Goal: Information Seeking & Learning: Learn about a topic

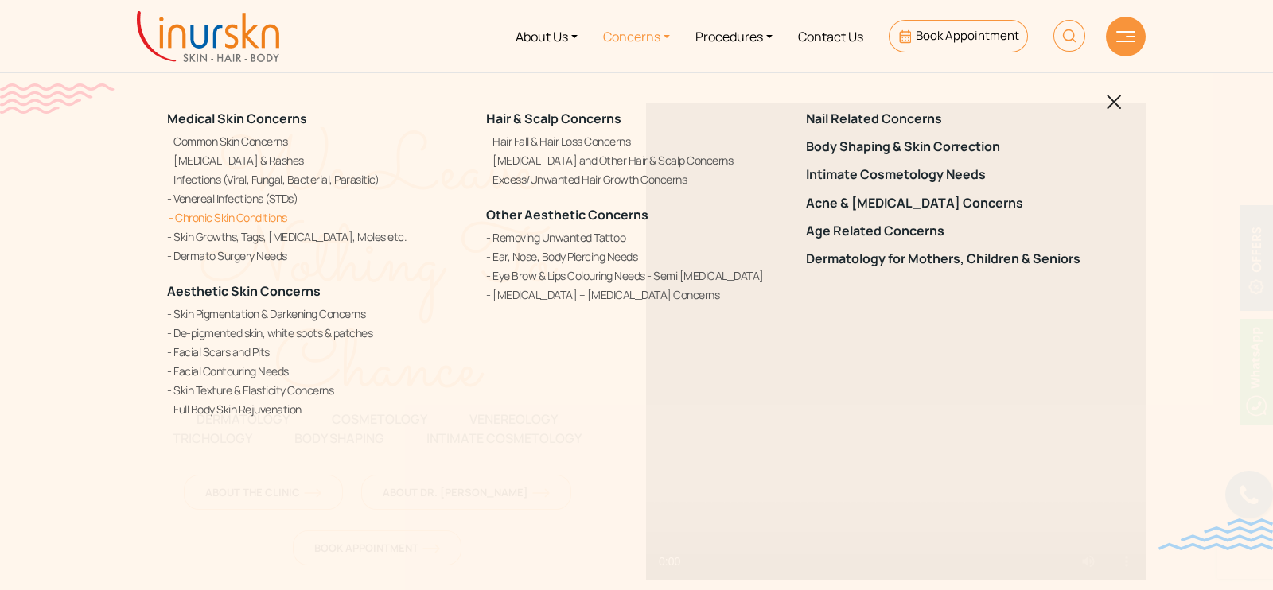
click at [230, 220] on link "Chronic Skin Conditions" at bounding box center [317, 217] width 300 height 17
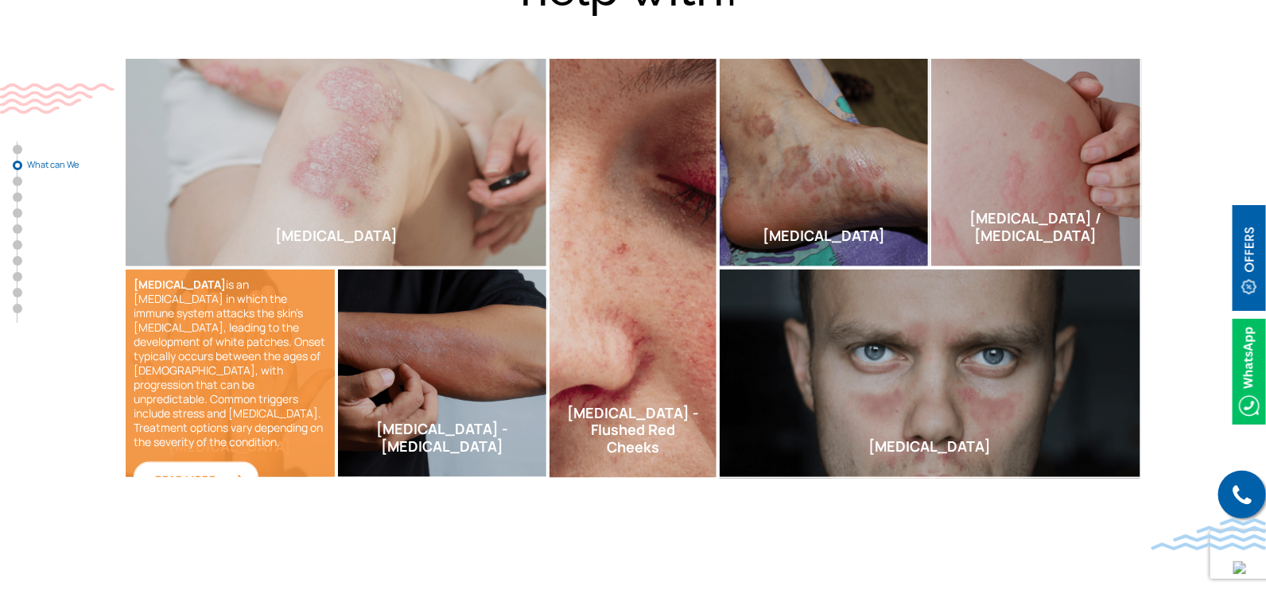
click at [238, 475] on img at bounding box center [233, 481] width 23 height 13
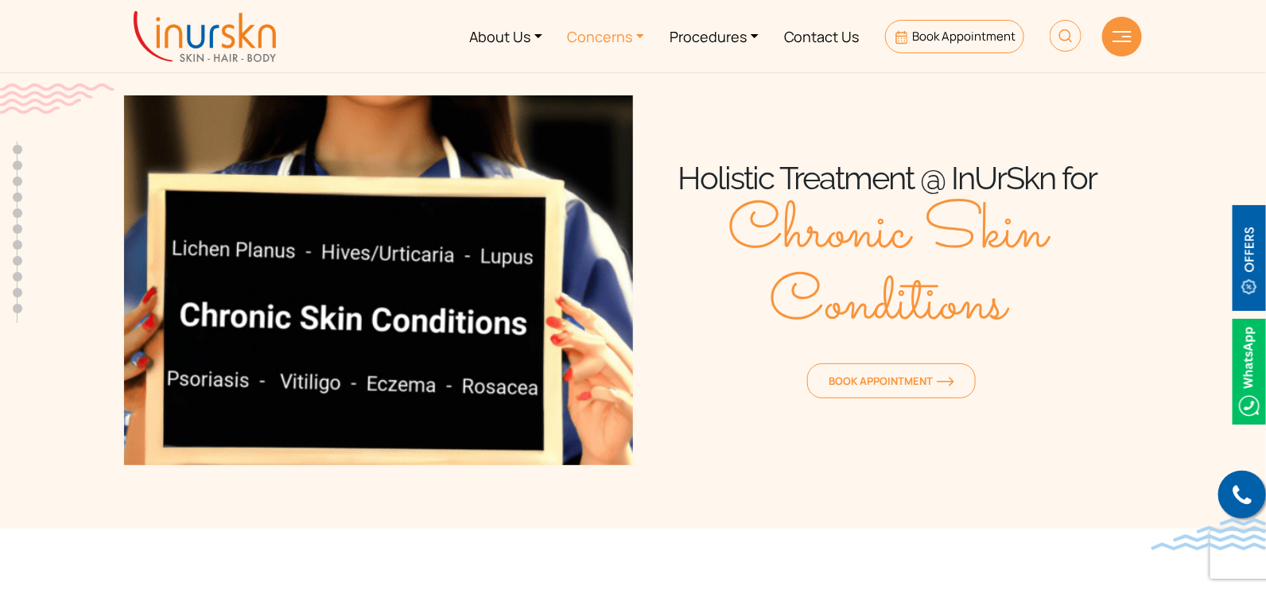
click at [613, 41] on link "Concerns" at bounding box center [606, 36] width 103 height 60
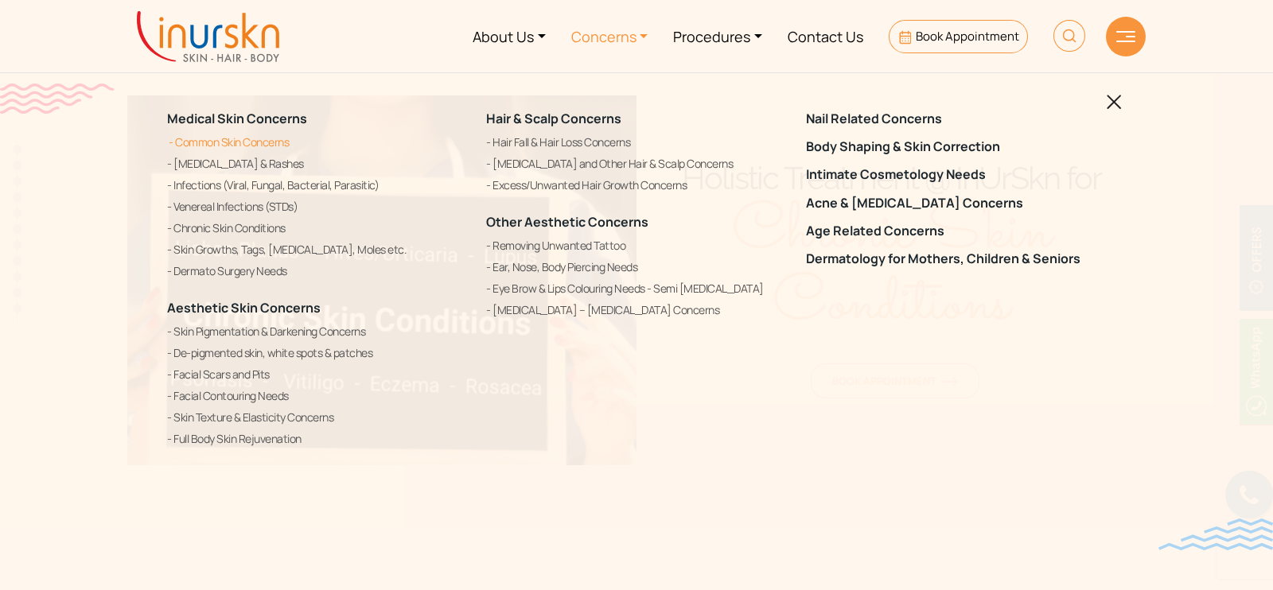
click at [240, 149] on link "Common Skin Concerns" at bounding box center [317, 142] width 300 height 19
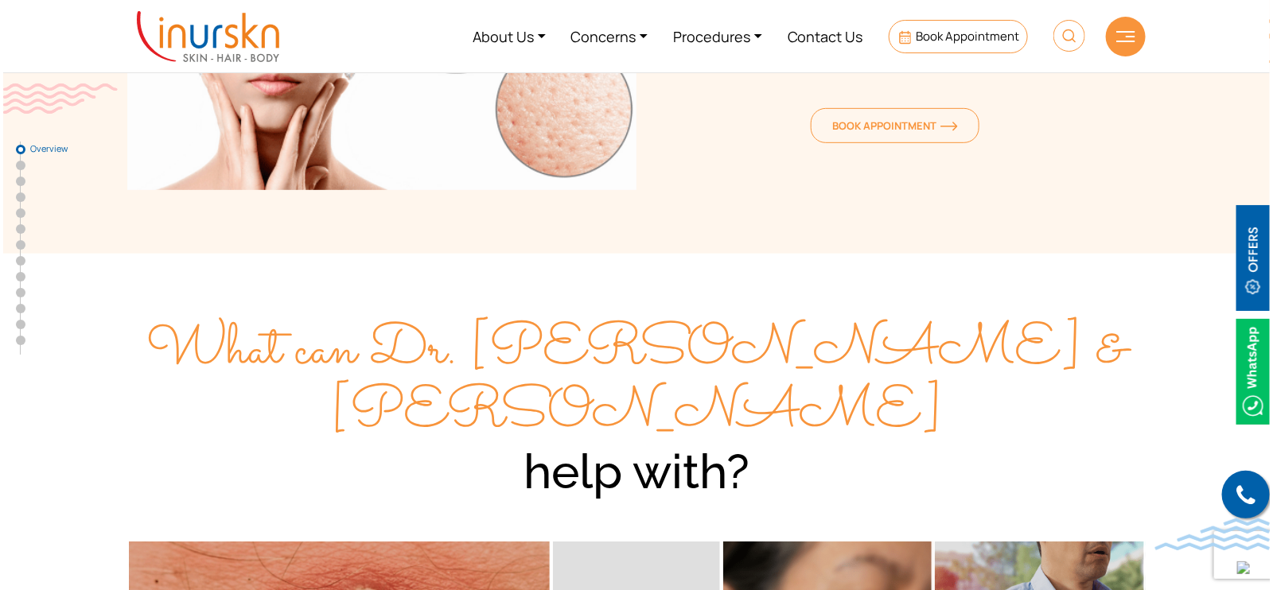
scroll to position [274, 0]
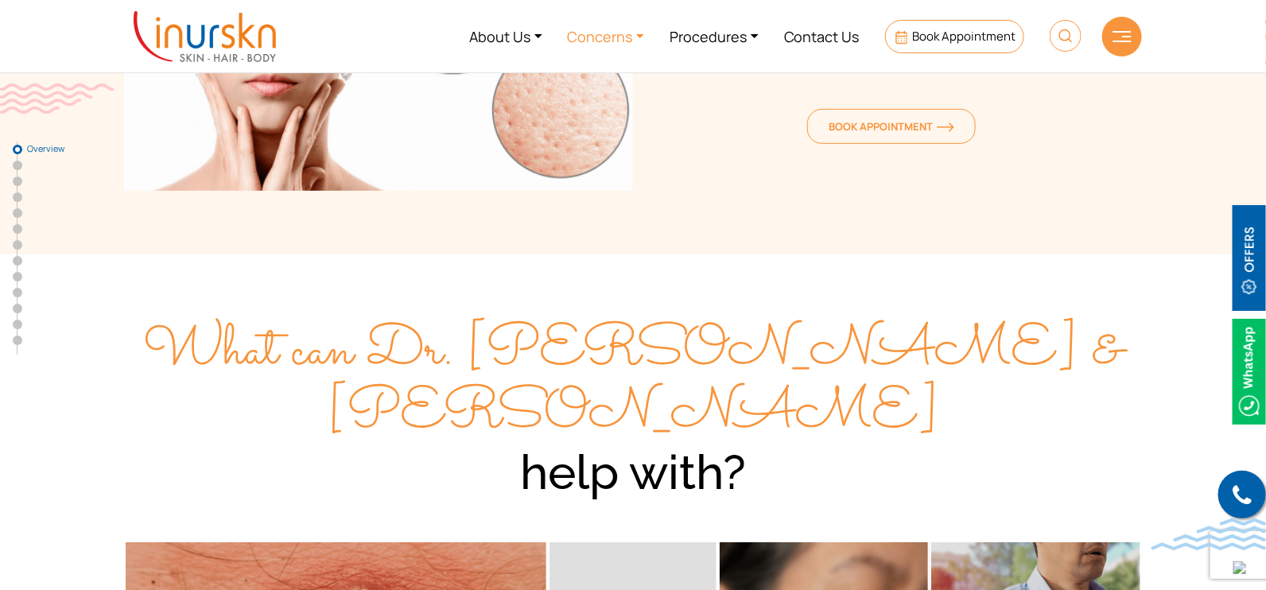
click at [606, 29] on link "Concerns" at bounding box center [606, 36] width 103 height 60
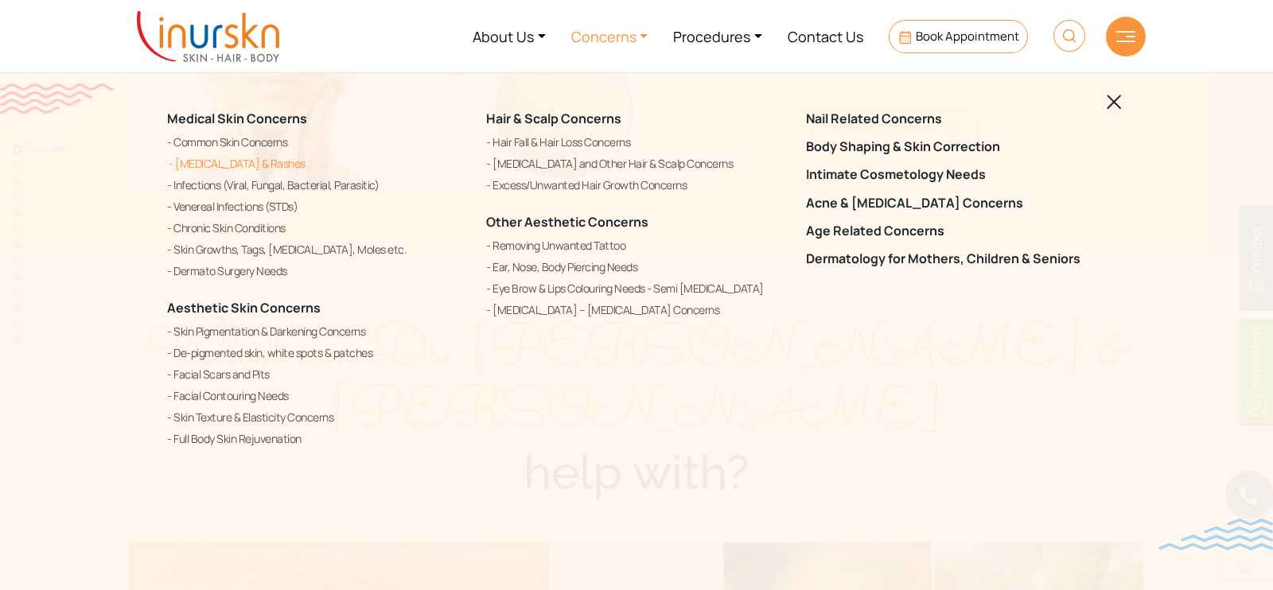
click at [251, 161] on link "[MEDICAL_DATA] & Rashes" at bounding box center [317, 163] width 300 height 19
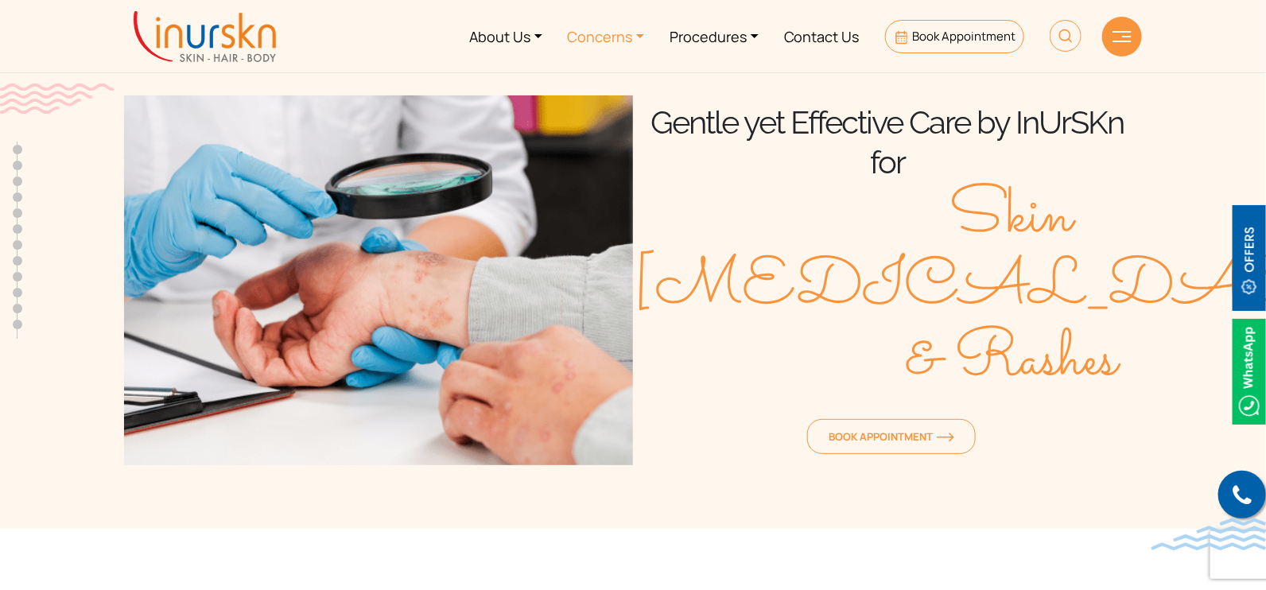
click at [601, 39] on link "Concerns" at bounding box center [606, 36] width 103 height 60
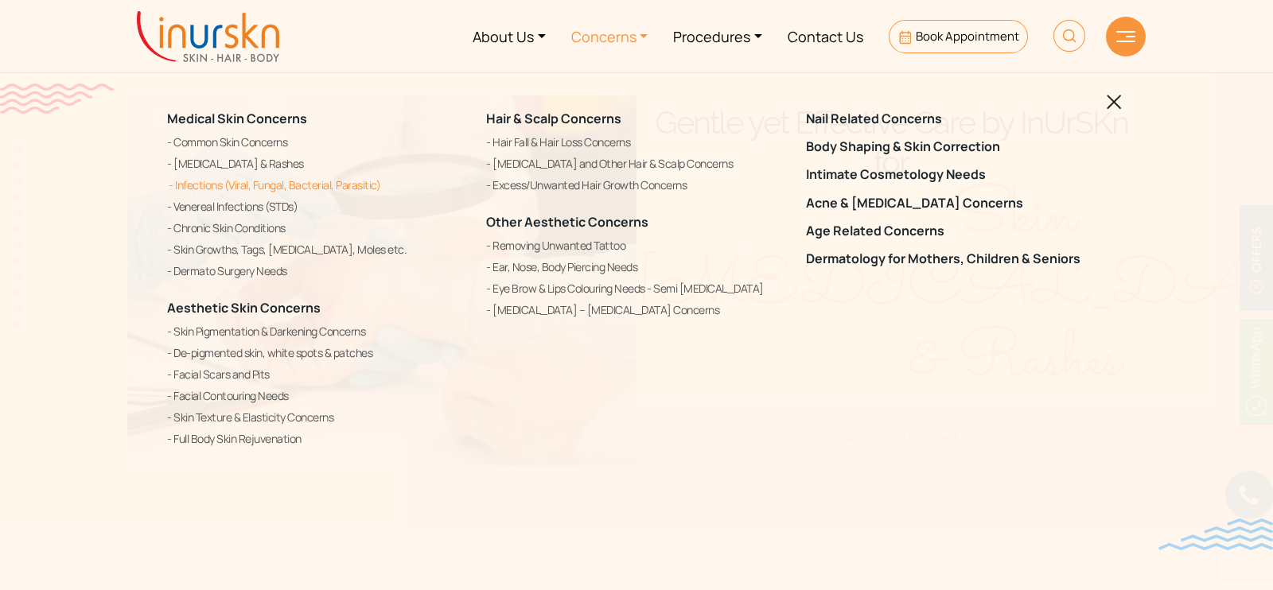
click at [242, 184] on link "Infections (Viral, Fungal, Bacterial, Parasitic)" at bounding box center [317, 185] width 300 height 19
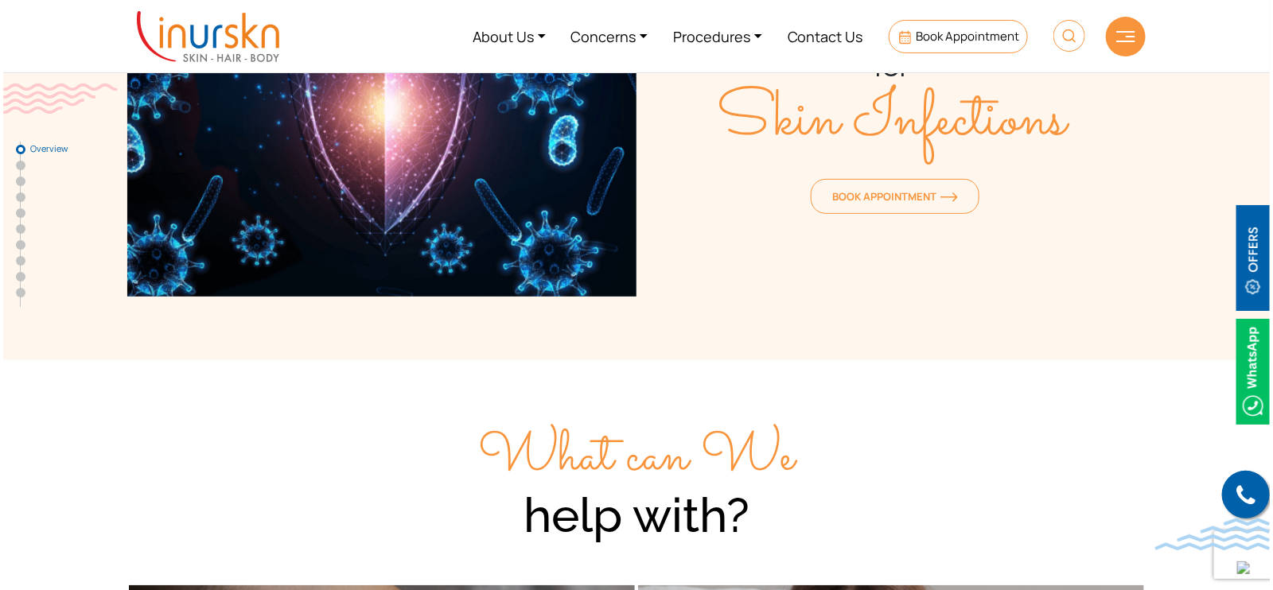
scroll to position [166, 0]
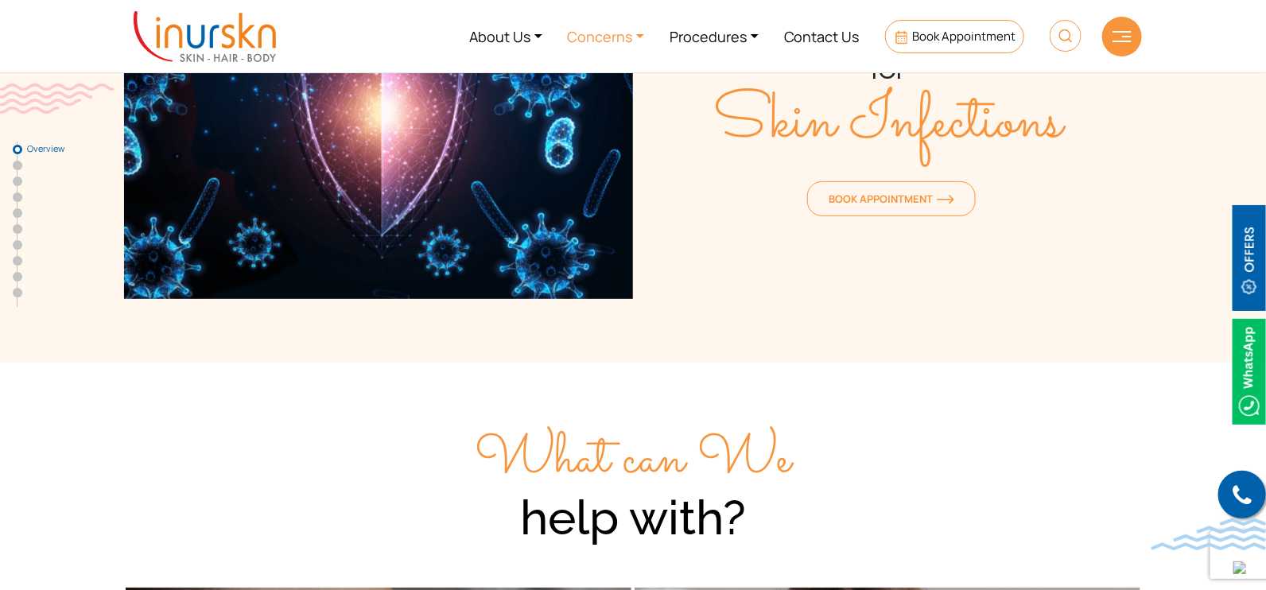
click at [595, 28] on link "Concerns" at bounding box center [606, 36] width 103 height 60
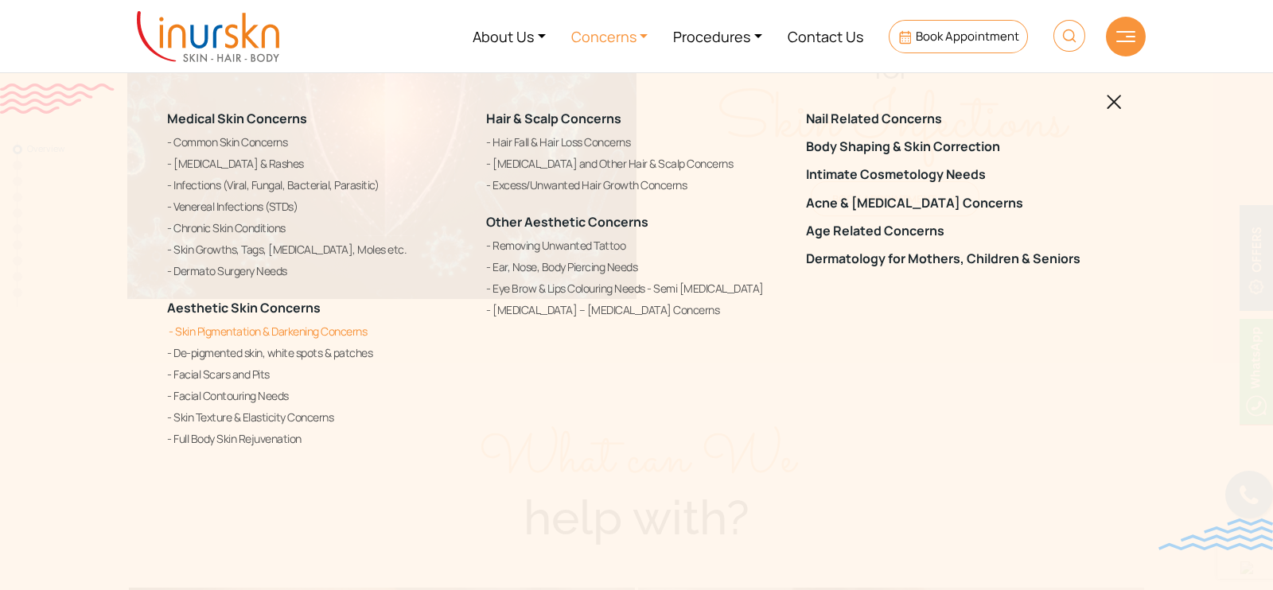
click at [250, 330] on link "Skin Pigmentation & Darkening Concerns" at bounding box center [317, 331] width 300 height 19
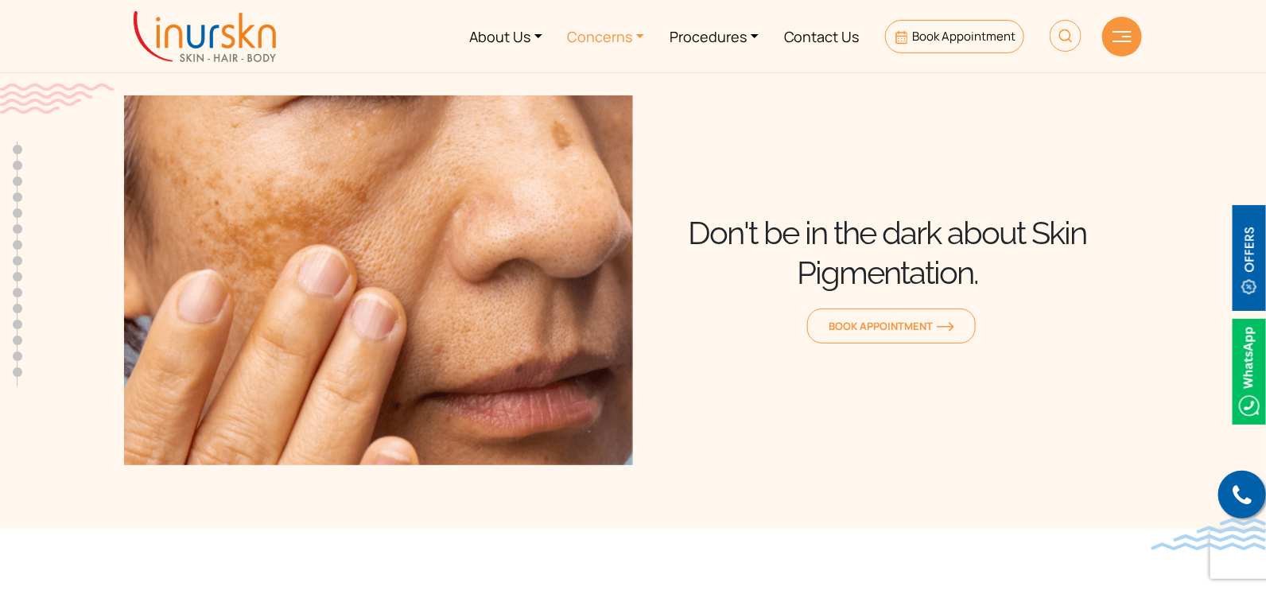
click at [616, 31] on link "Concerns" at bounding box center [606, 36] width 103 height 60
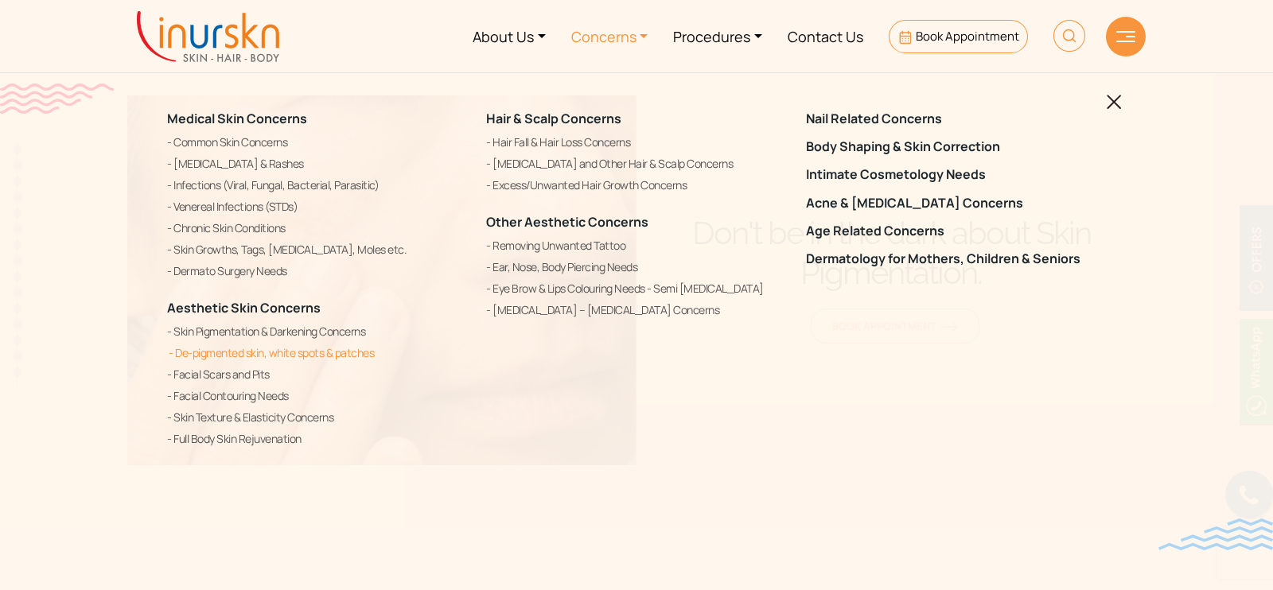
click at [286, 352] on link "De-pigmented skin, white spots & patches" at bounding box center [317, 353] width 300 height 19
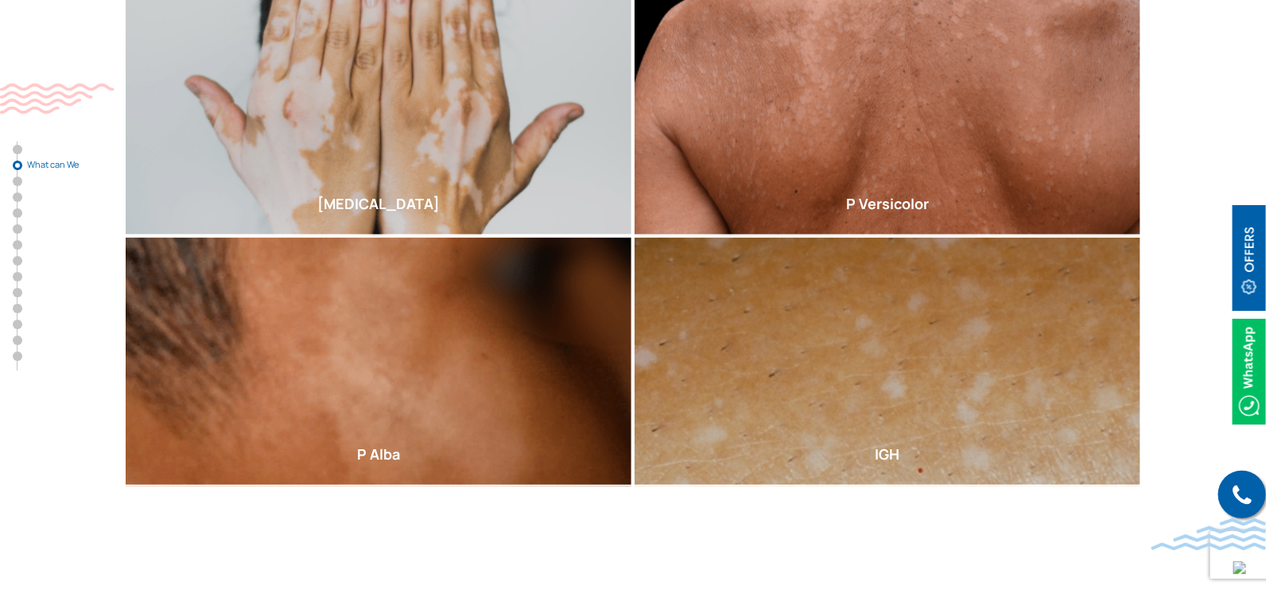
scroll to position [768, 0]
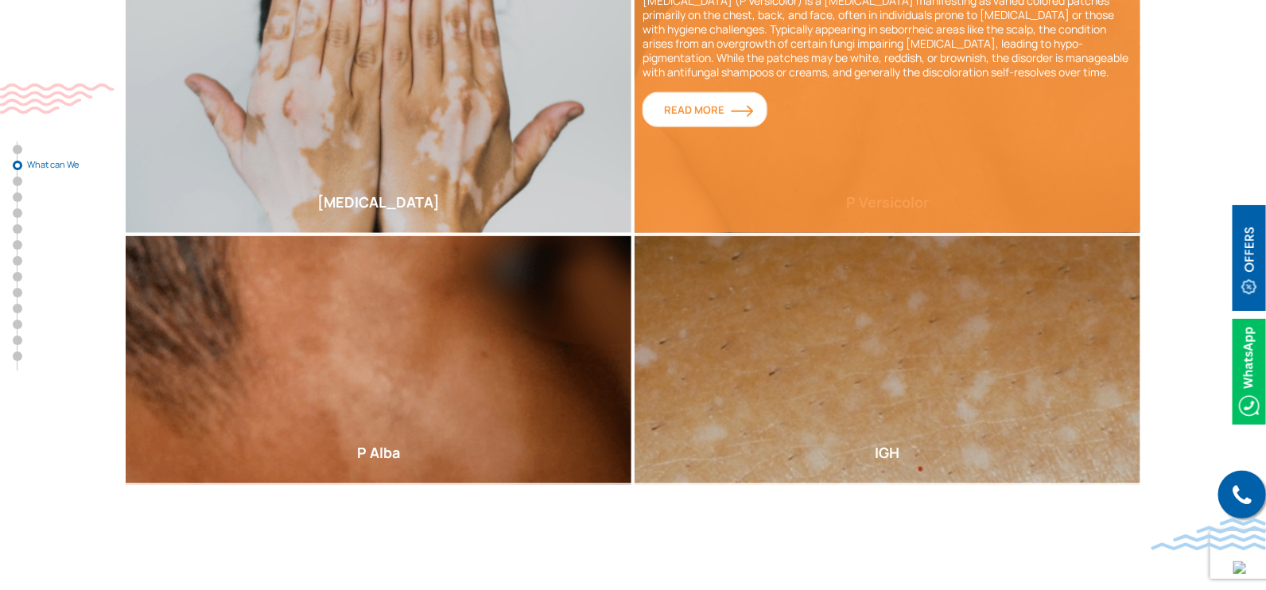
click at [716, 103] on span "Read More" at bounding box center [705, 110] width 82 height 14
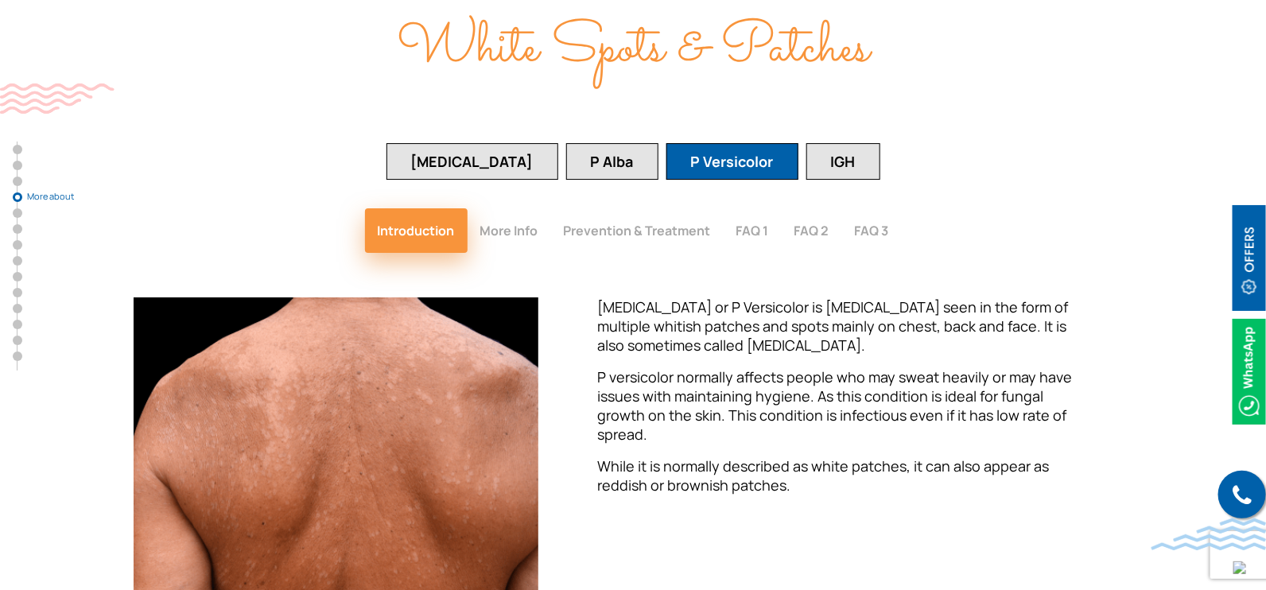
scroll to position [2222, 0]
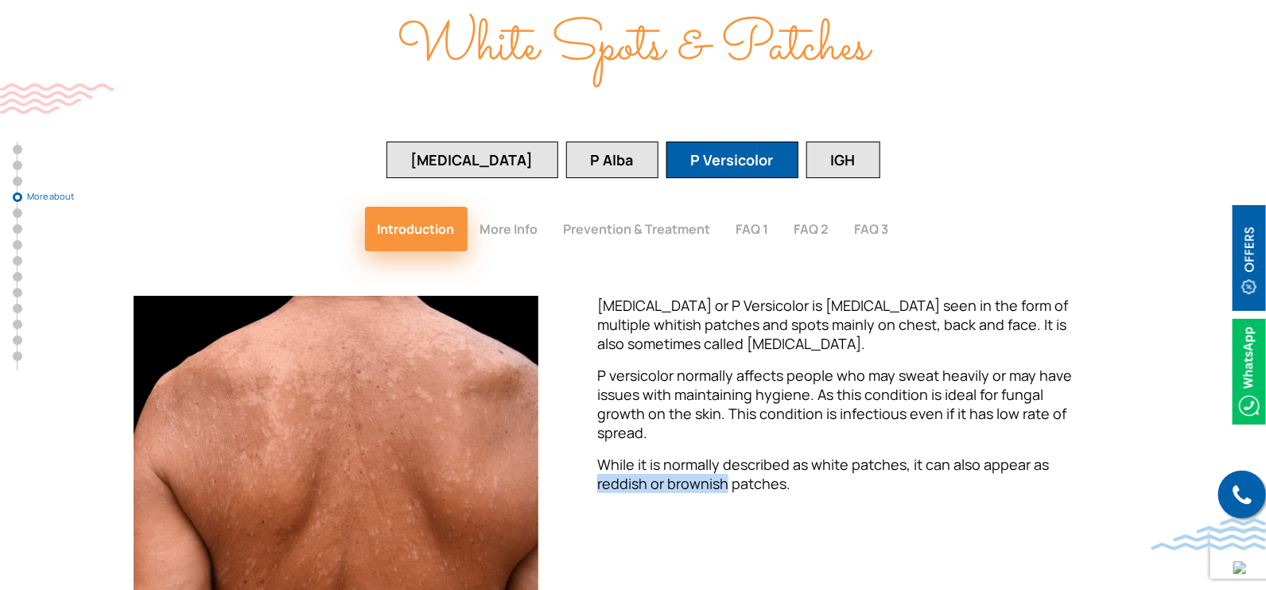
drag, startPoint x: 597, startPoint y: 375, endPoint x: 725, endPoint y: 378, distance: 128.9
click at [725, 455] on p "While it is normally described as white patches, it can also appear as reddish …" at bounding box center [845, 474] width 496 height 38
copy p "reddish or brownish"
click at [490, 207] on button "More Info" at bounding box center [510, 229] width 84 height 45
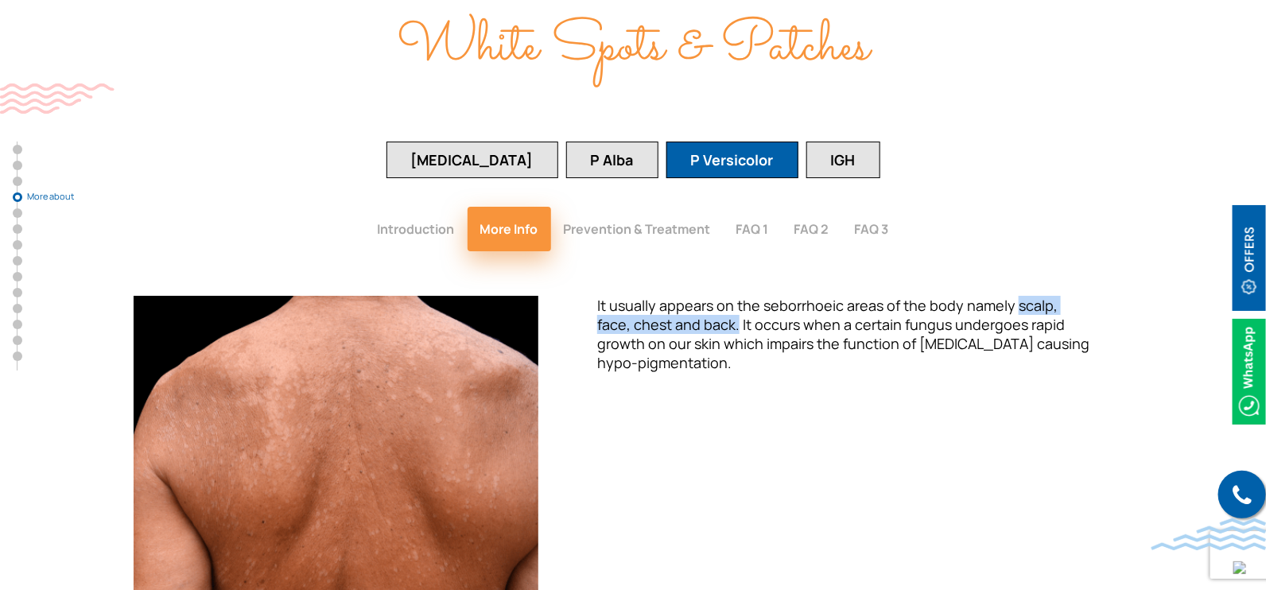
drag, startPoint x: 1022, startPoint y: 219, endPoint x: 702, endPoint y: 237, distance: 321.1
click at [702, 296] on span "It usually appears on the seborrhoeic areas of the body namely scalp, face, che…" at bounding box center [843, 334] width 492 height 76
copy span "scalp, face, chest and back."
click at [441, 207] on button "Introduction" at bounding box center [416, 229] width 103 height 45
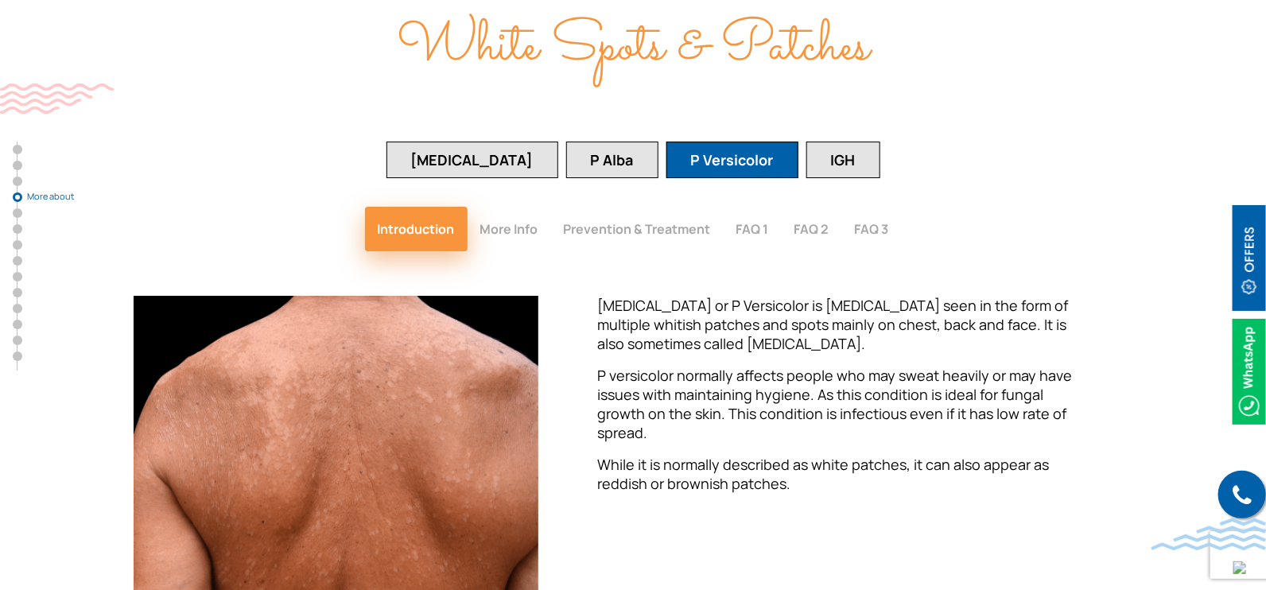
click at [595, 207] on button "Prevention & Treatment" at bounding box center [637, 229] width 173 height 45
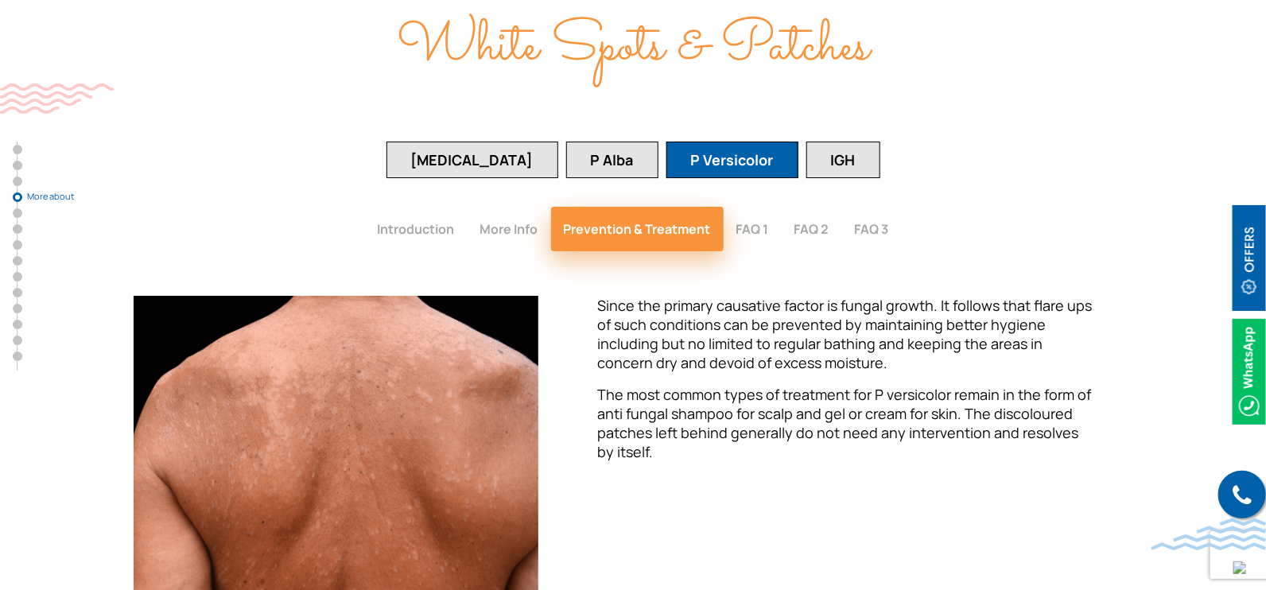
click at [518, 207] on button "More Info" at bounding box center [510, 229] width 84 height 45
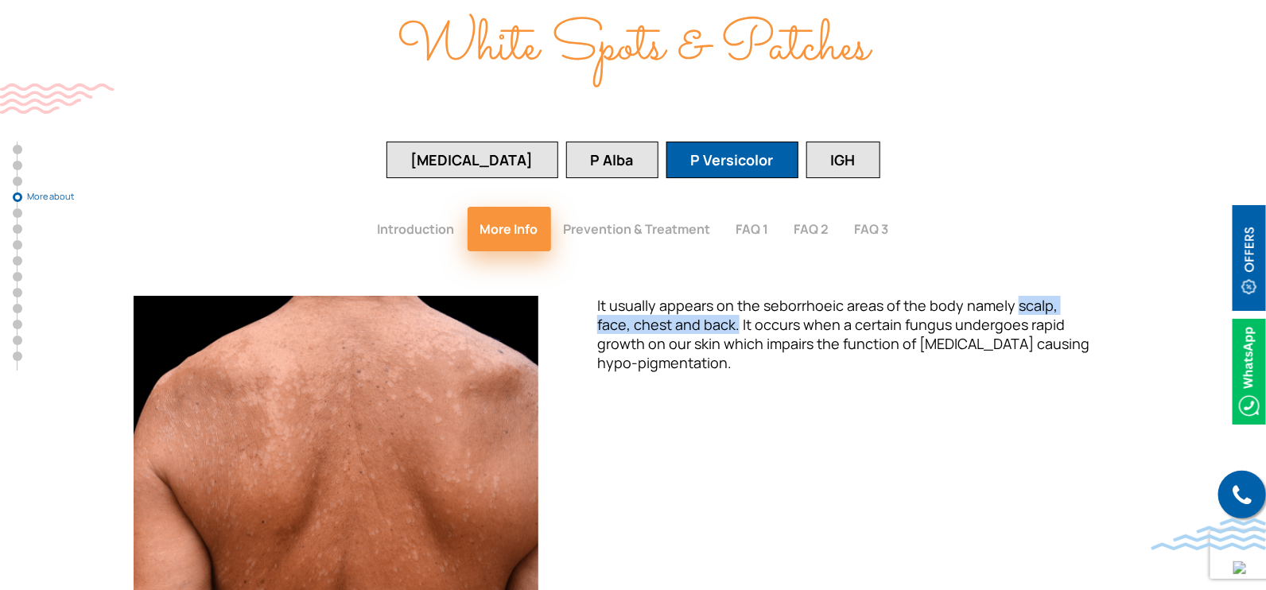
click at [427, 207] on button "Introduction" at bounding box center [416, 229] width 103 height 45
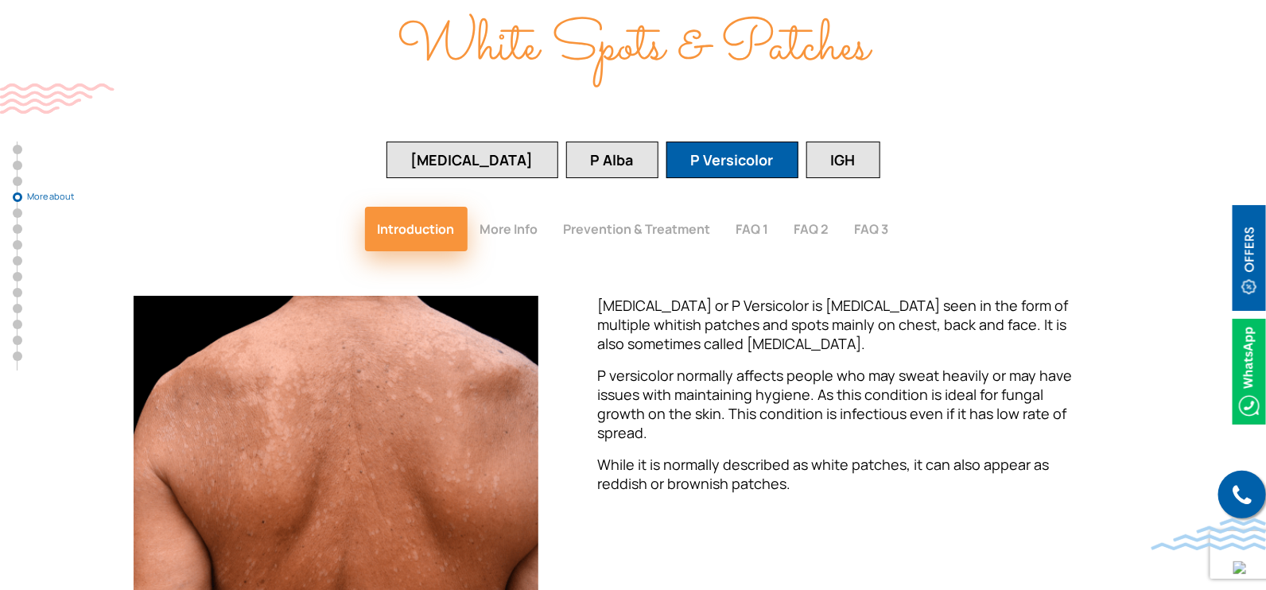
click at [628, 207] on button "Prevention & Treatment" at bounding box center [637, 229] width 173 height 45
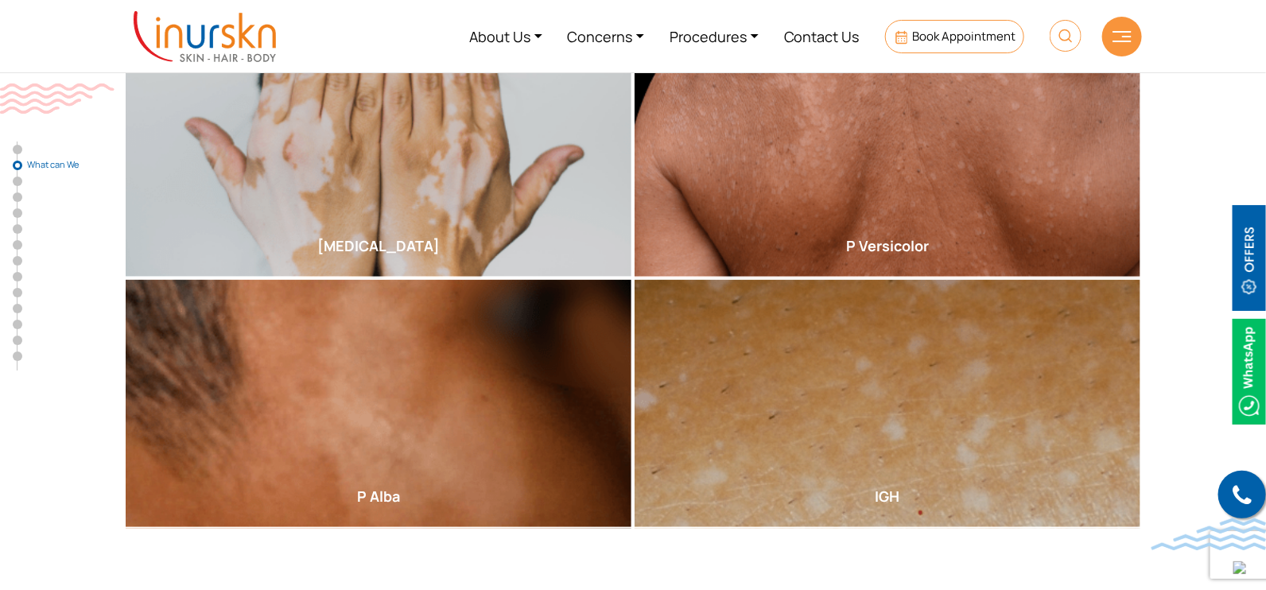
scroll to position [830, 0]
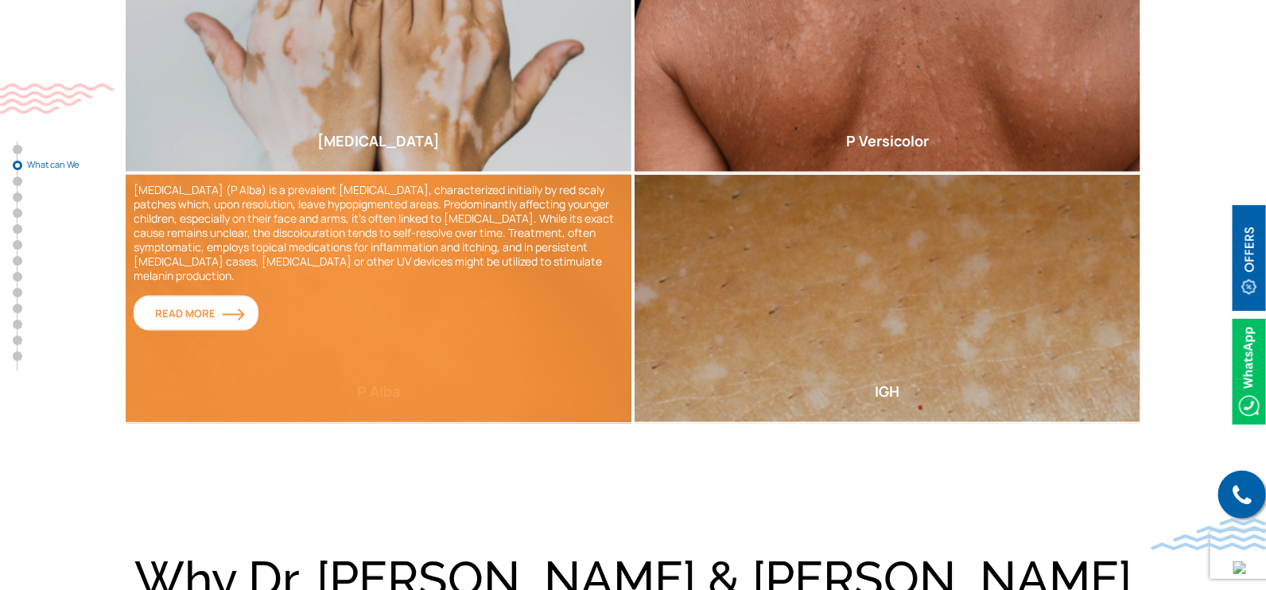
click at [222, 309] on img at bounding box center [233, 315] width 23 height 13
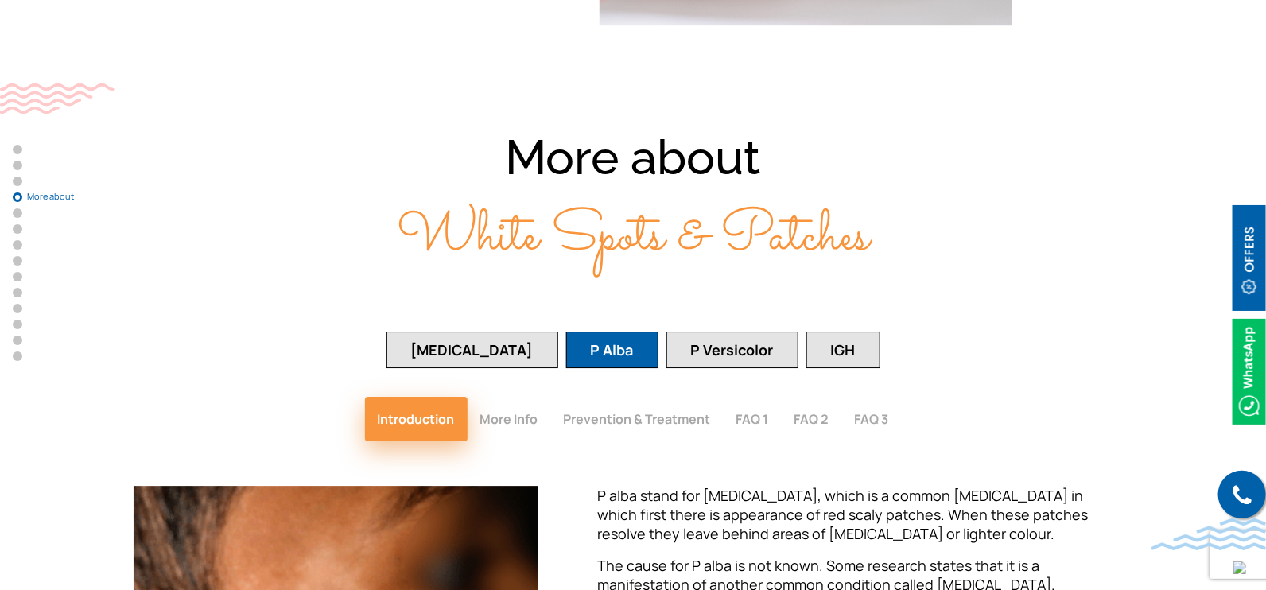
scroll to position [2131, 0]
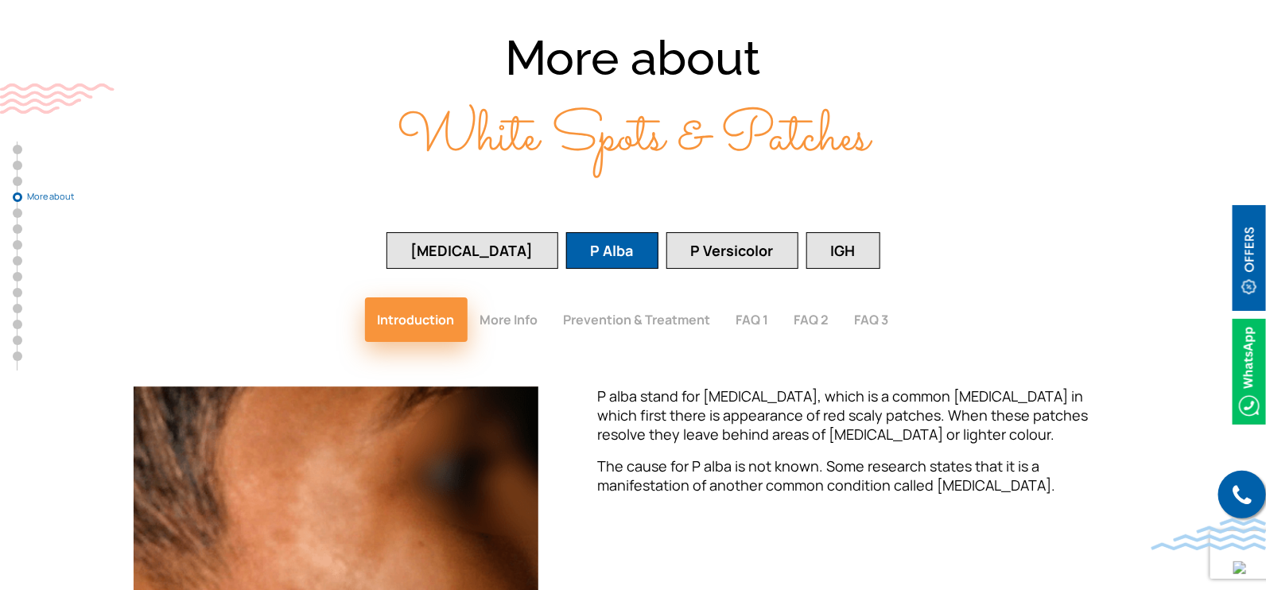
click at [513, 298] on button "More Info" at bounding box center [510, 320] width 84 height 45
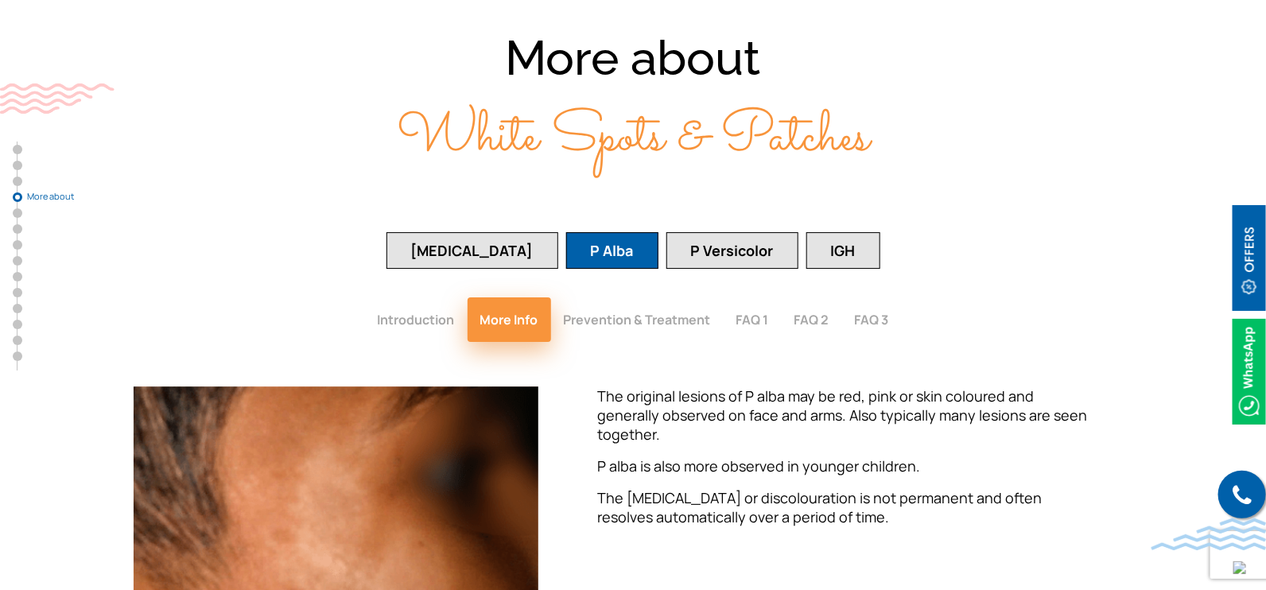
click at [600, 298] on button "Prevention & Treatment" at bounding box center [637, 320] width 173 height 45
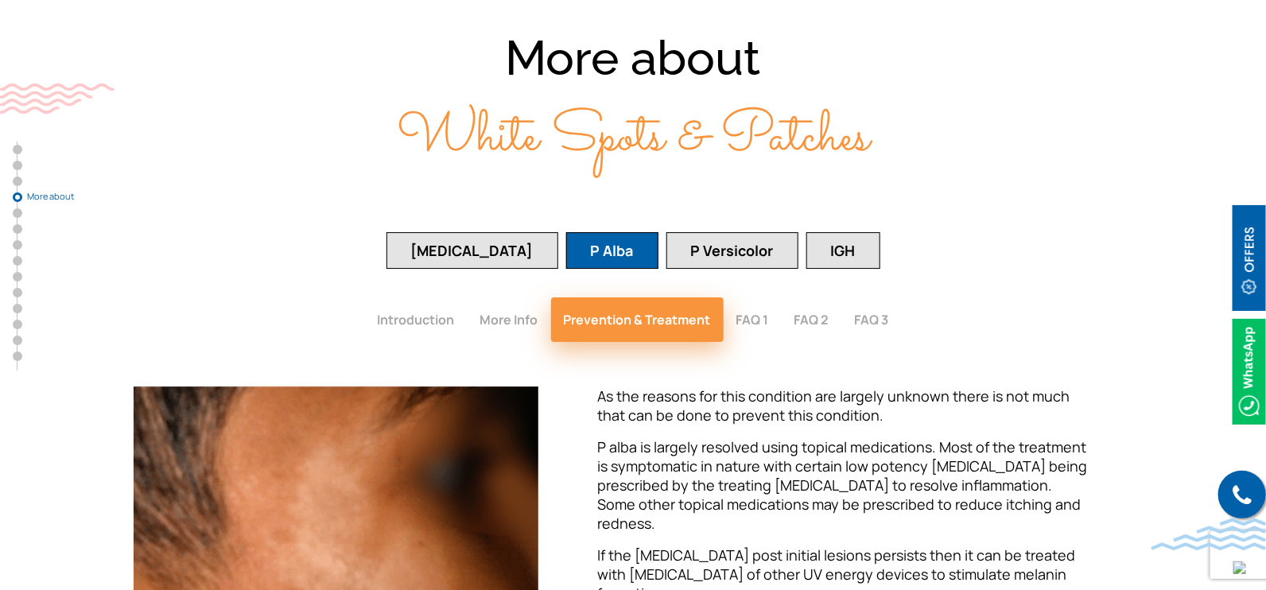
click at [449, 298] on button "Introduction" at bounding box center [416, 320] width 103 height 45
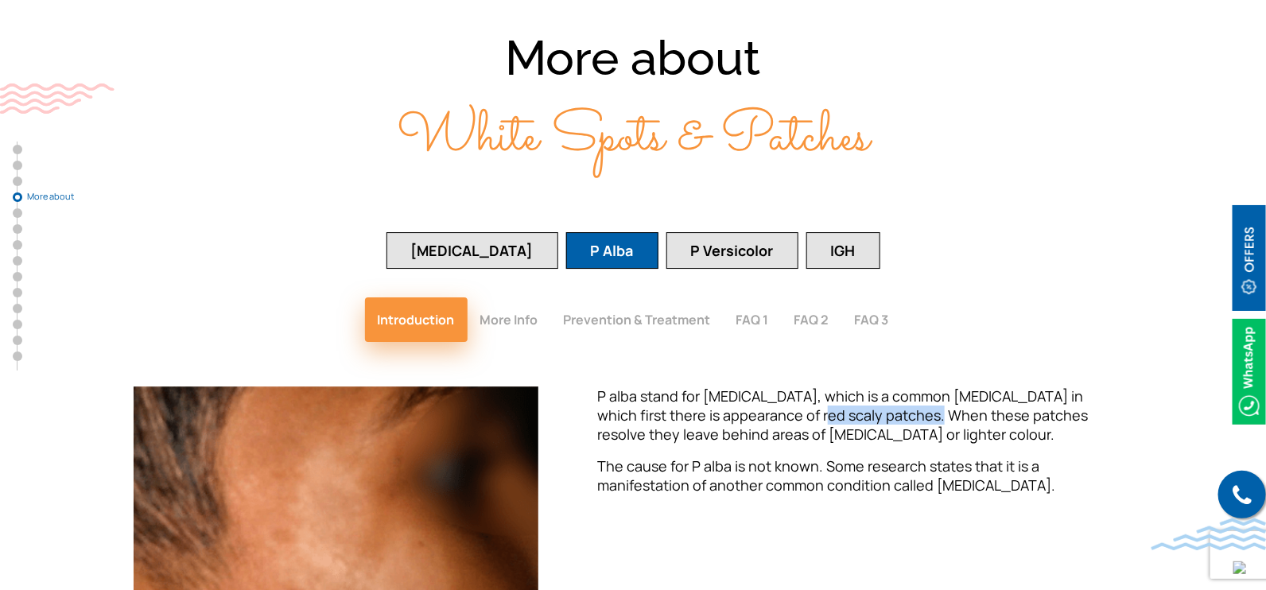
drag, startPoint x: 779, startPoint y: 325, endPoint x: 893, endPoint y: 330, distance: 114.6
click at [893, 387] on span "P alba stand for [MEDICAL_DATA], which is a common [MEDICAL_DATA] in which firs…" at bounding box center [842, 415] width 491 height 57
copy span "red scaly patches"
click at [629, 298] on button "Prevention & Treatment" at bounding box center [637, 320] width 173 height 45
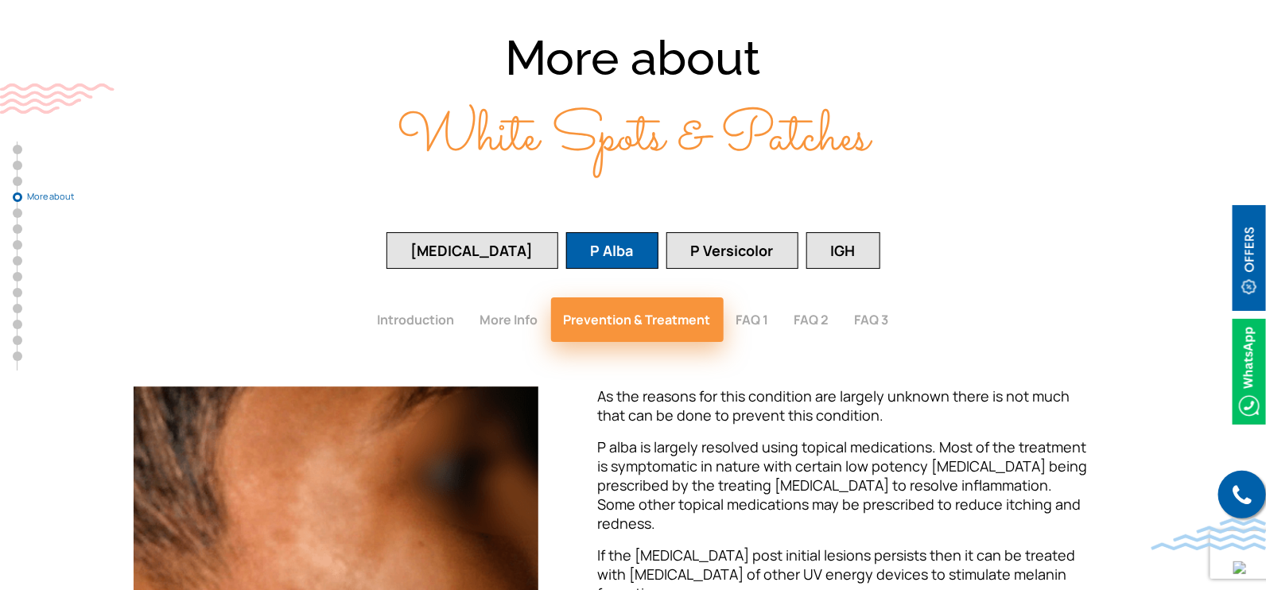
click at [807, 232] on button "IGH" at bounding box center [844, 250] width 74 height 37
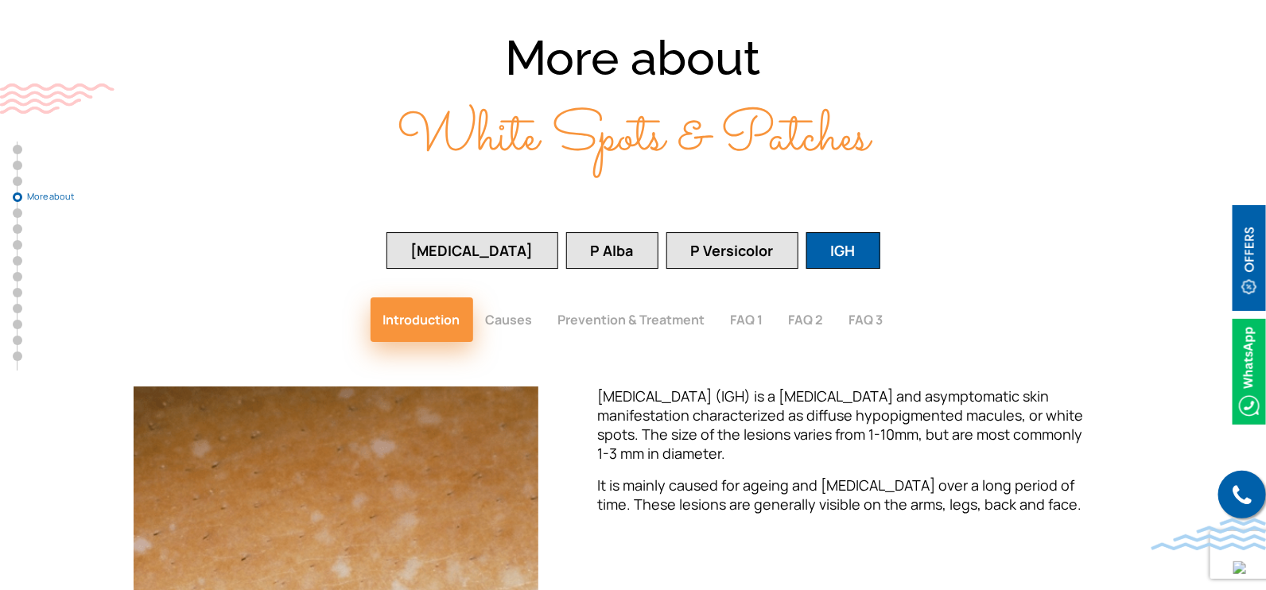
click at [518, 298] on button "Causes" at bounding box center [509, 320] width 72 height 45
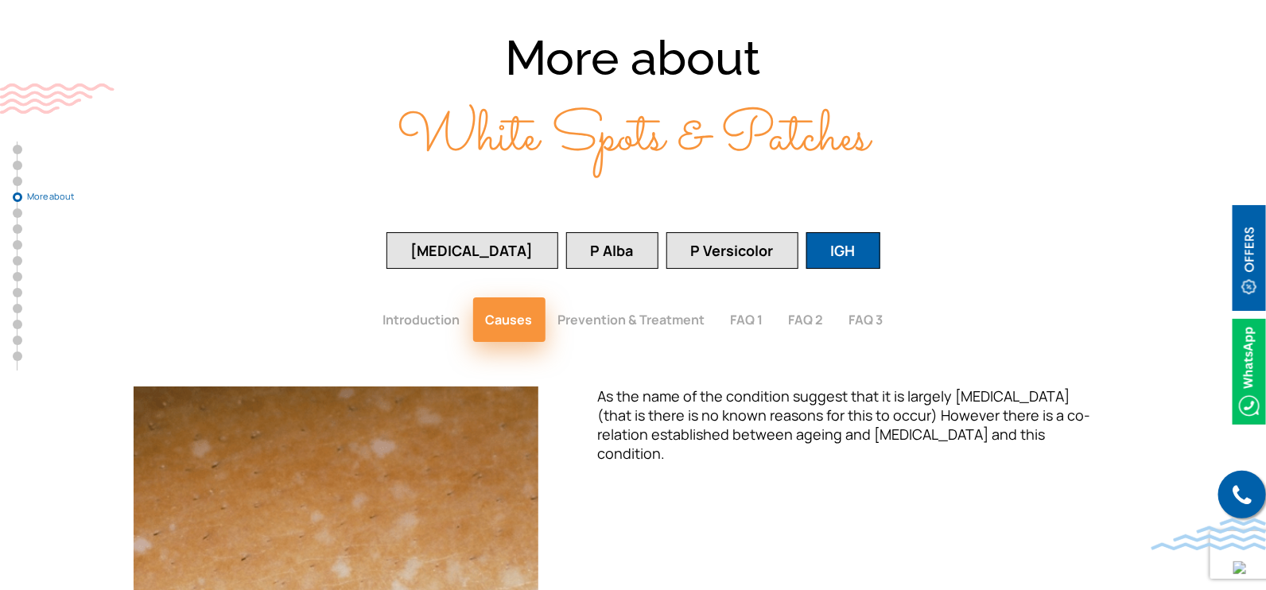
click at [577, 298] on button "Prevention & Treatment" at bounding box center [632, 320] width 173 height 45
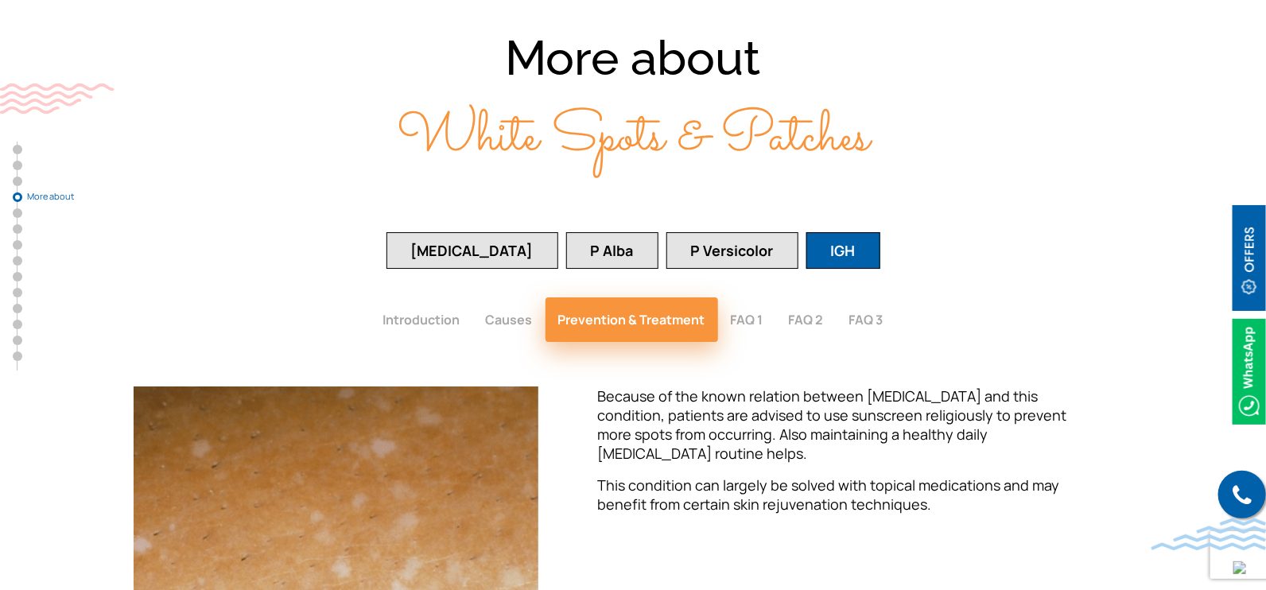
click at [420, 298] on button "Introduction" at bounding box center [422, 320] width 103 height 45
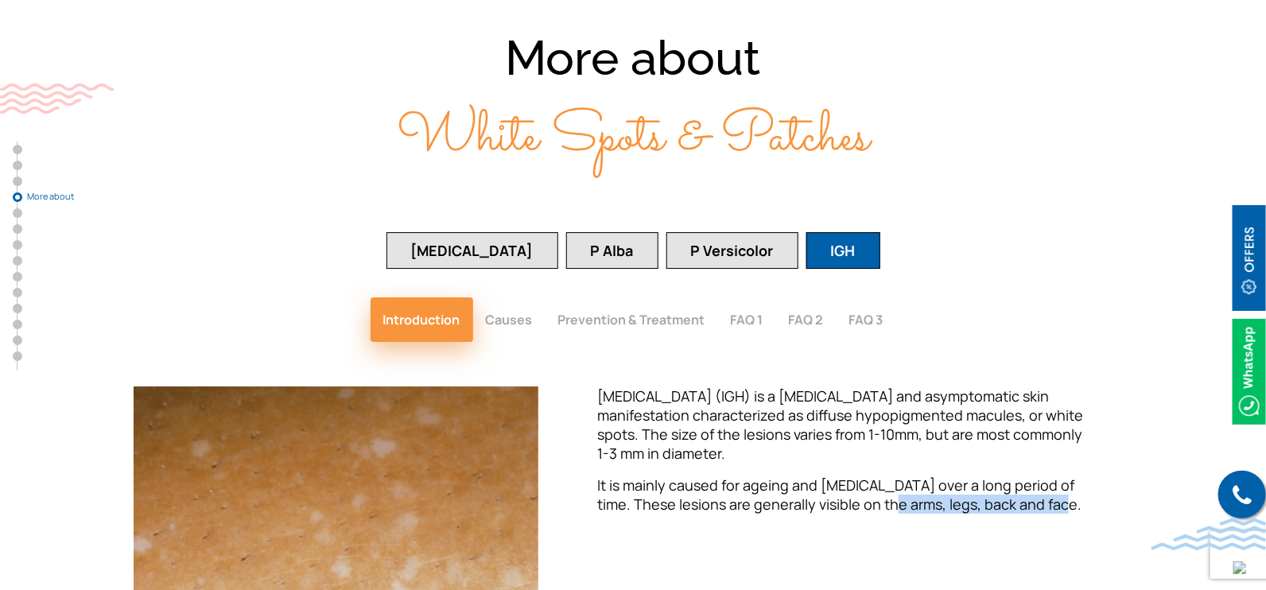
drag, startPoint x: 868, startPoint y: 418, endPoint x: 1138, endPoint y: 423, distance: 269.7
click at [1138, 423] on div "Idiopathic Guttate Hypomelanosis (IGH) is a benign and asymptomatic skin manife…" at bounding box center [845, 548] width 594 height 322
copy p "arms, legs, back and face."
click at [600, 298] on button "Prevention & Treatment" at bounding box center [632, 320] width 173 height 45
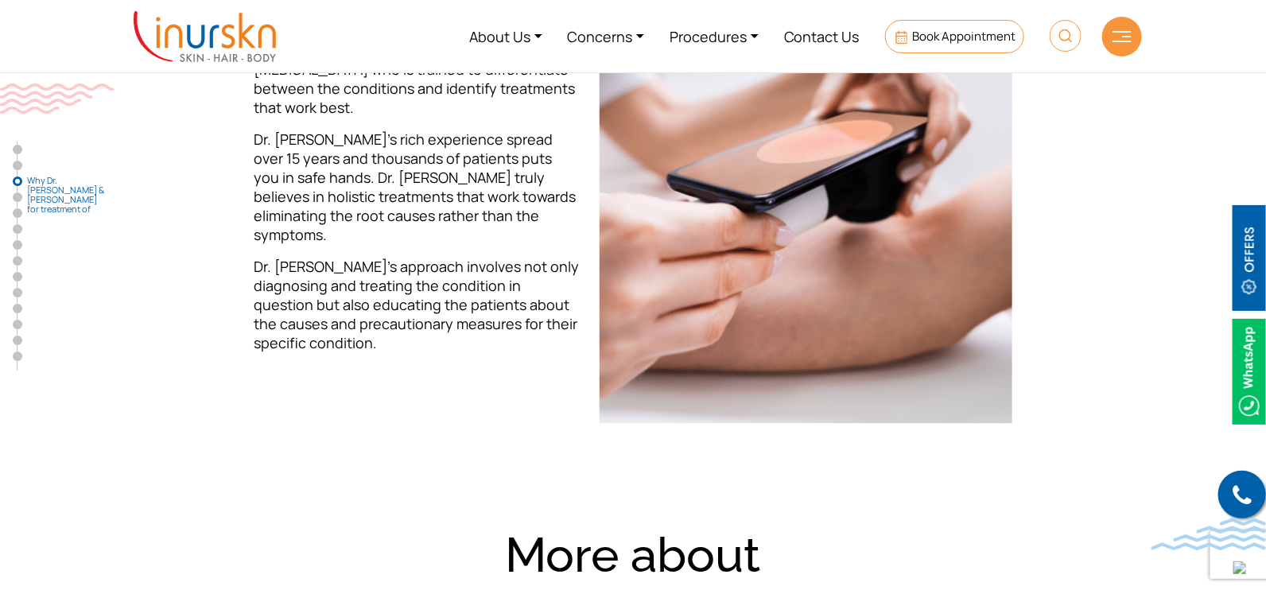
scroll to position [1037, 0]
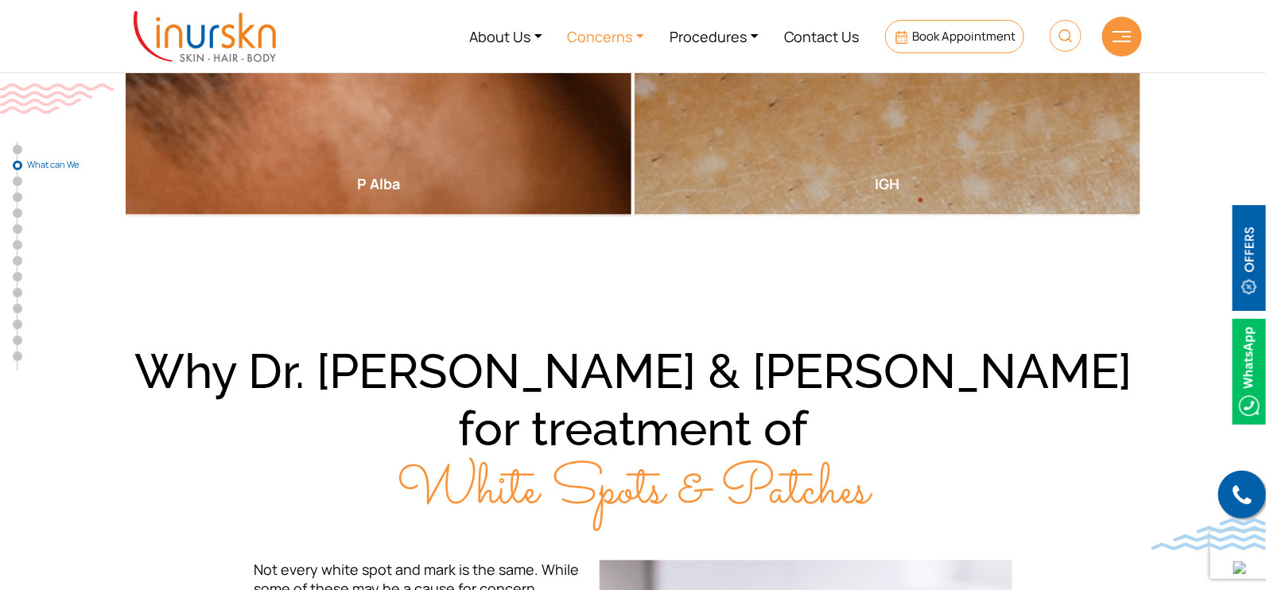
click at [616, 33] on link "Concerns" at bounding box center [606, 36] width 103 height 60
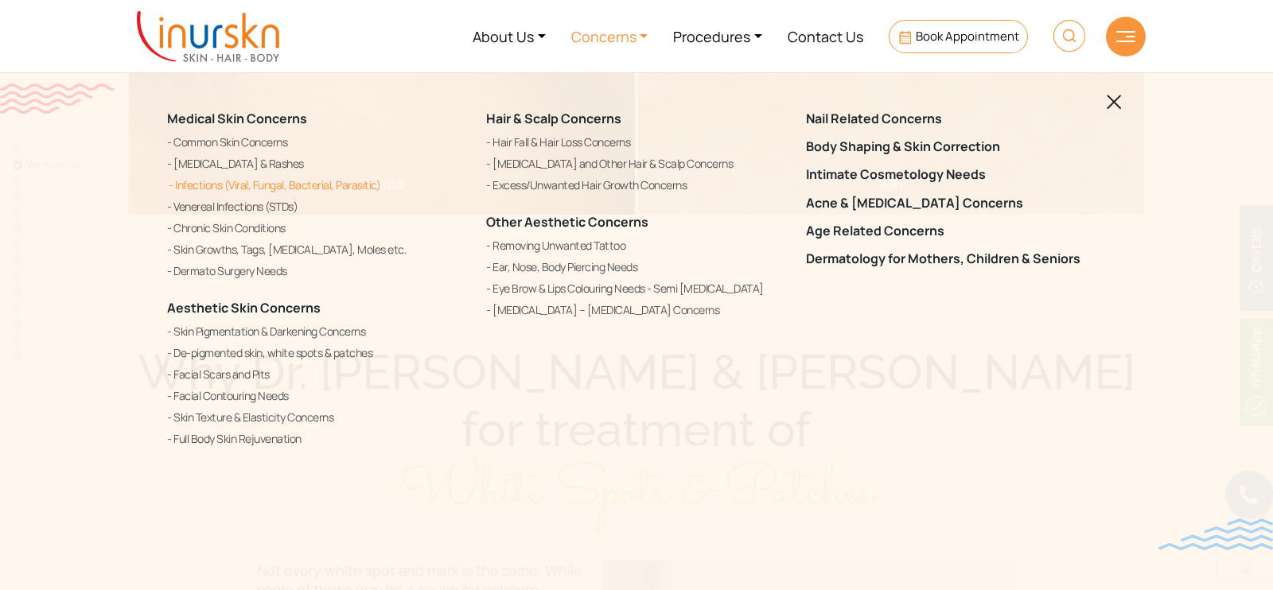
click at [233, 180] on link "Infections (Viral, Fungal, Bacterial, Parasitic)" at bounding box center [317, 185] width 300 height 19
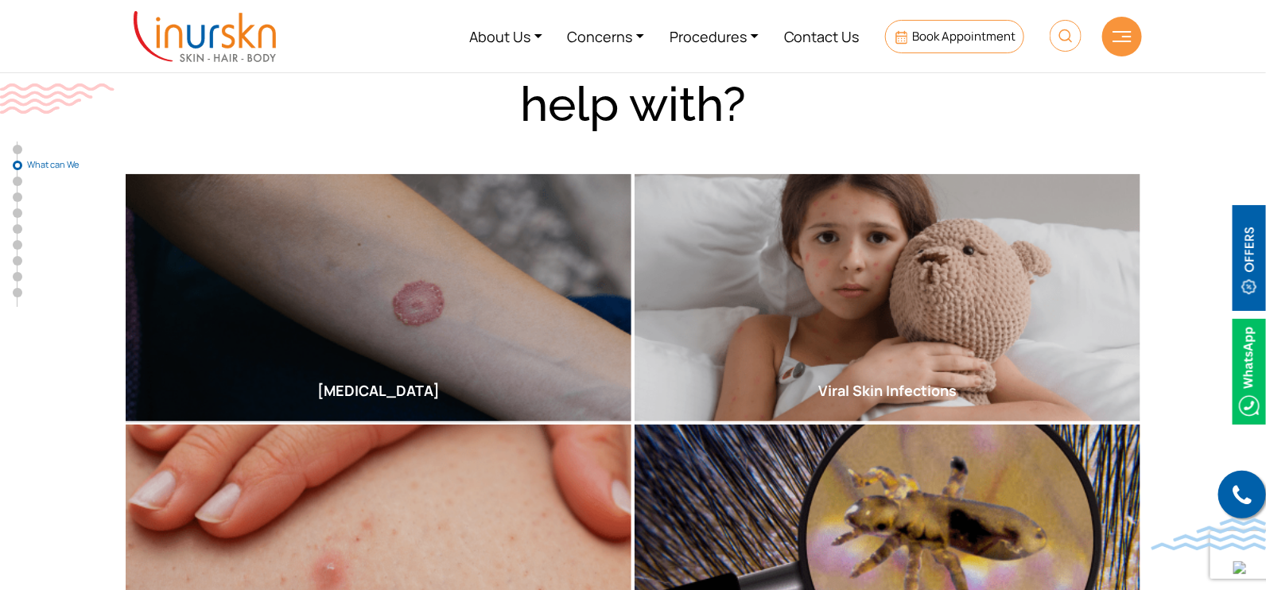
scroll to position [497, 0]
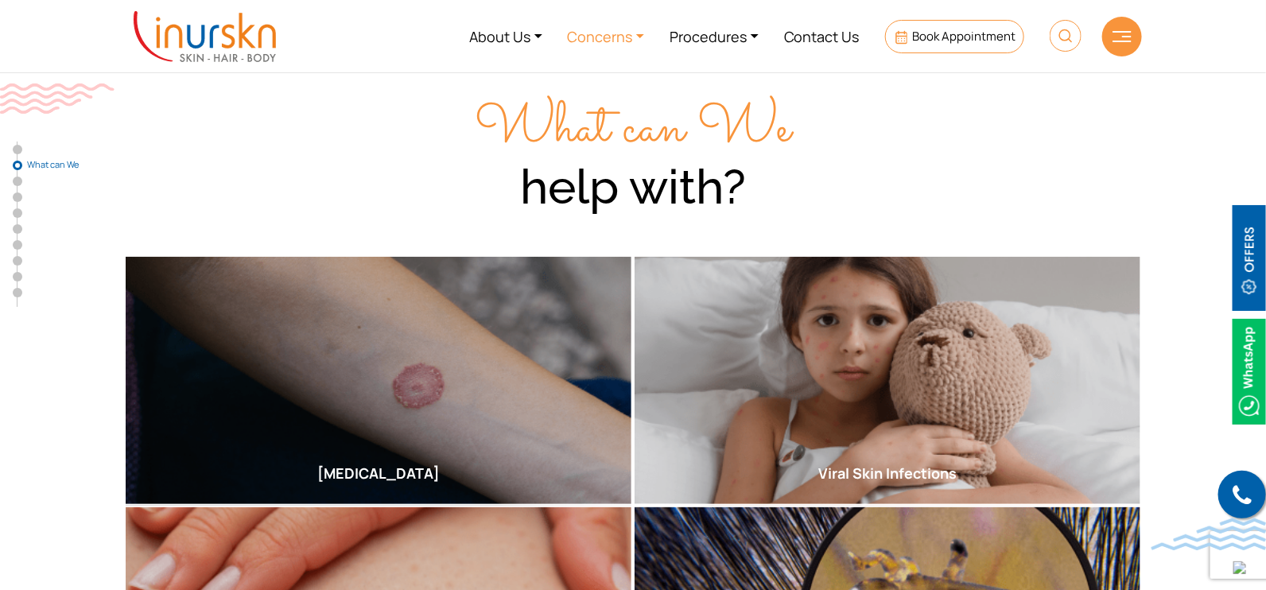
click at [628, 37] on link "Concerns" at bounding box center [606, 36] width 103 height 60
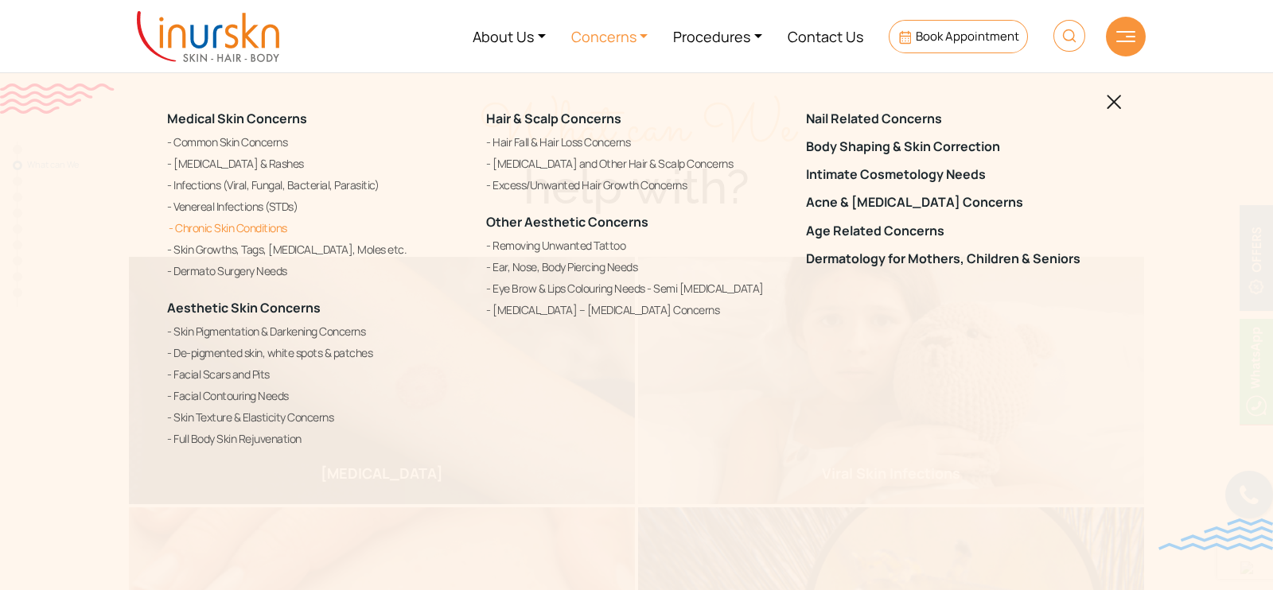
click at [268, 220] on link "Chronic Skin Conditions" at bounding box center [317, 228] width 300 height 19
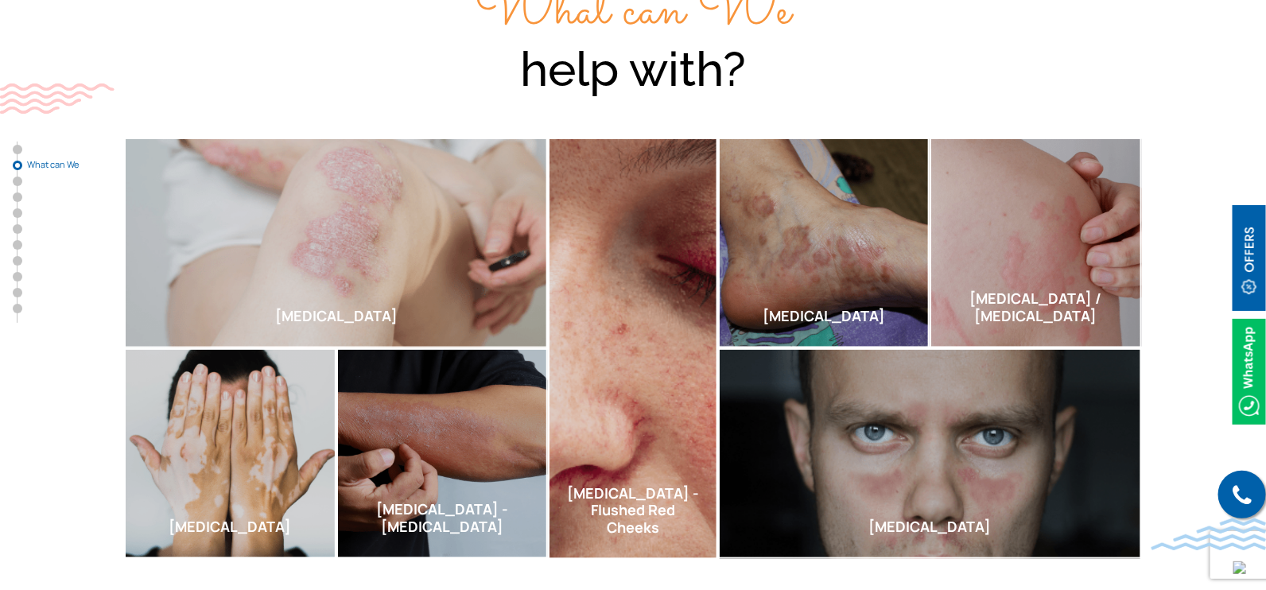
scroll to position [795, 0]
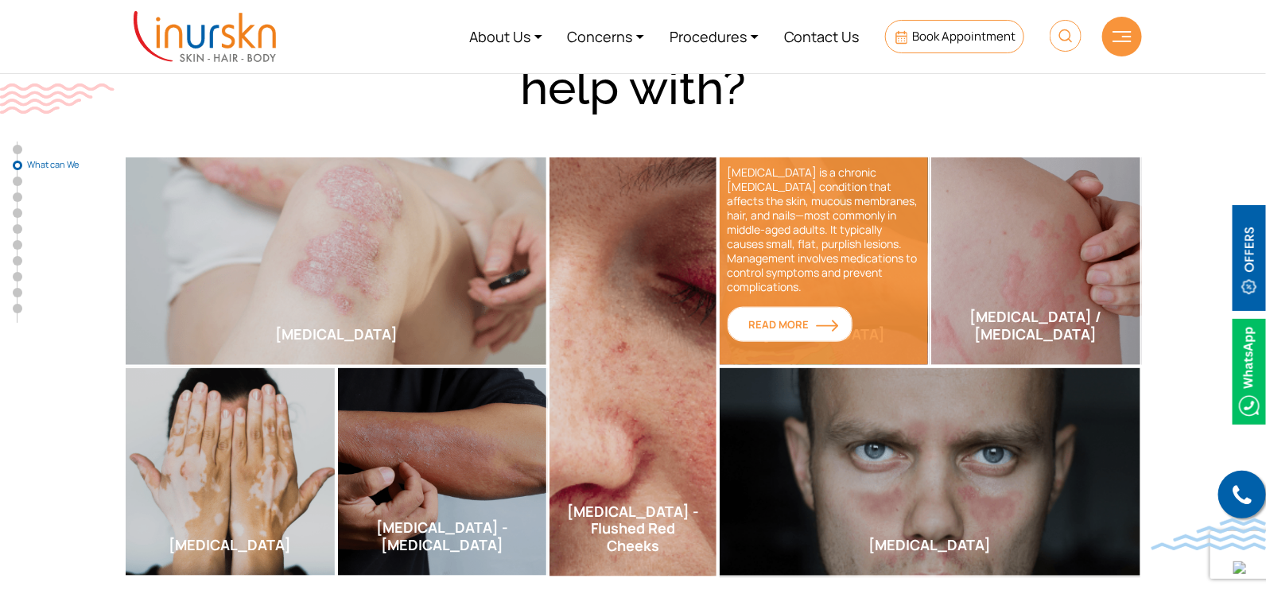
click at [804, 317] on span "Read More" at bounding box center [790, 324] width 82 height 14
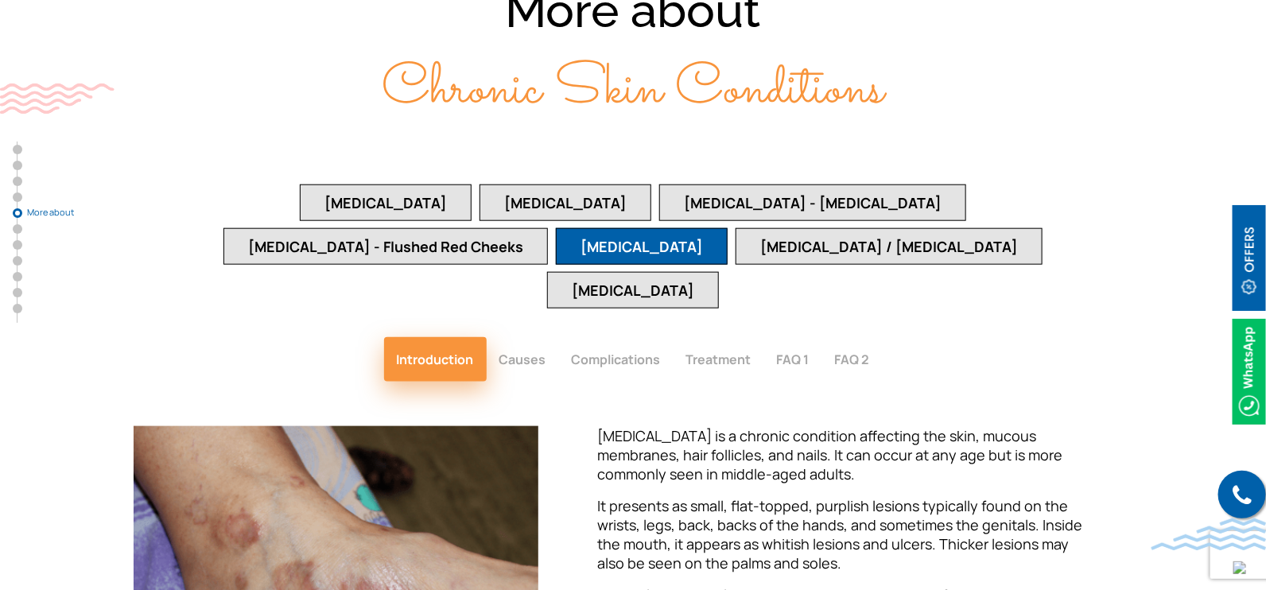
scroll to position [3124, 0]
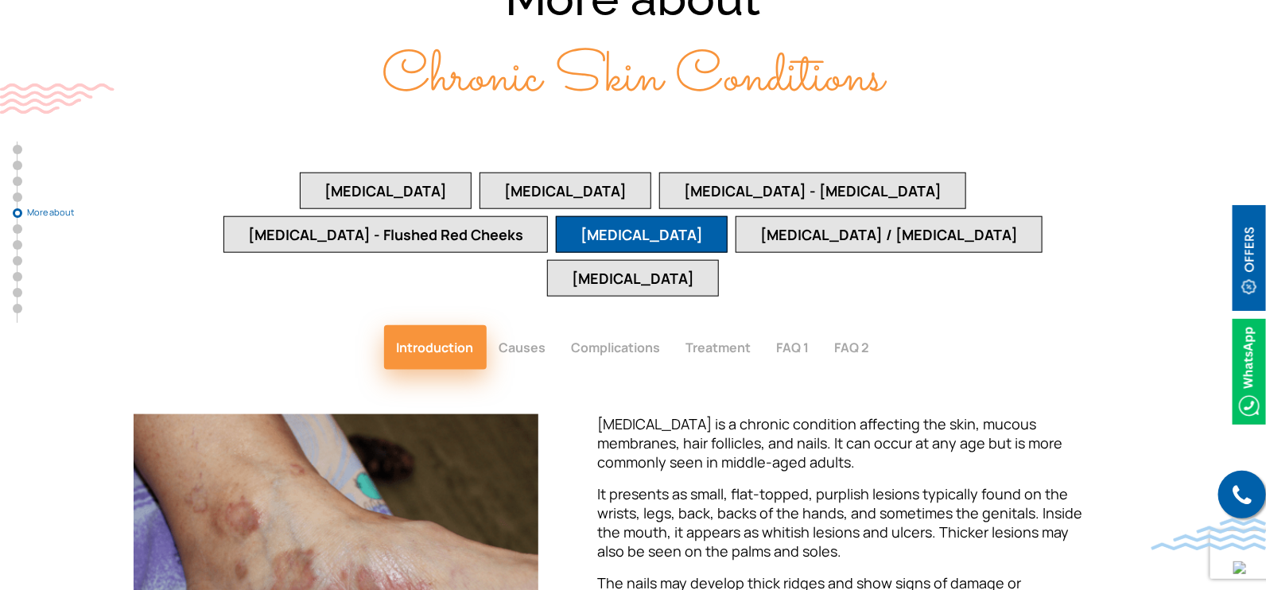
click at [510, 325] on button "Causes" at bounding box center [523, 347] width 72 height 45
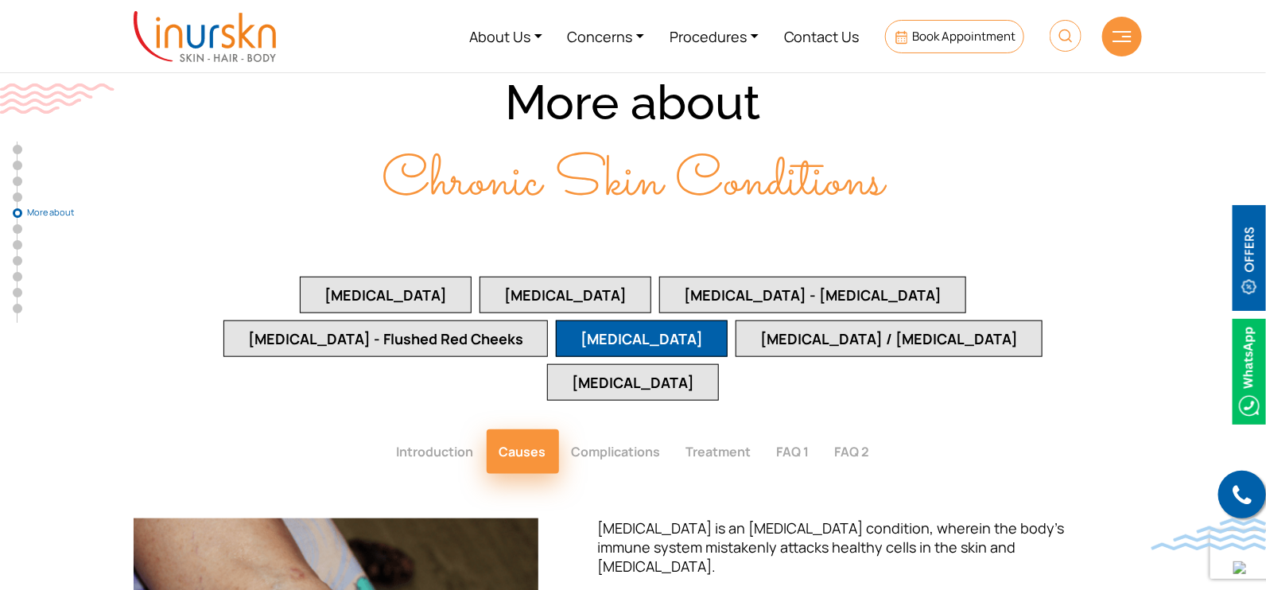
scroll to position [2925, 0]
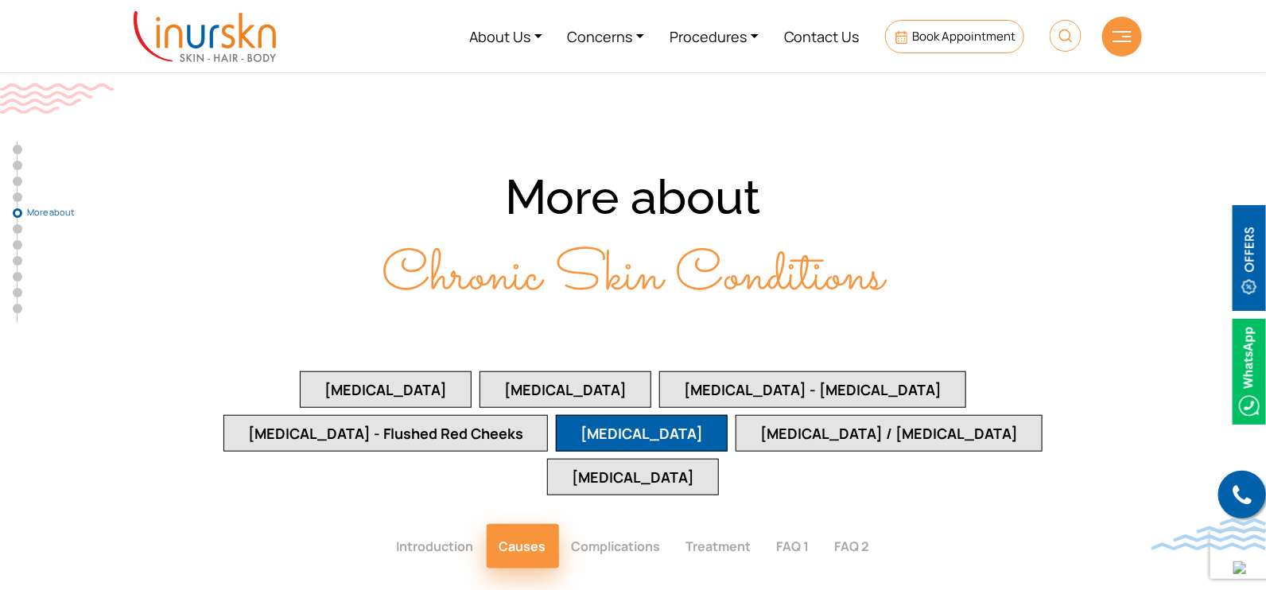
click at [644, 524] on button "Complications" at bounding box center [616, 546] width 115 height 45
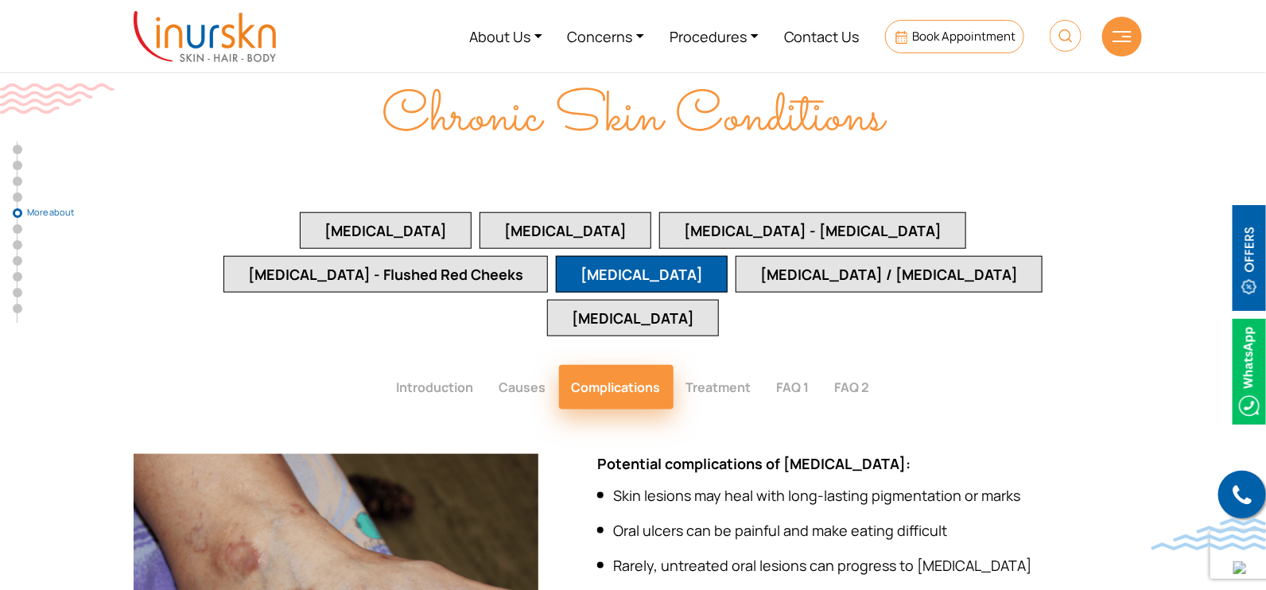
scroll to position [3124, 0]
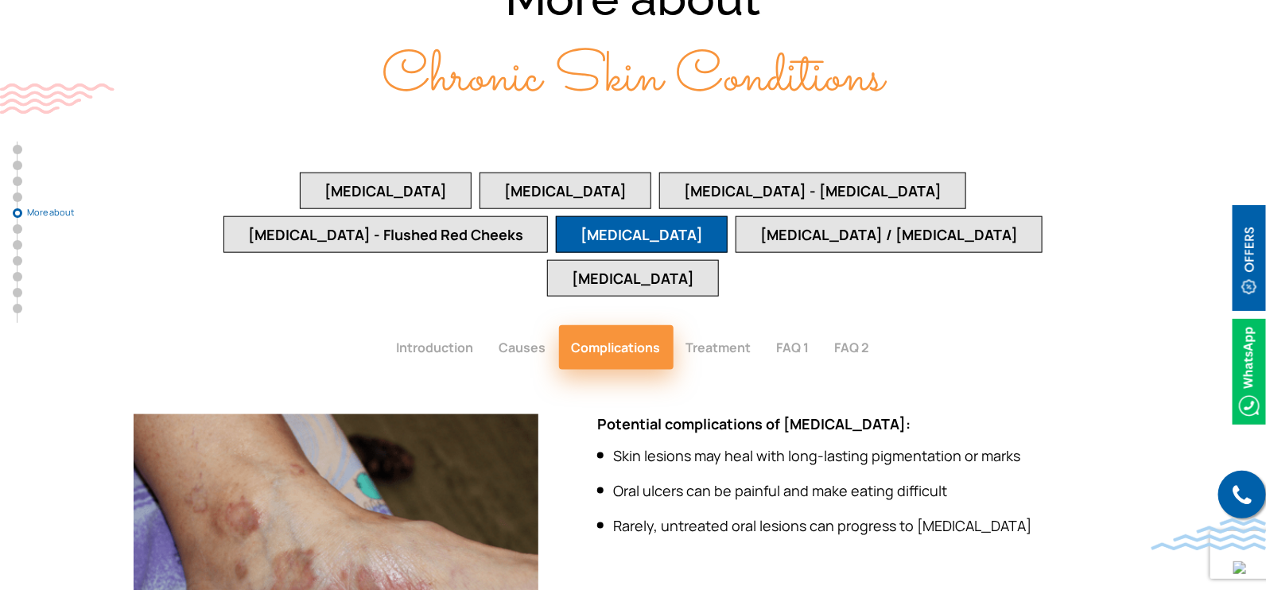
click at [432, 325] on button "Introduction" at bounding box center [435, 347] width 103 height 45
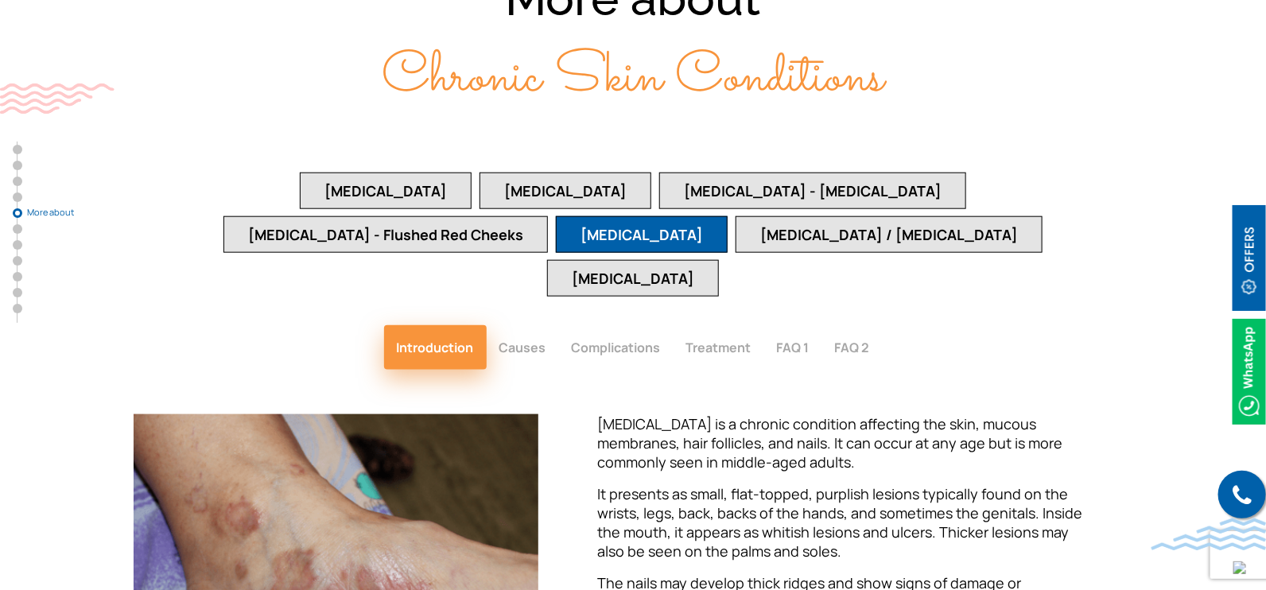
click at [522, 325] on button "Causes" at bounding box center [523, 347] width 72 height 45
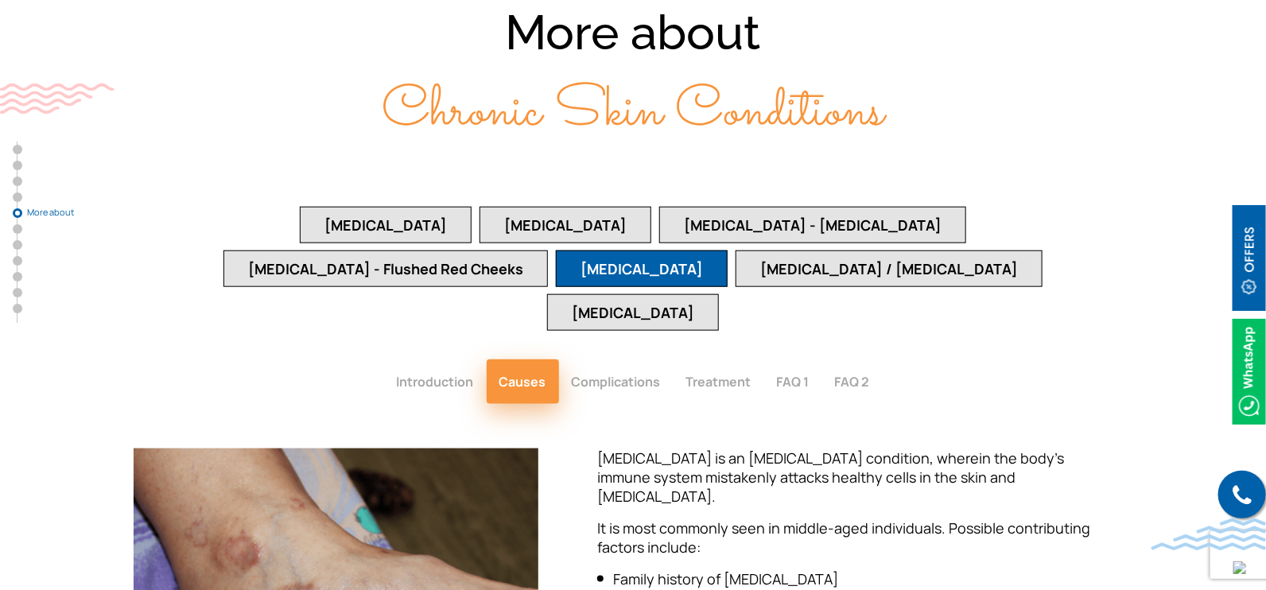
scroll to position [3024, 0]
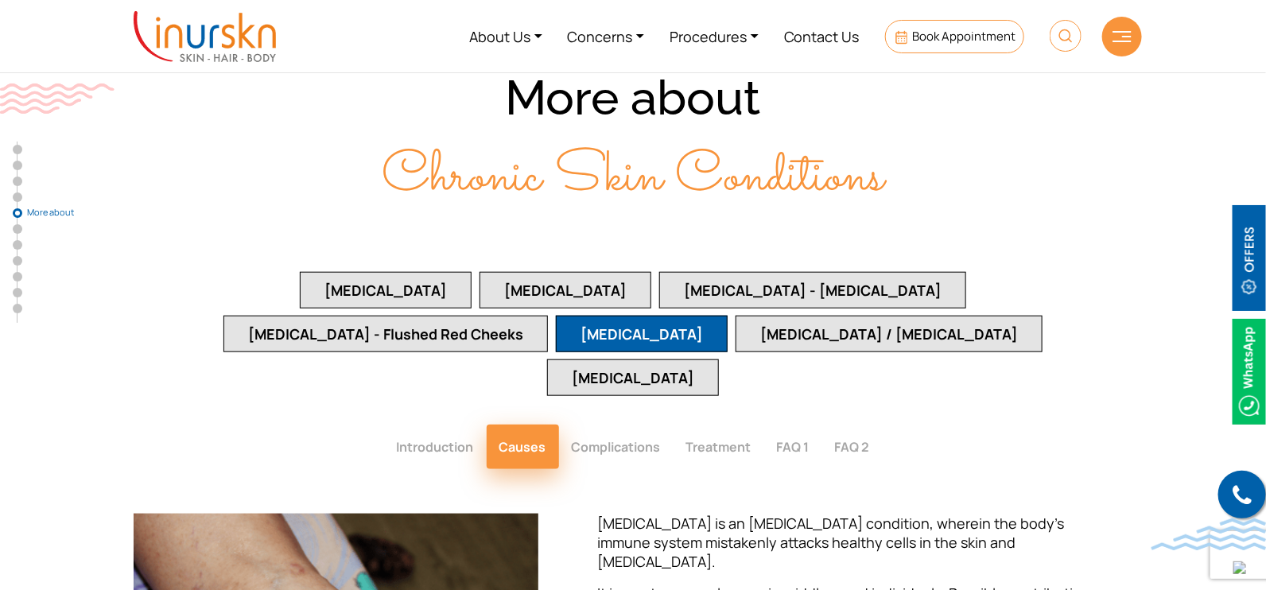
click at [649, 425] on button "Complications" at bounding box center [616, 447] width 115 height 45
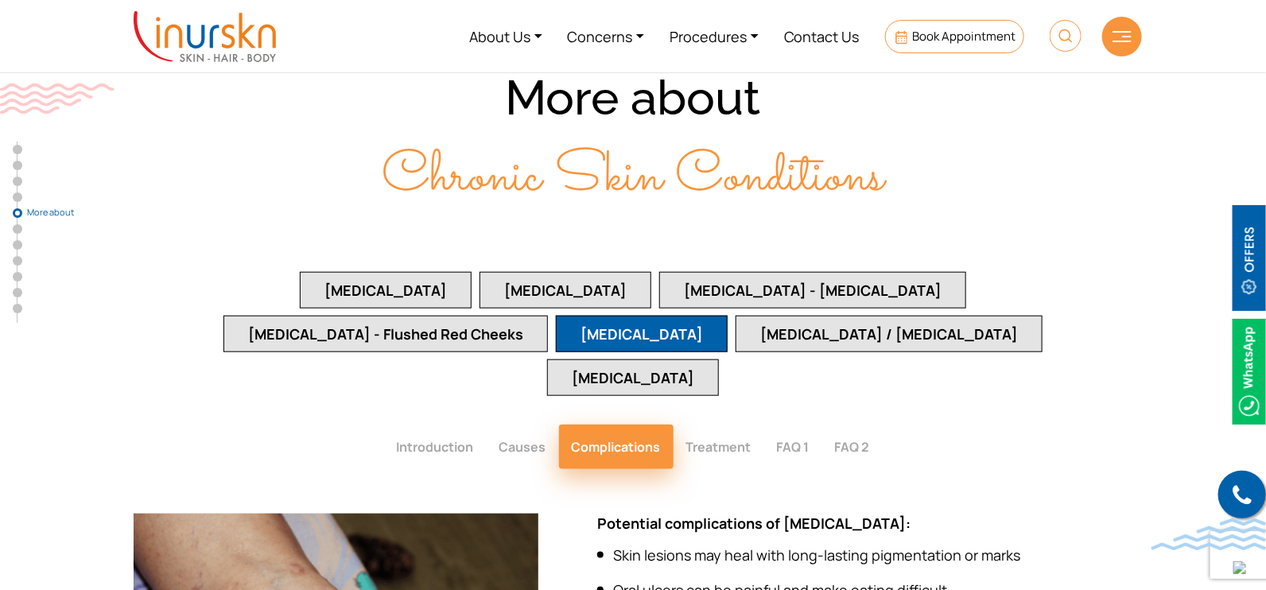
click at [719, 425] on button "Treatment" at bounding box center [719, 447] width 91 height 45
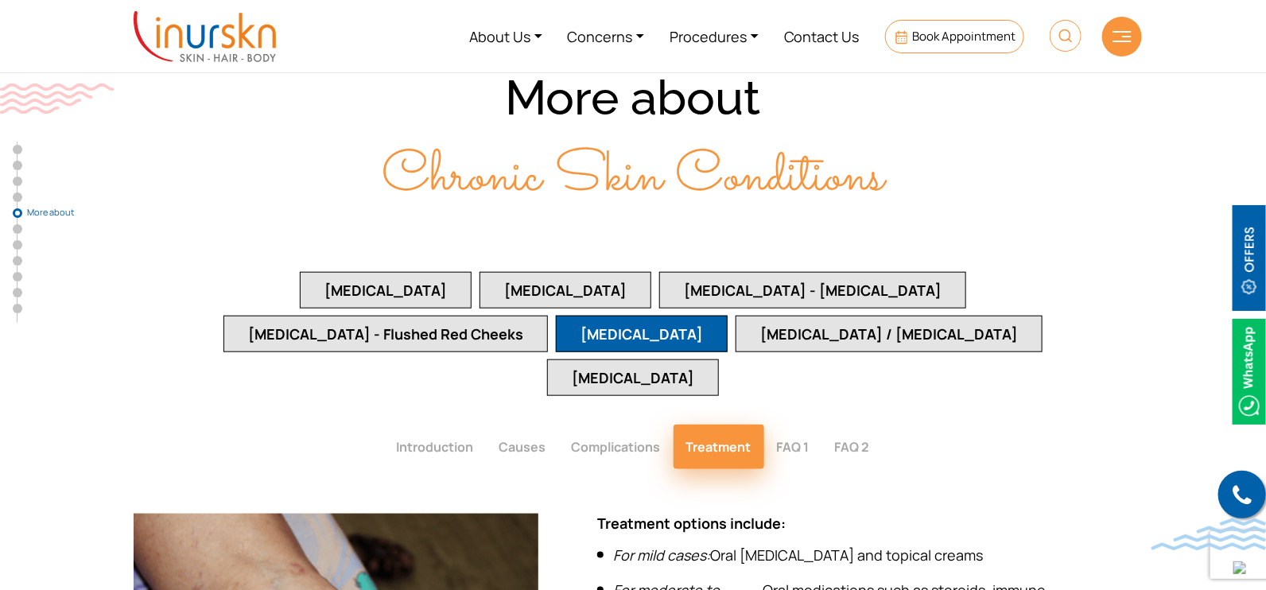
scroll to position [3124, 0]
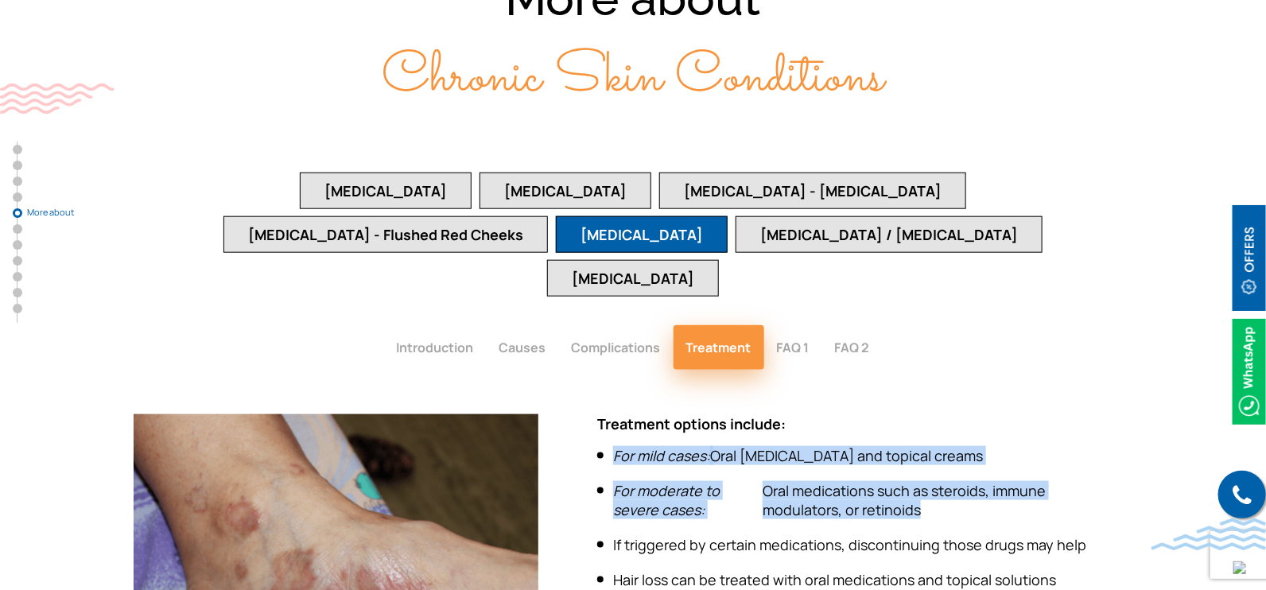
drag, startPoint x: 615, startPoint y: 278, endPoint x: 914, endPoint y: 337, distance: 304.8
click at [914, 446] on ul "For mild cases: Oral antihistamines and topical creams For moderate to severe c…" at bounding box center [845, 544] width 496 height 197
copy ul "For mild cases: Oral antihistamines and topical creams For moderate to severe c…"
drag, startPoint x: 428, startPoint y: 49, endPoint x: 504, endPoint y: 100, distance: 91.1
click at [659, 173] on button "Eczema - Atopic Dermatitis" at bounding box center [812, 191] width 307 height 37
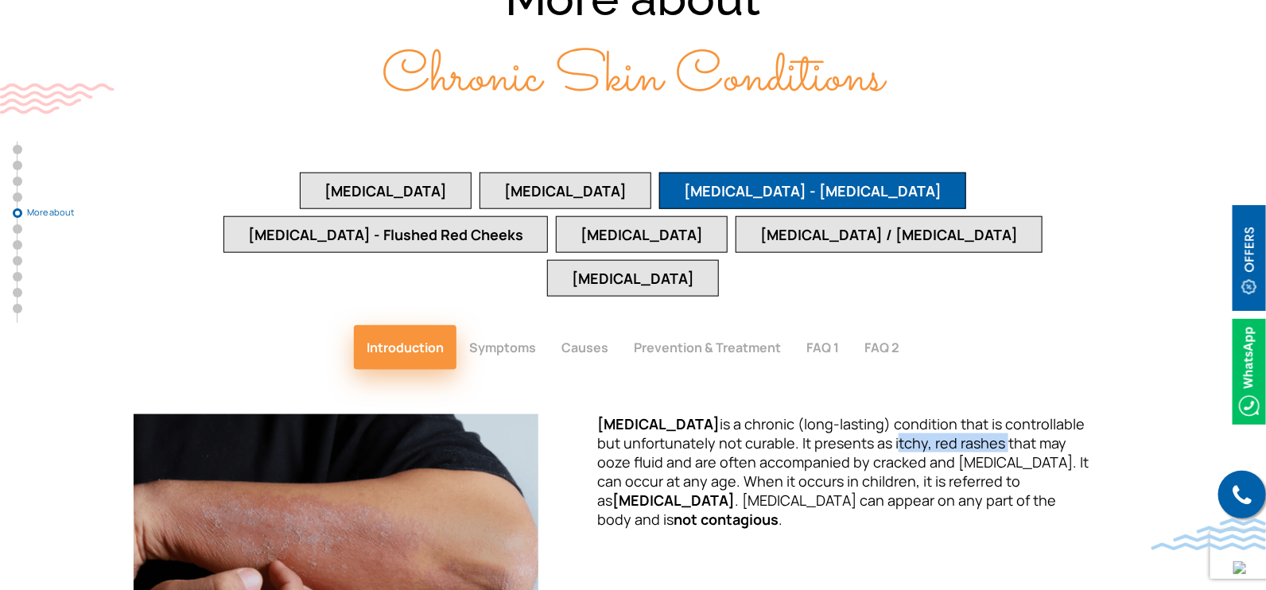
drag, startPoint x: 863, startPoint y: 268, endPoint x: 970, endPoint y: 274, distance: 107.5
click at [970, 414] on span "Eczema is a chronic (long-lasting) condition that is controllable but unfortuna…" at bounding box center [843, 471] width 492 height 115
copy span "itchy, red rashes"
click at [469, 325] on button "Symptoms" at bounding box center [503, 347] width 92 height 45
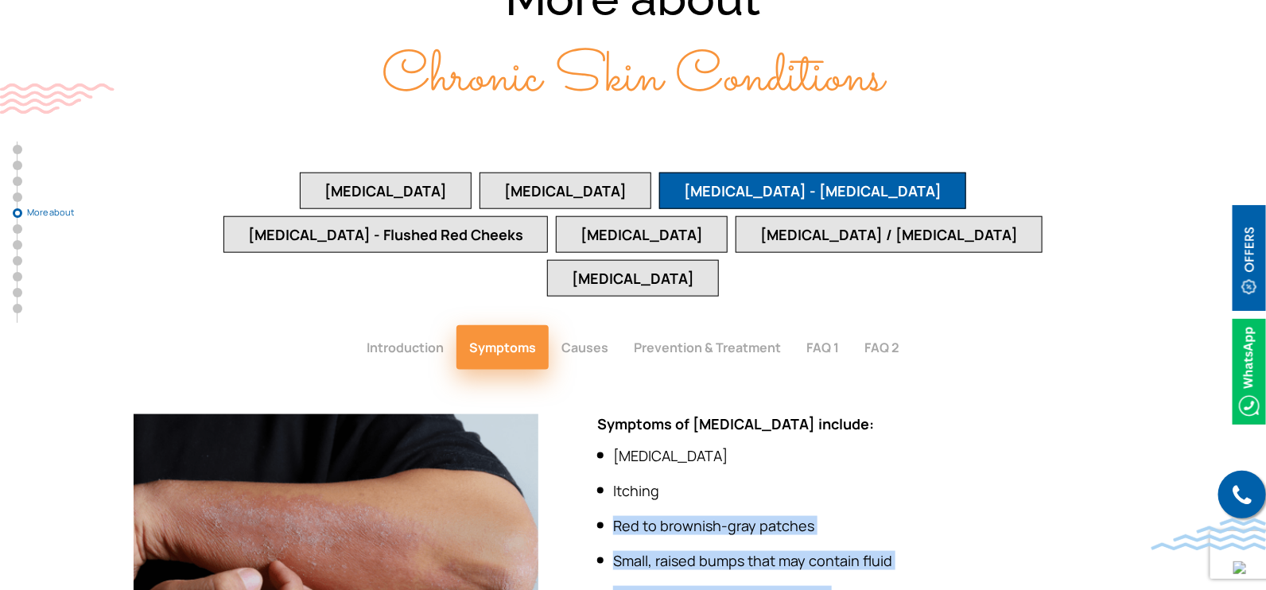
drag, startPoint x: 613, startPoint y: 353, endPoint x: 851, endPoint y: 420, distance: 247.8
click at [851, 446] on ul "Dry skin Itching Red to brownish-gray patches Small, raised bumps that may cont…" at bounding box center [845, 543] width 496 height 194
copy ul "Red to brownish-gray patches Small, raised bumps that may contain fluid Thicken…"
click at [688, 551] on li "Small, raised bumps that may contain fluid" at bounding box center [845, 560] width 496 height 19
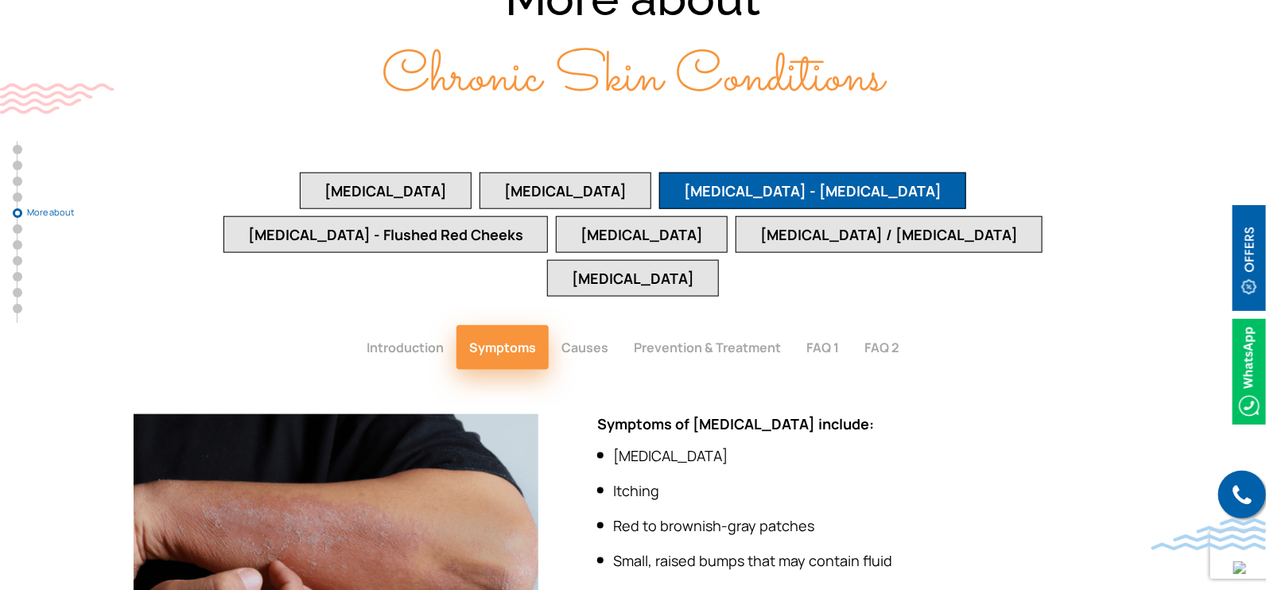
drag, startPoint x: 917, startPoint y: 492, endPoint x: 1079, endPoint y: 517, distance: 163.4
copy p "hands, feet, ankles, wrists, neck, upper chest, eyelids, and inside the bends o…"
click at [726, 325] on button "Prevention & Treatment" at bounding box center [707, 347] width 173 height 45
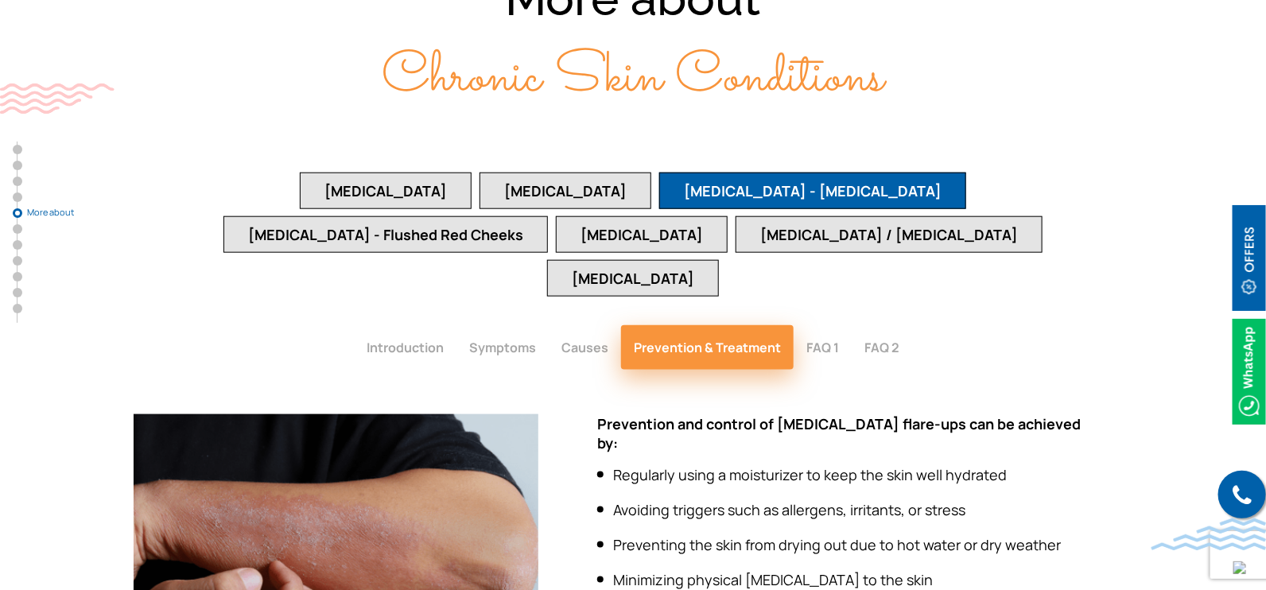
drag, startPoint x: 909, startPoint y: 420, endPoint x: 1061, endPoint y: 443, distance: 153.7
copy p "oral and topical medications , along with appropriate lifestyle and habit chang…"
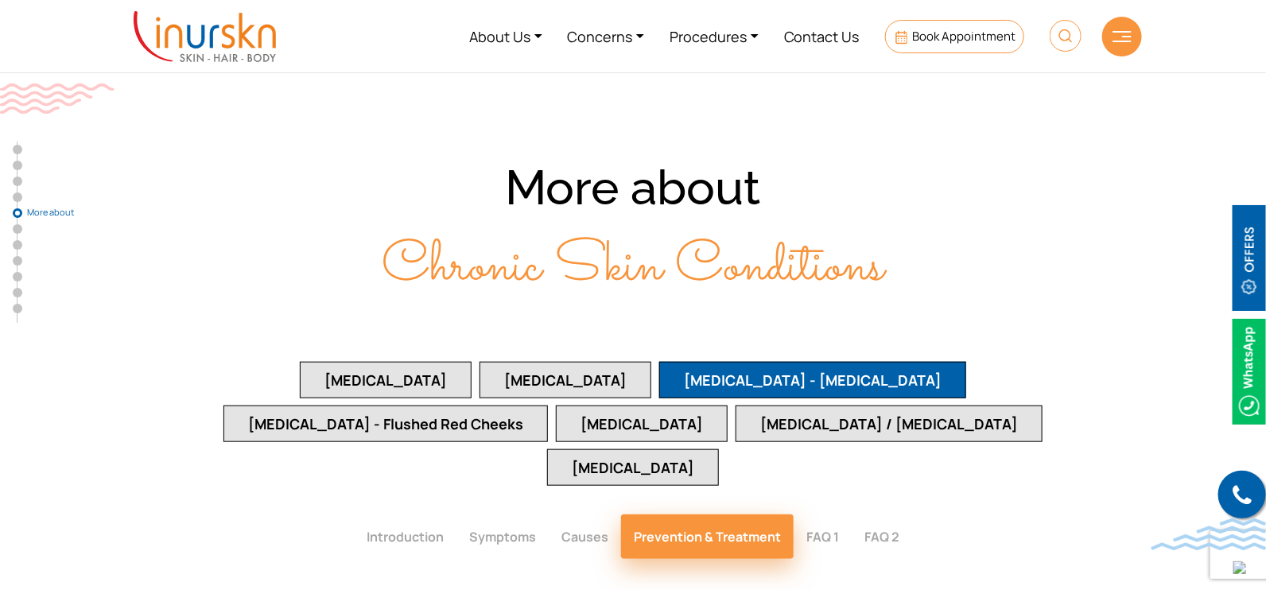
scroll to position [3024, 0]
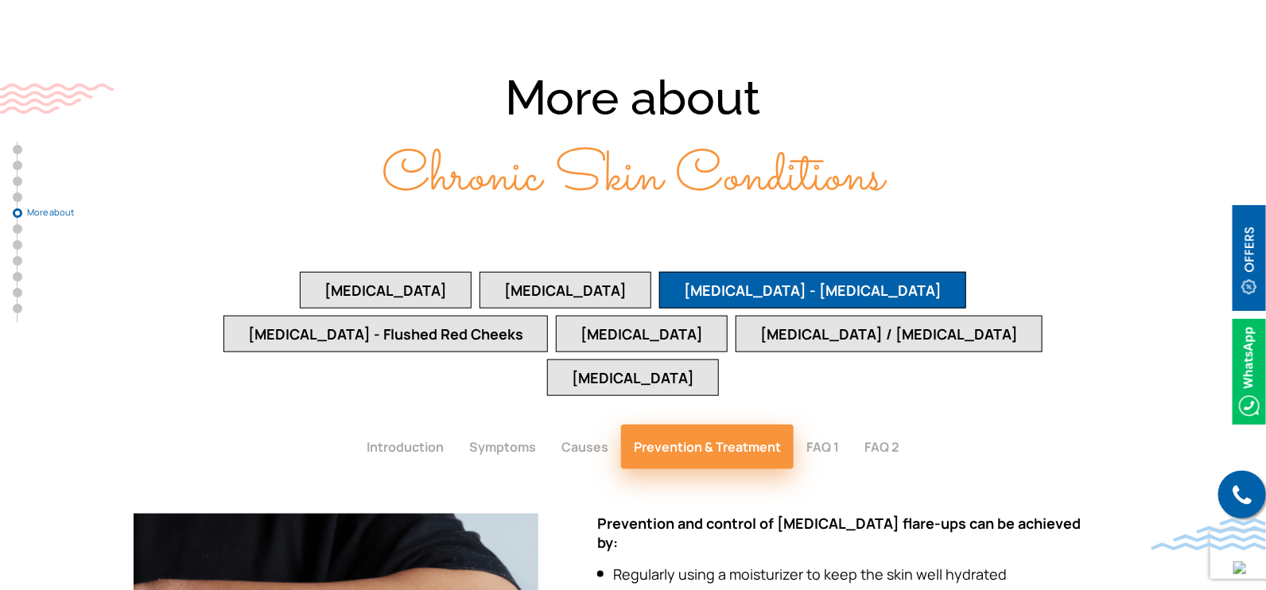
click at [480, 272] on button "[MEDICAL_DATA]" at bounding box center [566, 290] width 172 height 37
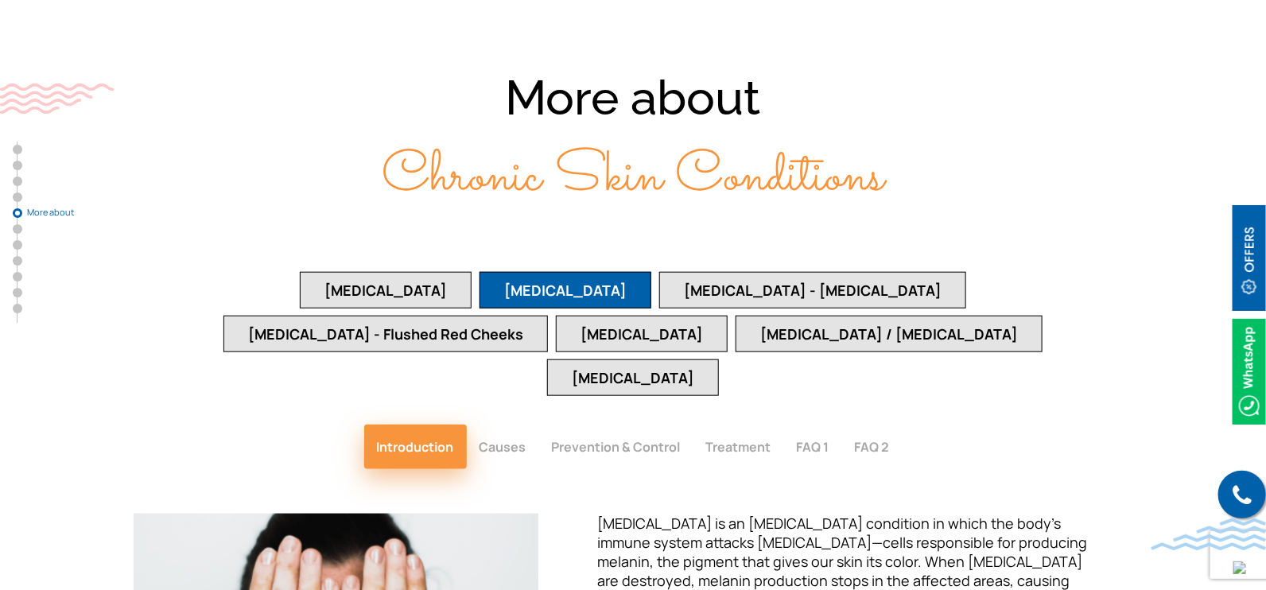
click at [300, 272] on button "Psoriasis" at bounding box center [386, 290] width 172 height 37
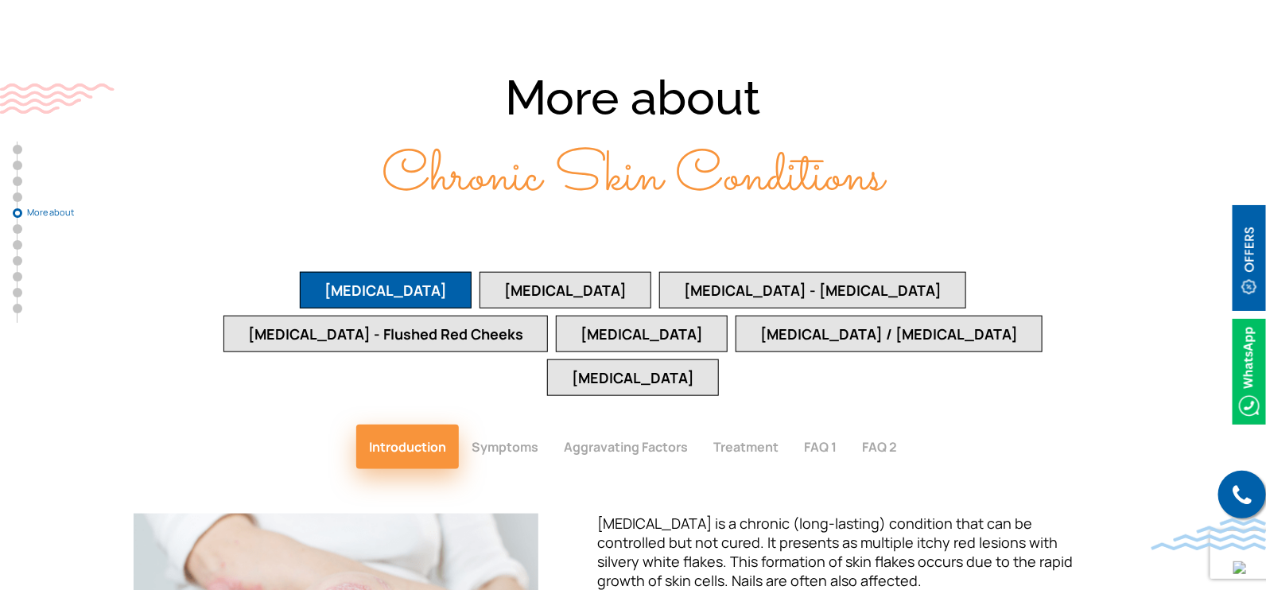
click at [690, 360] on button "Lupus" at bounding box center [633, 378] width 172 height 37
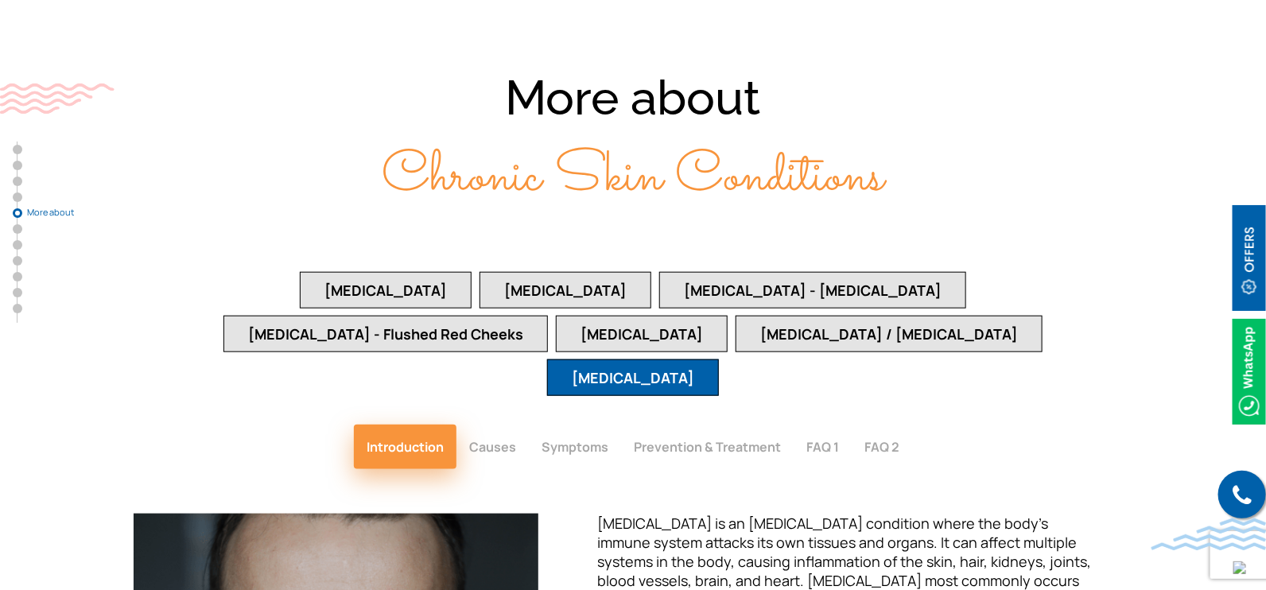
click at [736, 316] on button "Hives / Urticaria" at bounding box center [889, 334] width 307 height 37
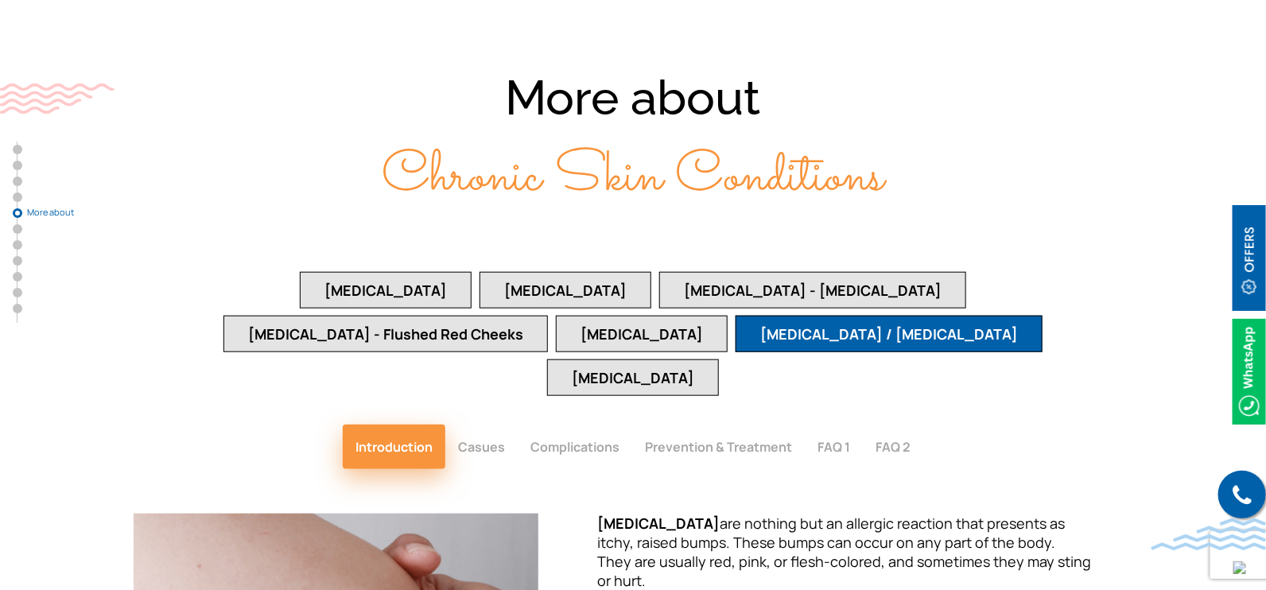
click at [548, 316] on button "Rosacea - Flushed Red Cheeks" at bounding box center [386, 334] width 325 height 37
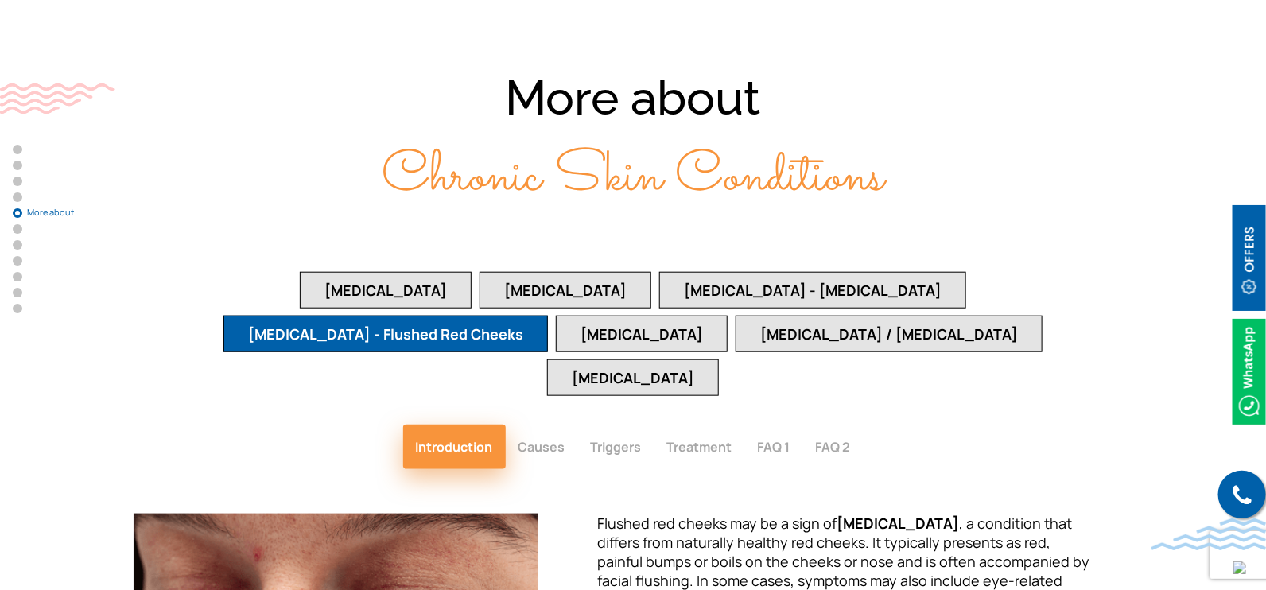
click at [728, 316] on button "Lichen Planus" at bounding box center [642, 334] width 172 height 37
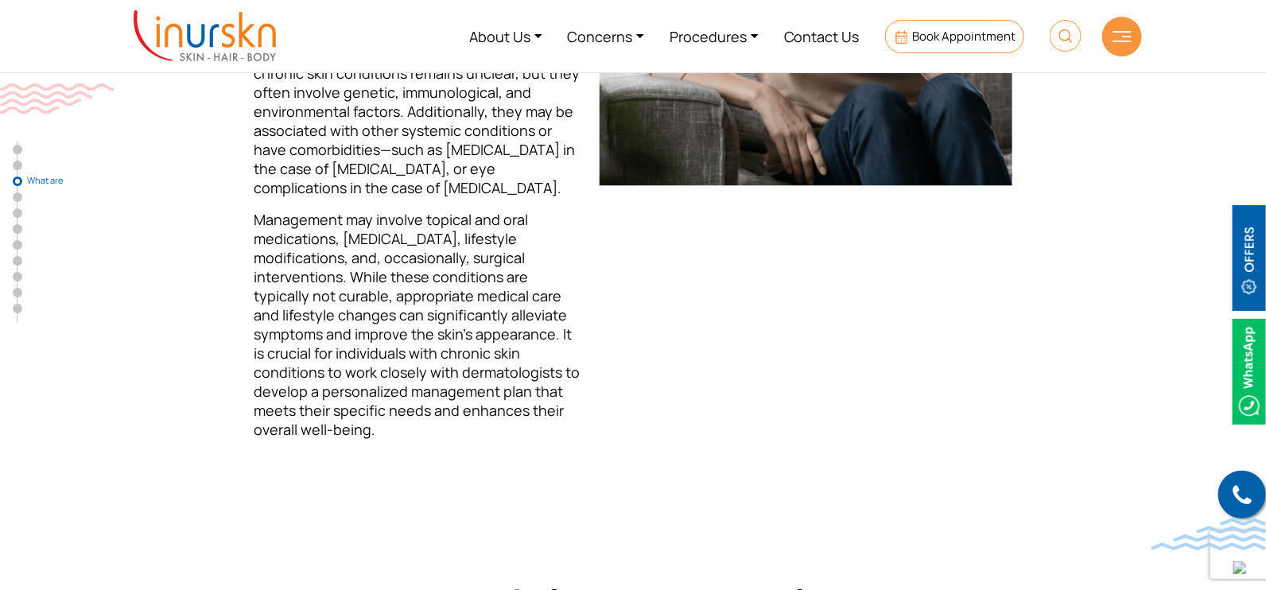
scroll to position [1732, 0]
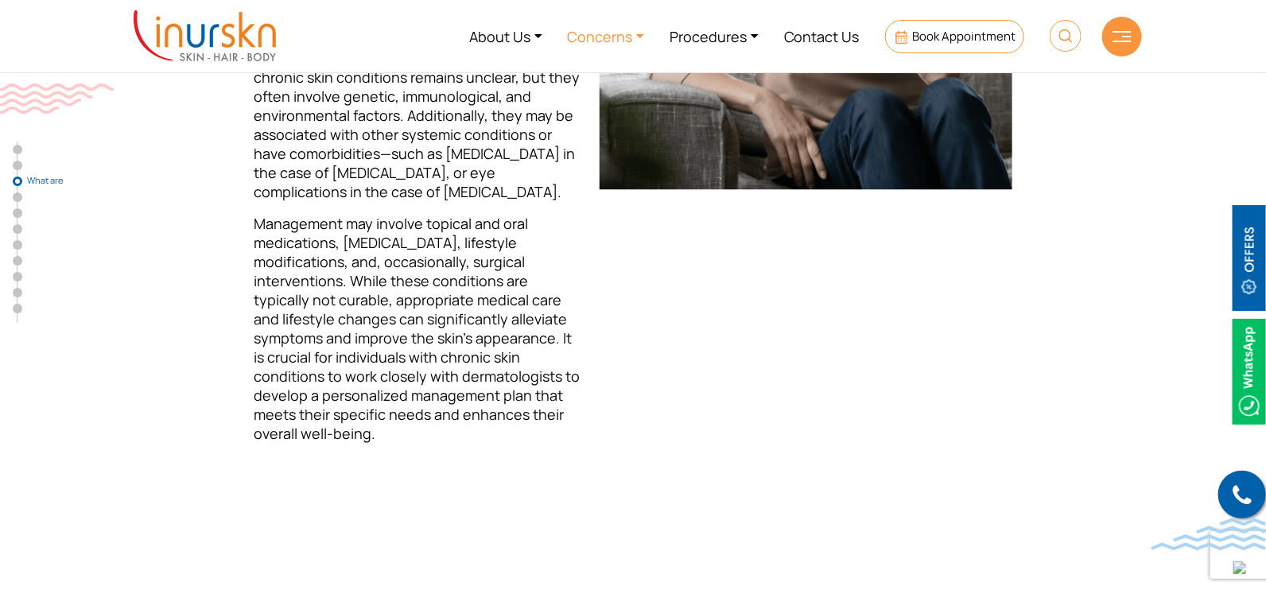
click at [622, 38] on link "Concerns" at bounding box center [606, 36] width 103 height 60
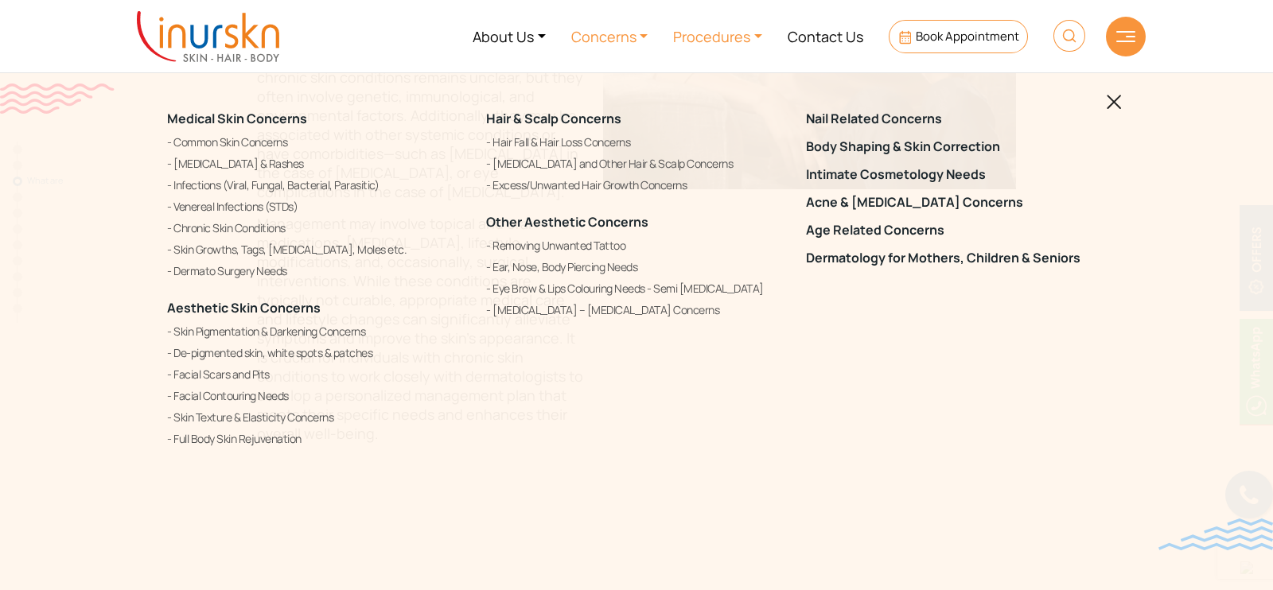
click at [692, 30] on link "Procedures" at bounding box center [717, 36] width 115 height 60
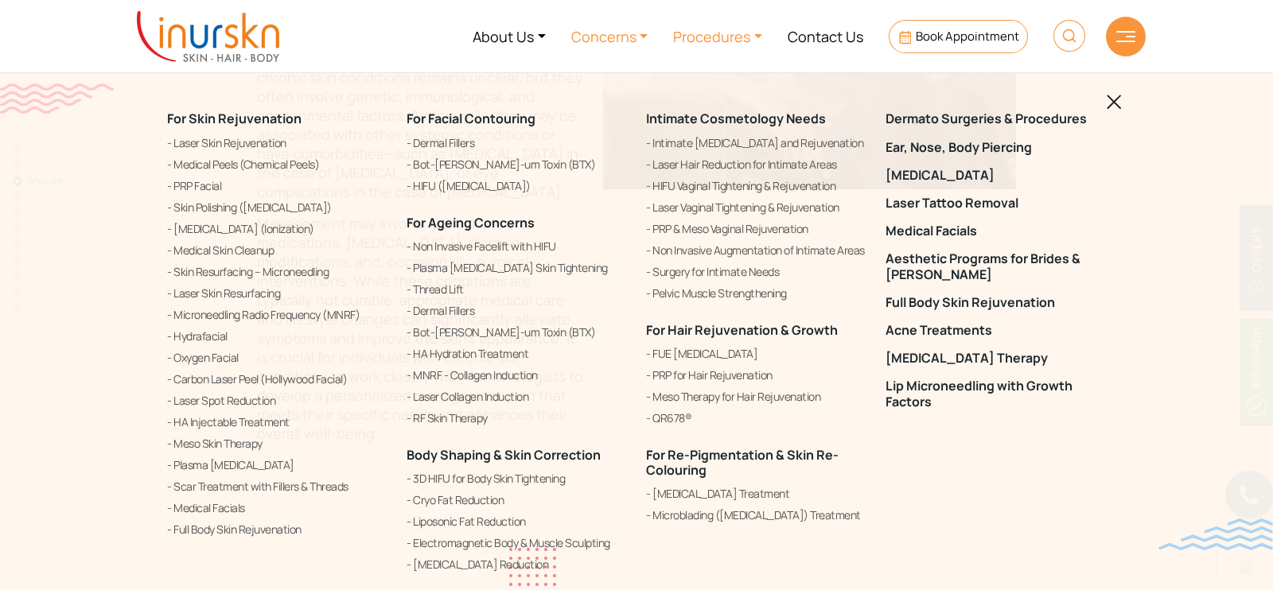
click at [616, 33] on link "Concerns" at bounding box center [609, 36] width 103 height 60
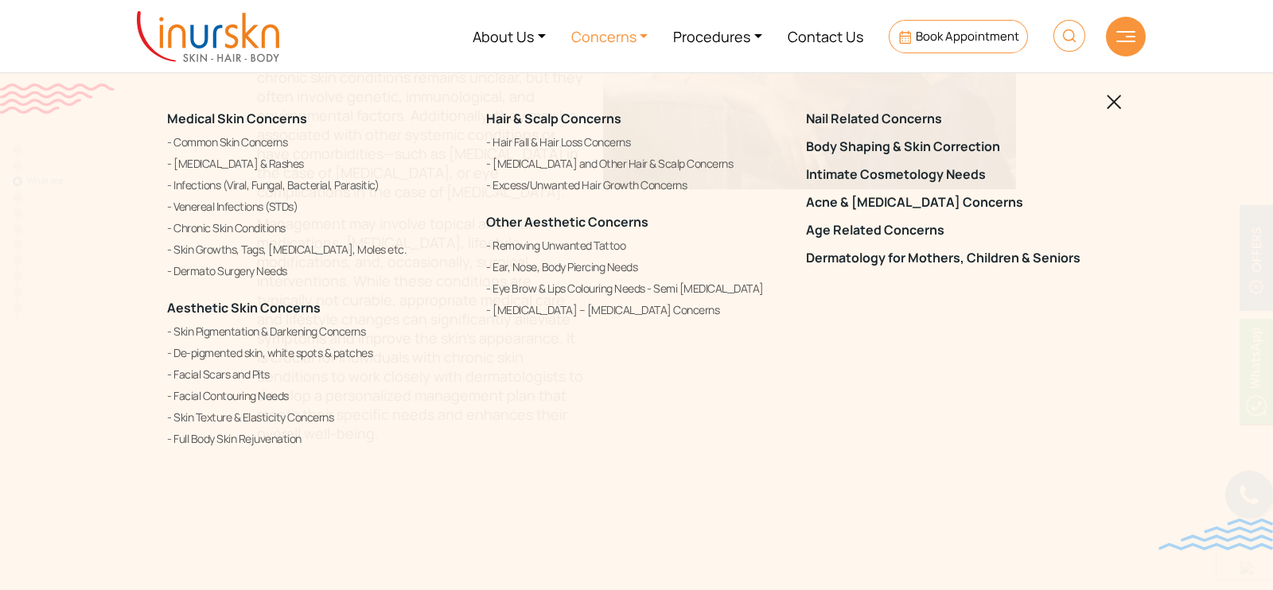
click at [1114, 99] on img at bounding box center [1114, 102] width 15 height 15
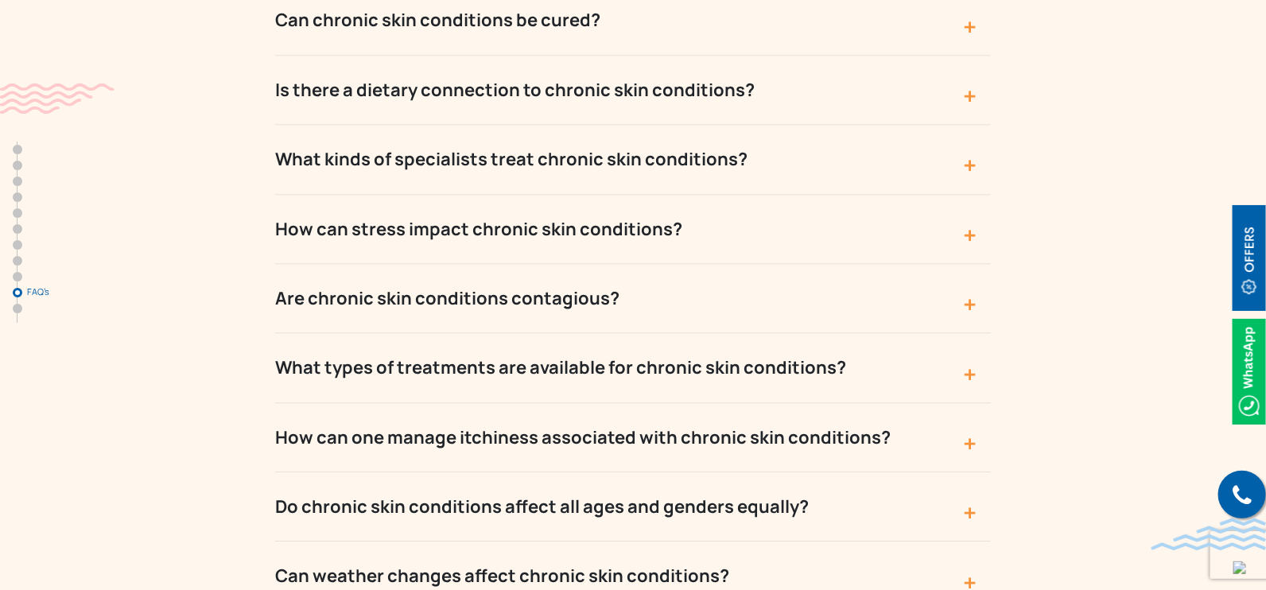
scroll to position [6704, 0]
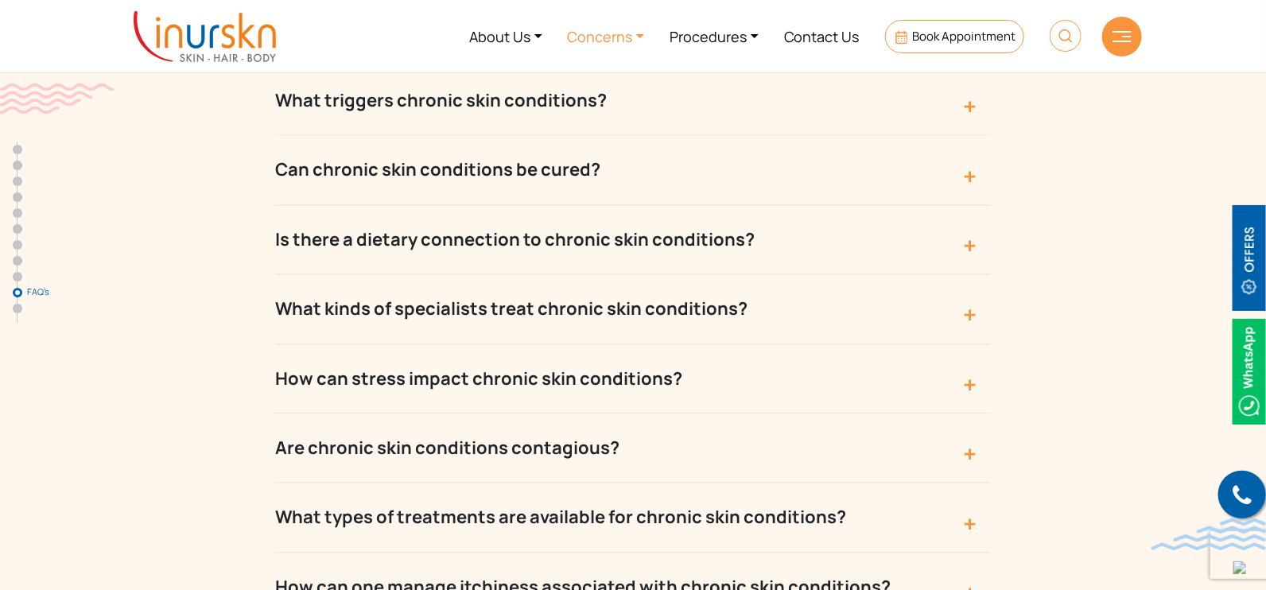
click at [606, 39] on link "Concerns" at bounding box center [606, 36] width 103 height 60
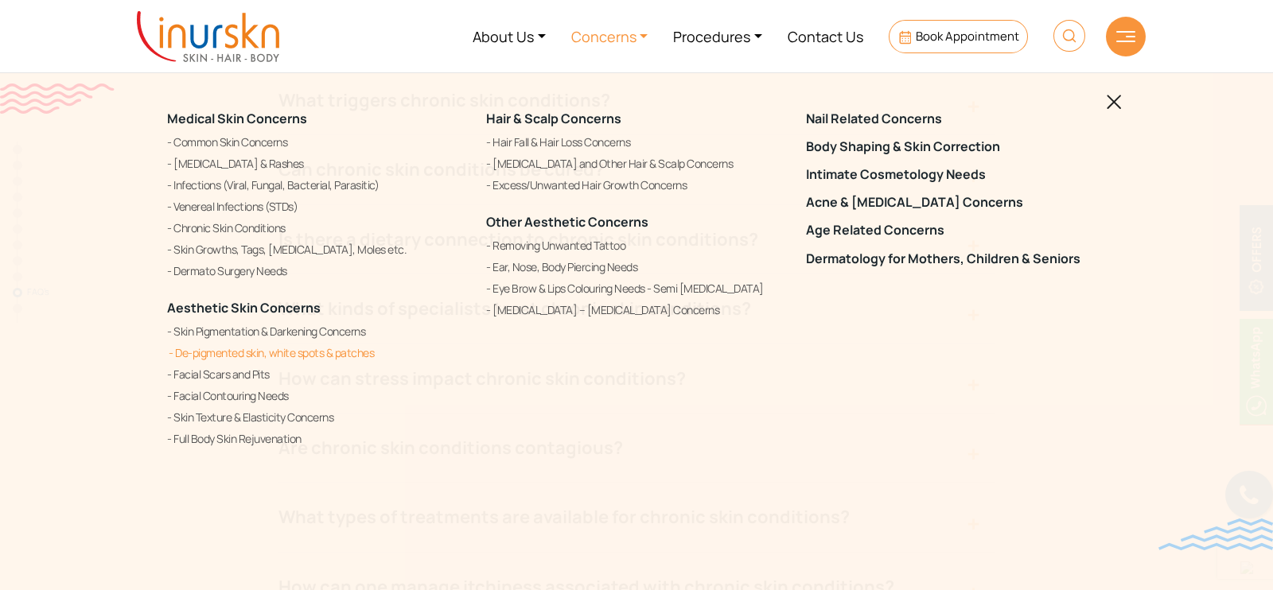
click at [329, 354] on link "De-pigmented skin, white spots & patches" at bounding box center [317, 353] width 300 height 19
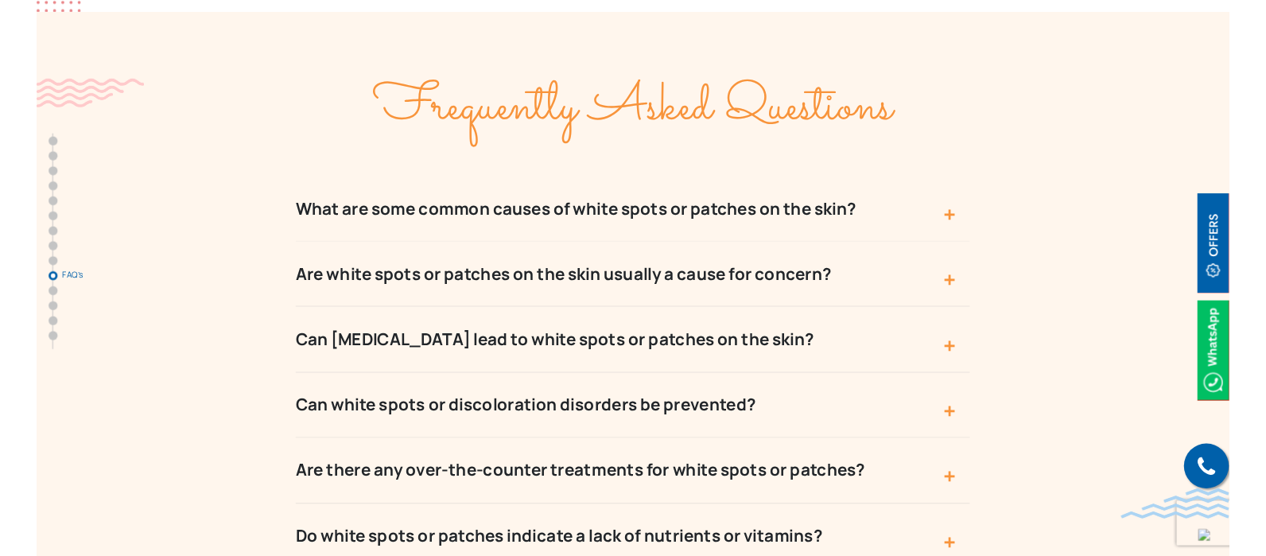
scroll to position [6065, 0]
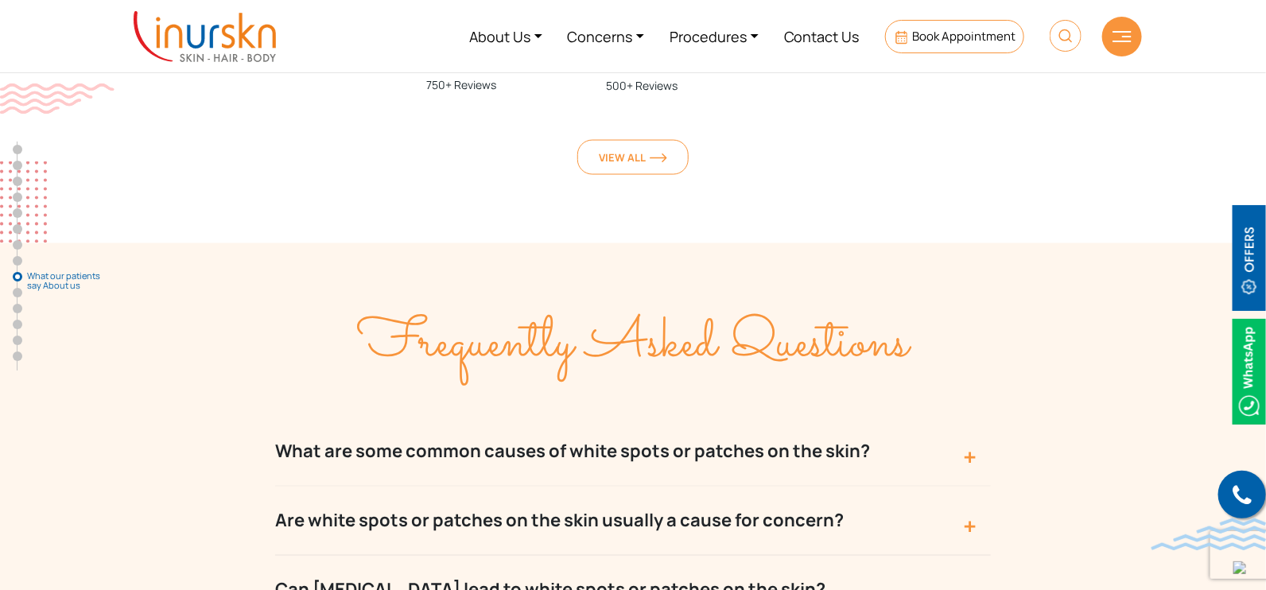
click at [823, 418] on button "What are some common causes of white spots or patches on the skin?" at bounding box center [633, 452] width 716 height 69
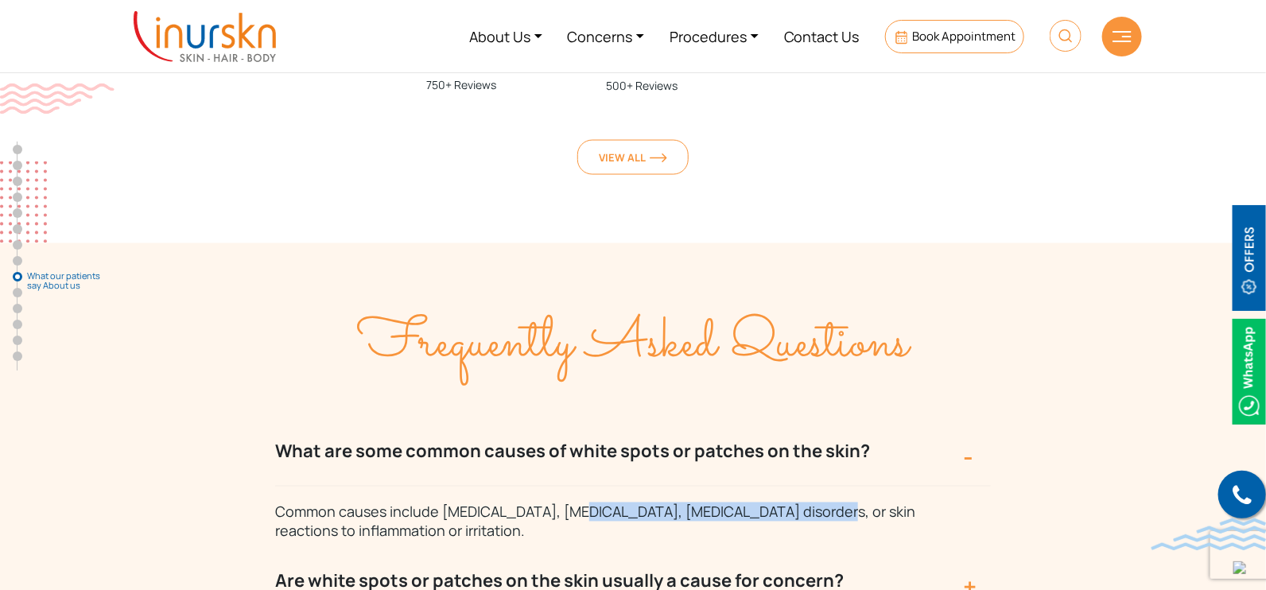
drag, startPoint x: 558, startPoint y: 309, endPoint x: 793, endPoint y: 310, distance: 235.5
click at [793, 503] on span "Common causes include [MEDICAL_DATA], [MEDICAL_DATA], [MEDICAL_DATA] disorders,…" at bounding box center [595, 522] width 640 height 38
copy span "[MEDICAL_DATA], [MEDICAL_DATA] disorders"
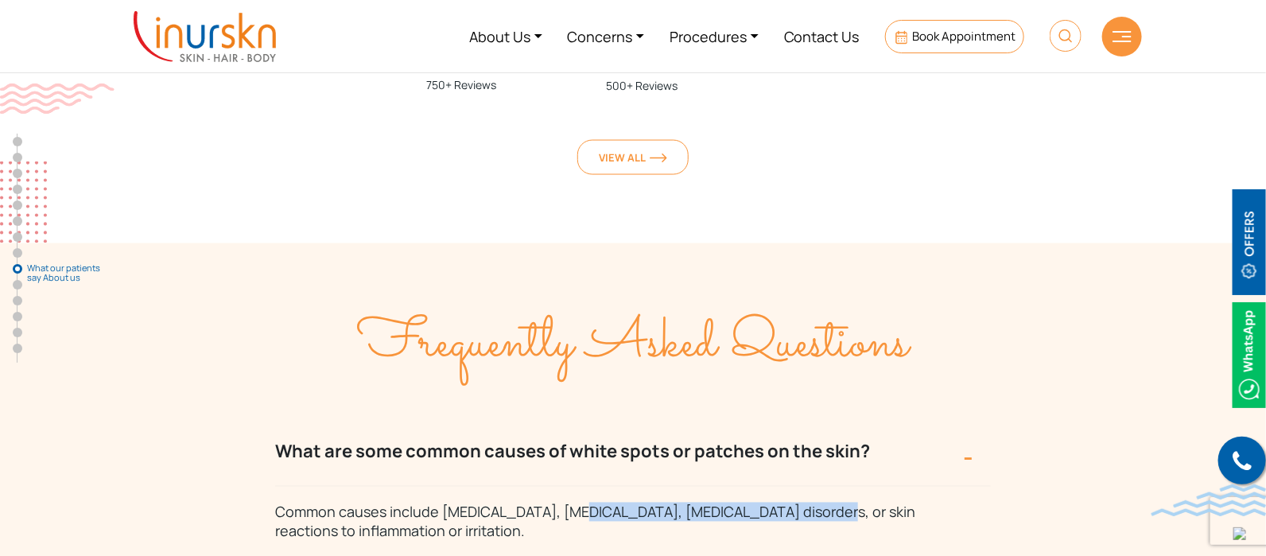
click at [682, 418] on button "What are some common causes of white spots or patches on the skin?" at bounding box center [633, 452] width 716 height 69
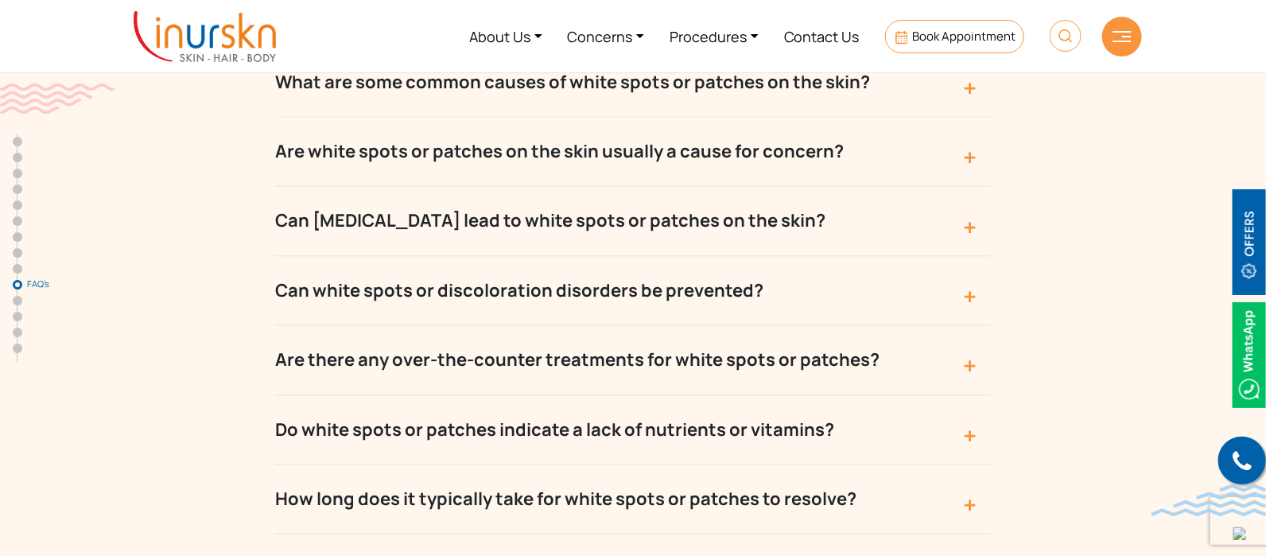
scroll to position [6400, 0]
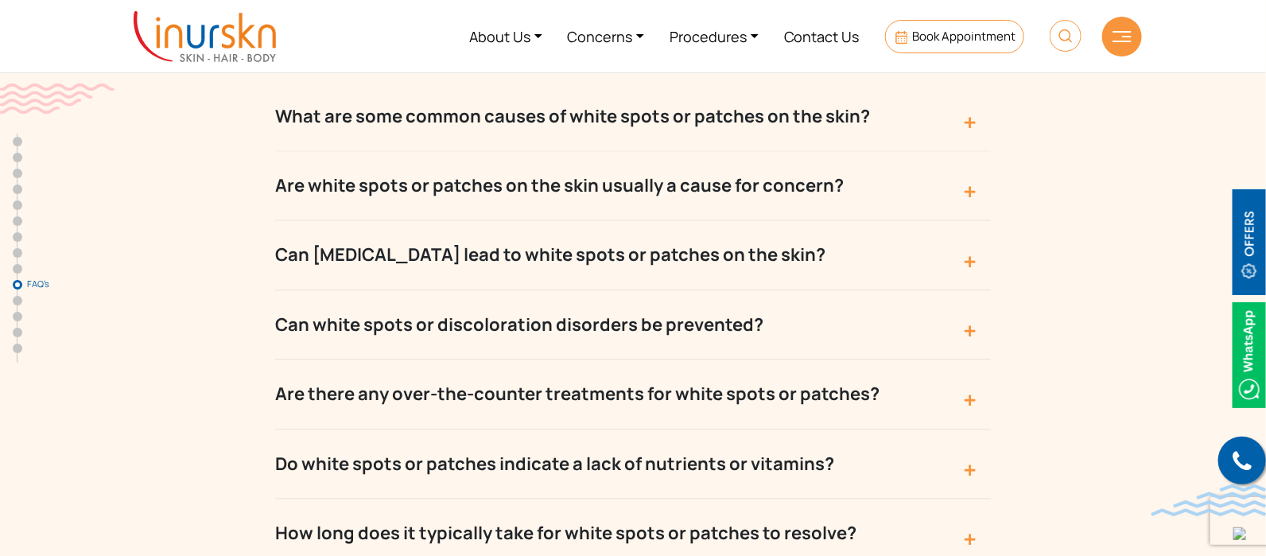
click at [696, 430] on button "Do white spots or patches indicate a lack of nutrients or vitamins?" at bounding box center [633, 464] width 716 height 69
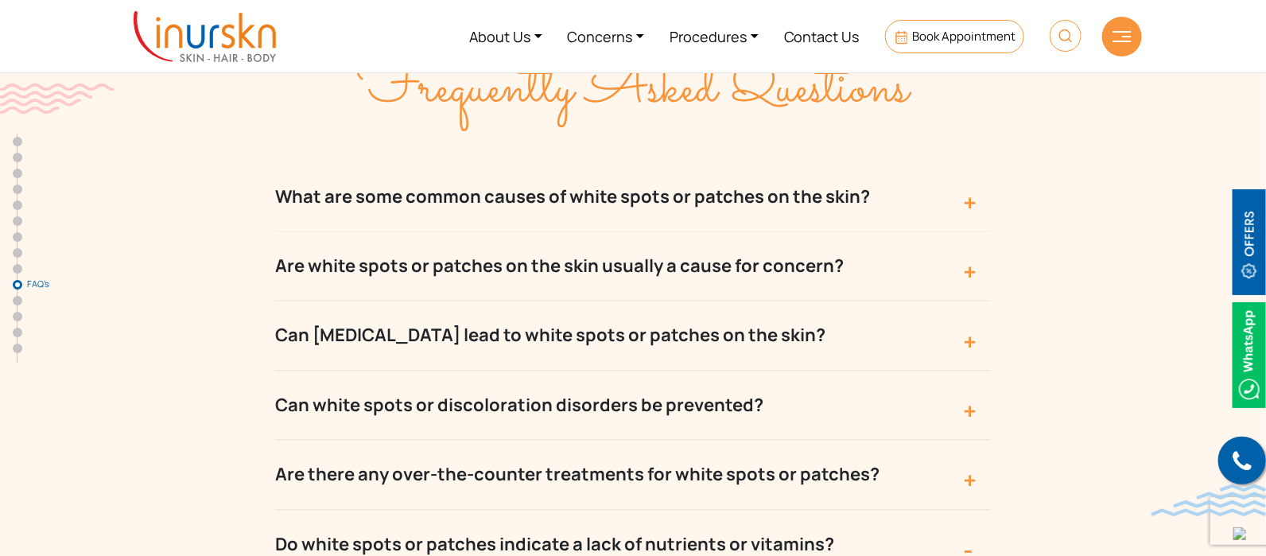
scroll to position [6313, 0]
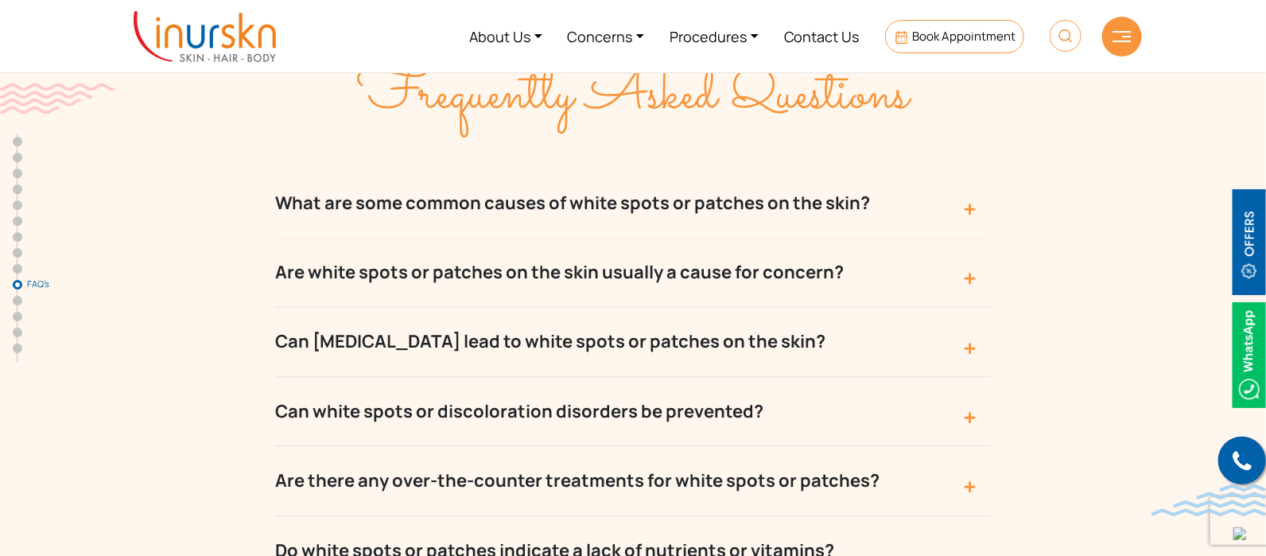
click at [690, 447] on button "Are there any over-the-counter treatments for white spots or patches?" at bounding box center [633, 481] width 716 height 69
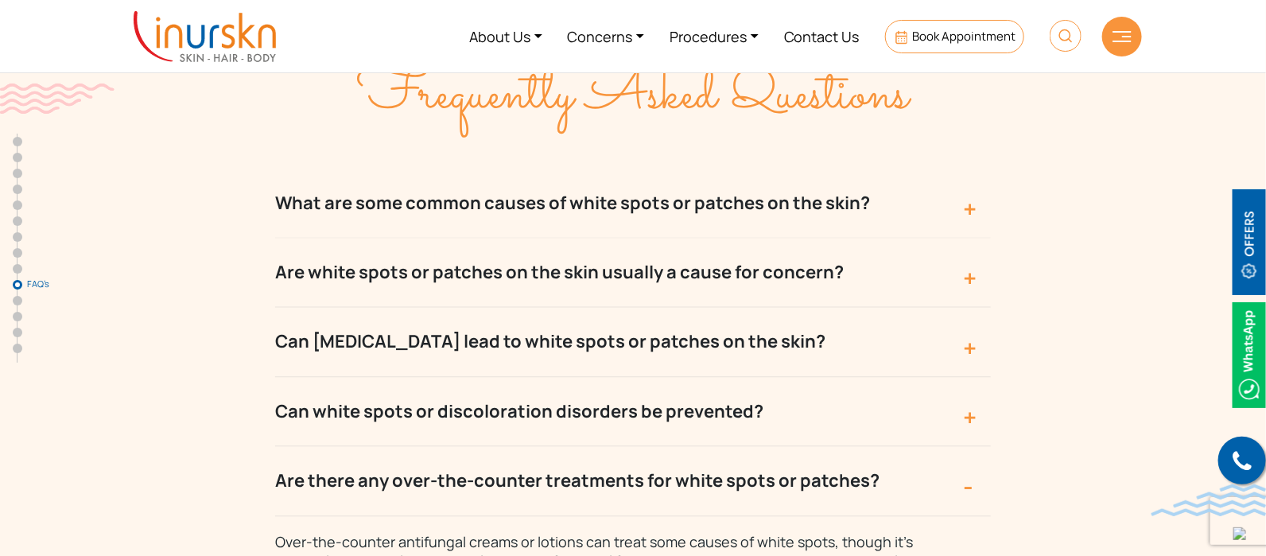
click at [708, 378] on button "Can white spots or discoloration disorders be prevented?" at bounding box center [633, 412] width 716 height 69
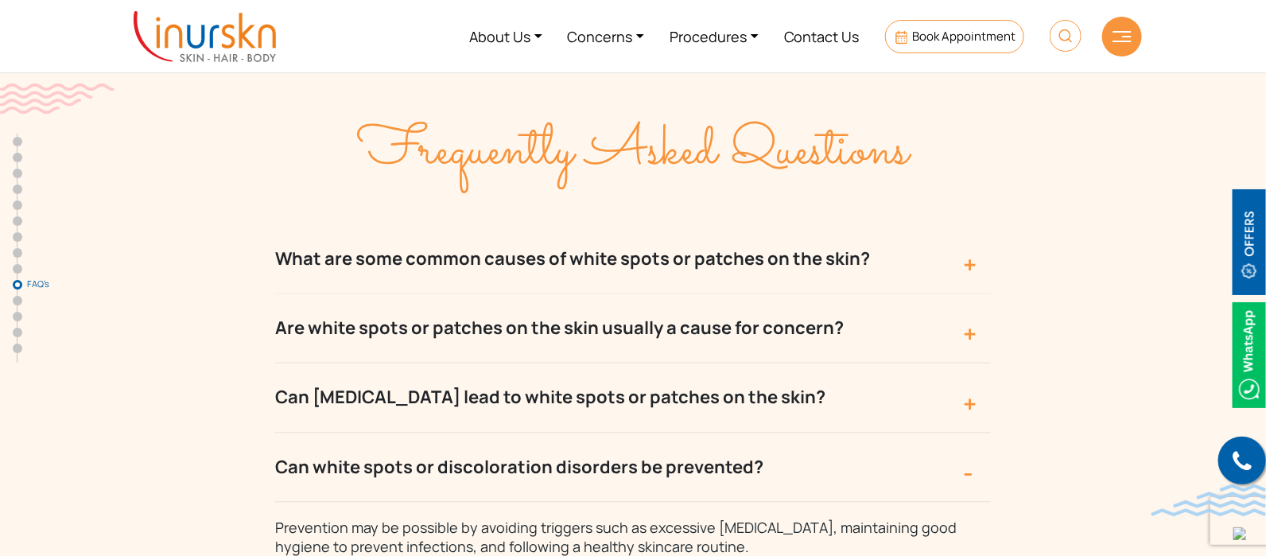
scroll to position [6250, 0]
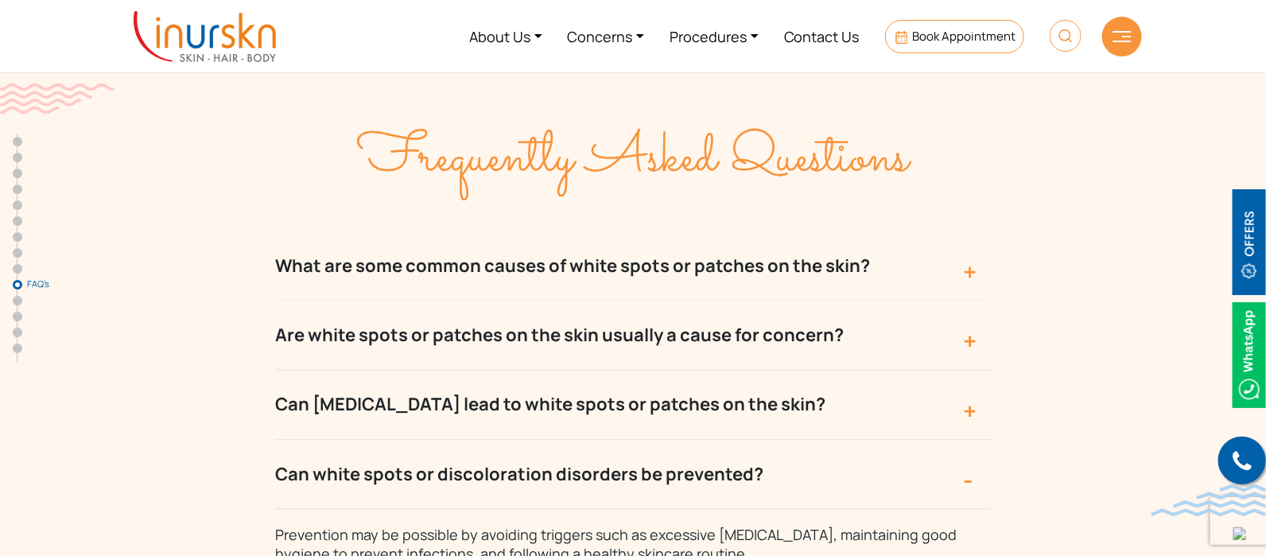
click at [692, 441] on button "Can white spots or discoloration disorders be prevented?" at bounding box center [633, 475] width 716 height 69
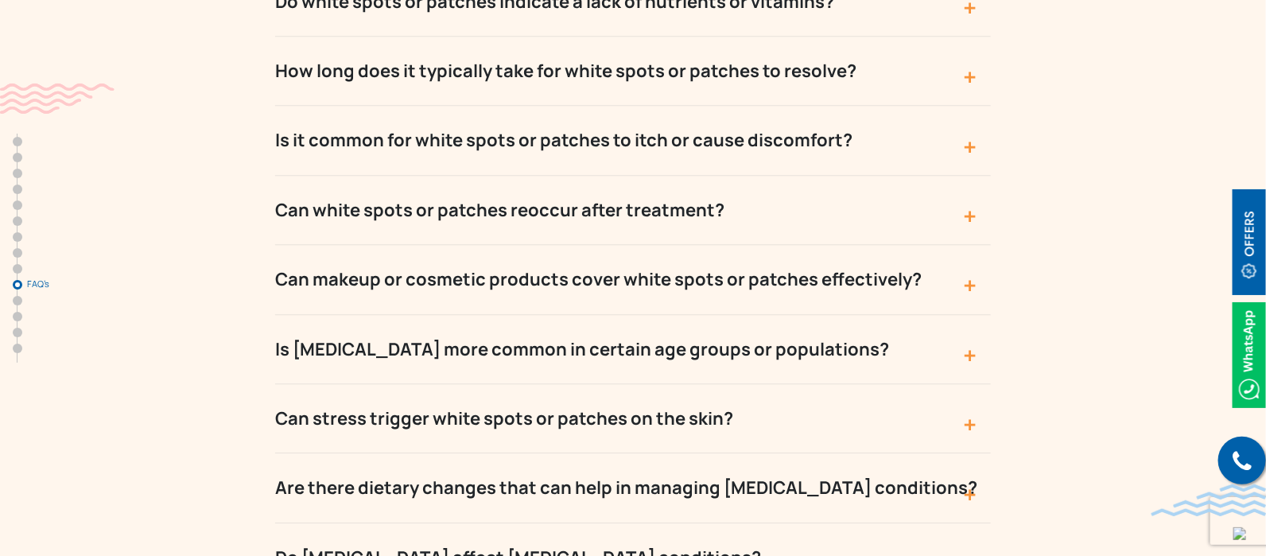
scroll to position [6864, 0]
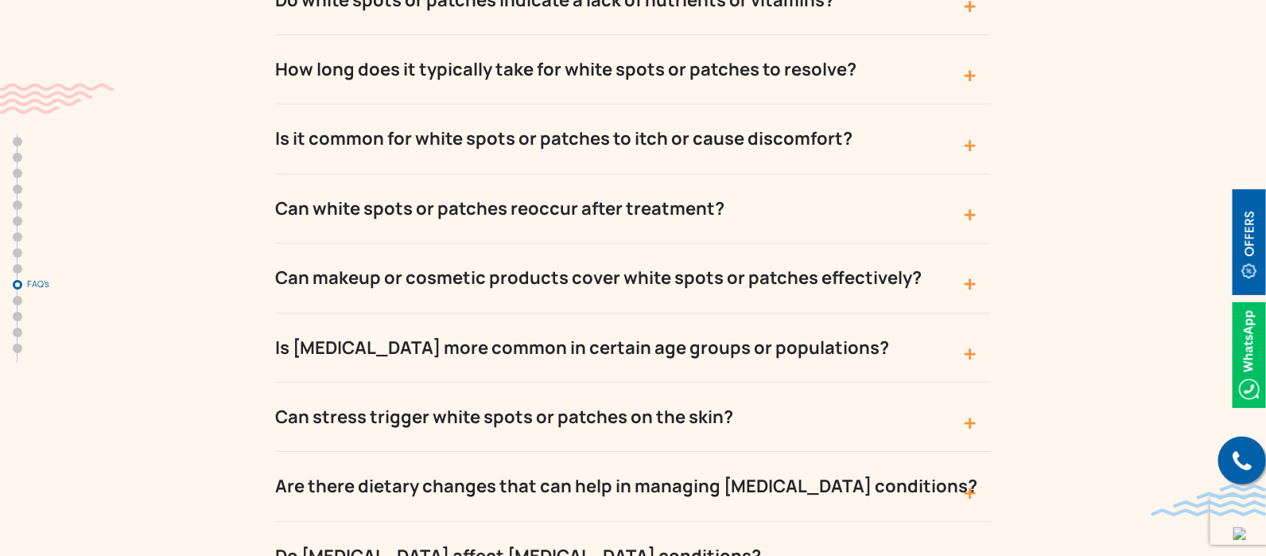
click at [671, 383] on button "Can stress trigger white spots or patches on the skin?" at bounding box center [633, 417] width 716 height 69
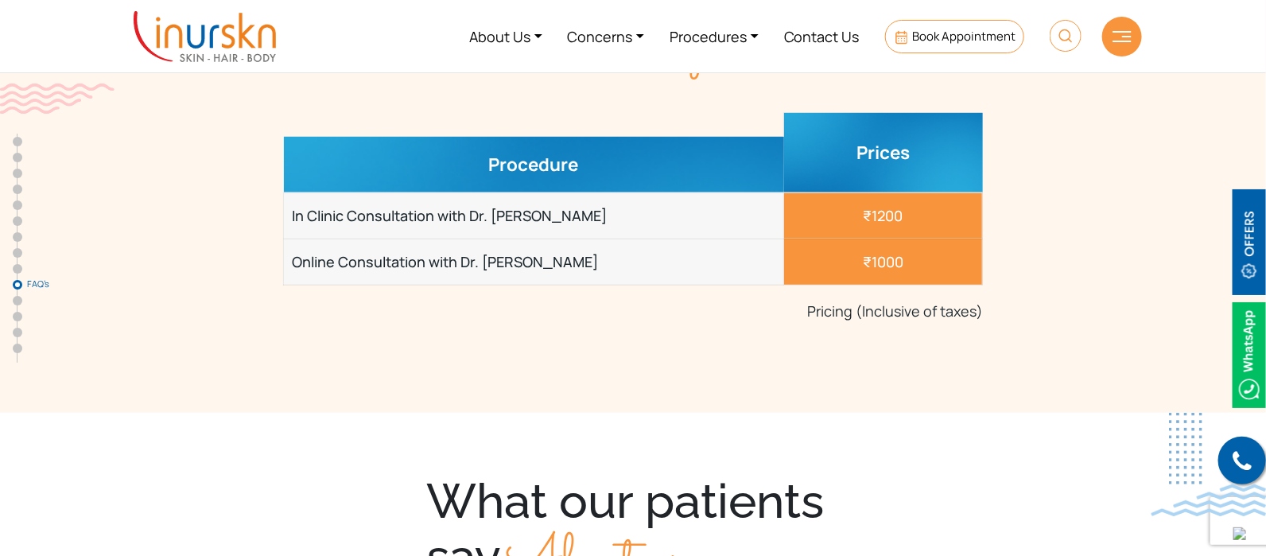
scroll to position [5472, 0]
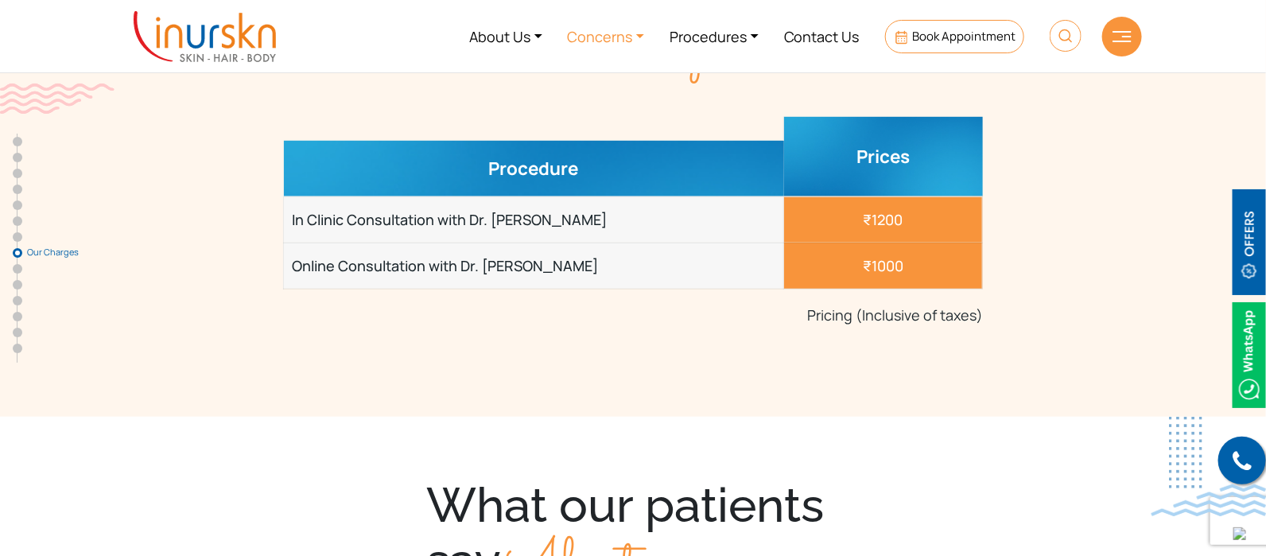
click at [617, 36] on link "Concerns" at bounding box center [606, 36] width 103 height 60
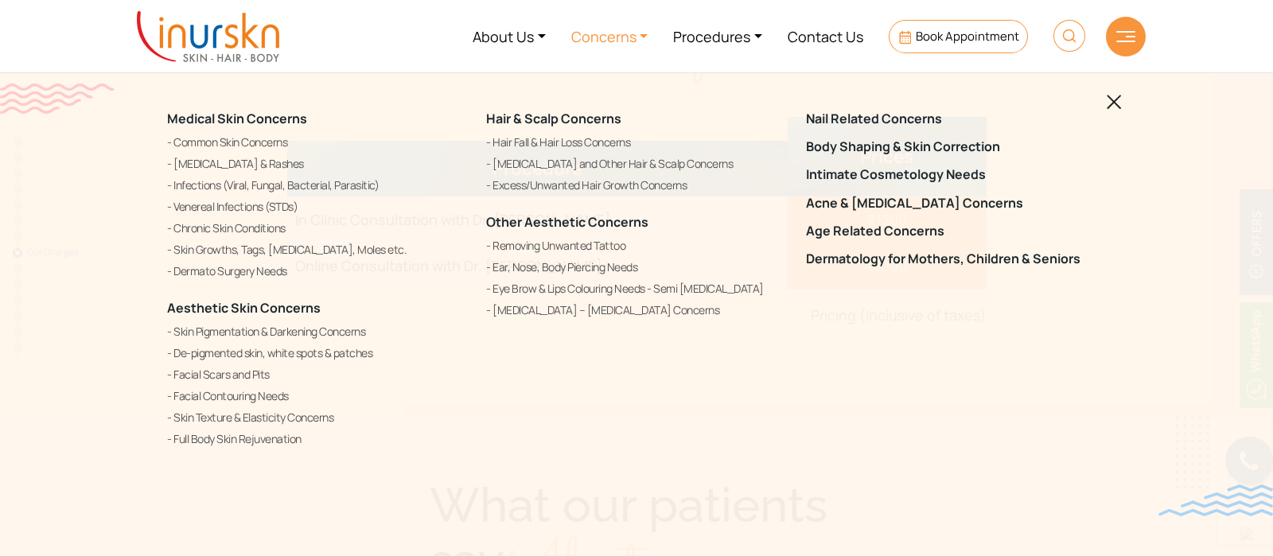
click at [1117, 109] on link at bounding box center [1114, 100] width 15 height 19
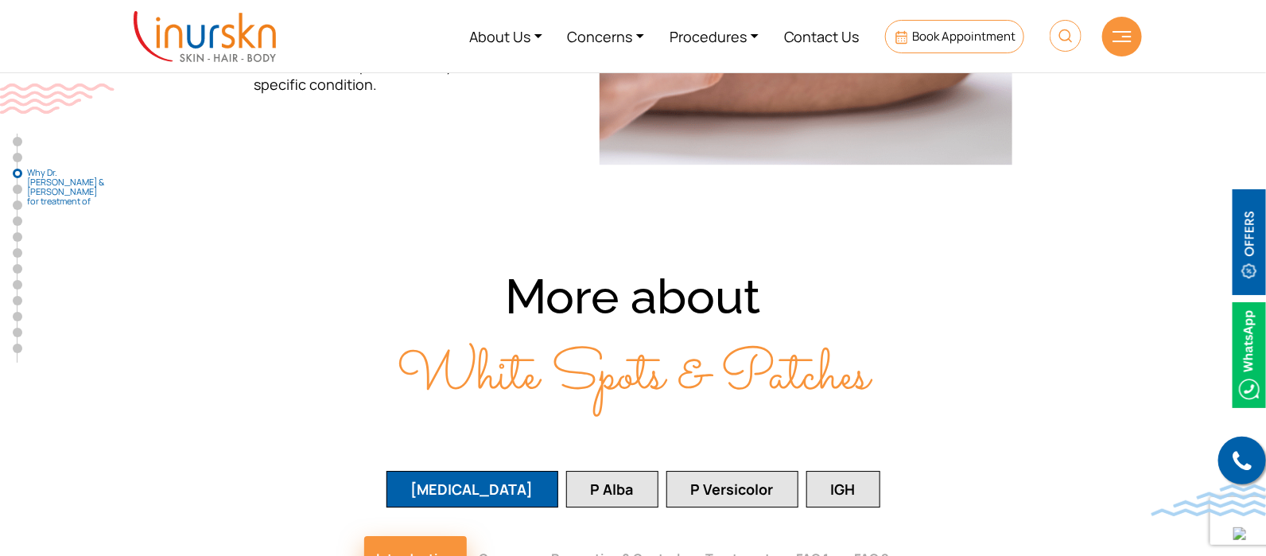
drag, startPoint x: 581, startPoint y: 391, endPoint x: 587, endPoint y: 383, distance: 9.6
click at [578, 471] on button "P Alba" at bounding box center [612, 489] width 92 height 37
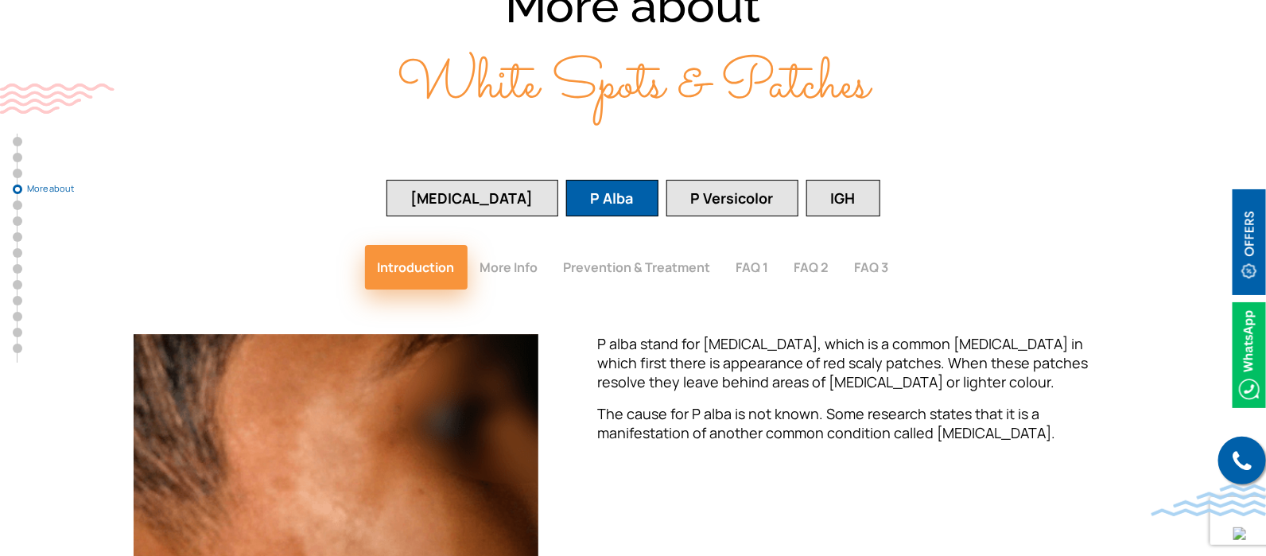
scroll to position [2191, 0]
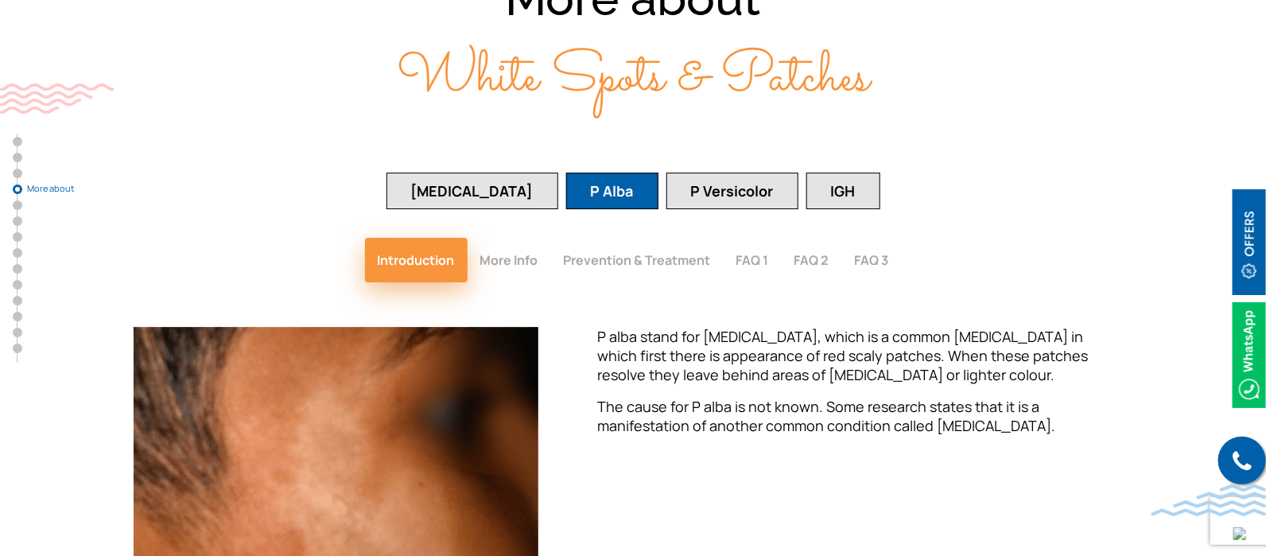
click at [511, 238] on button "More Info" at bounding box center [510, 260] width 84 height 45
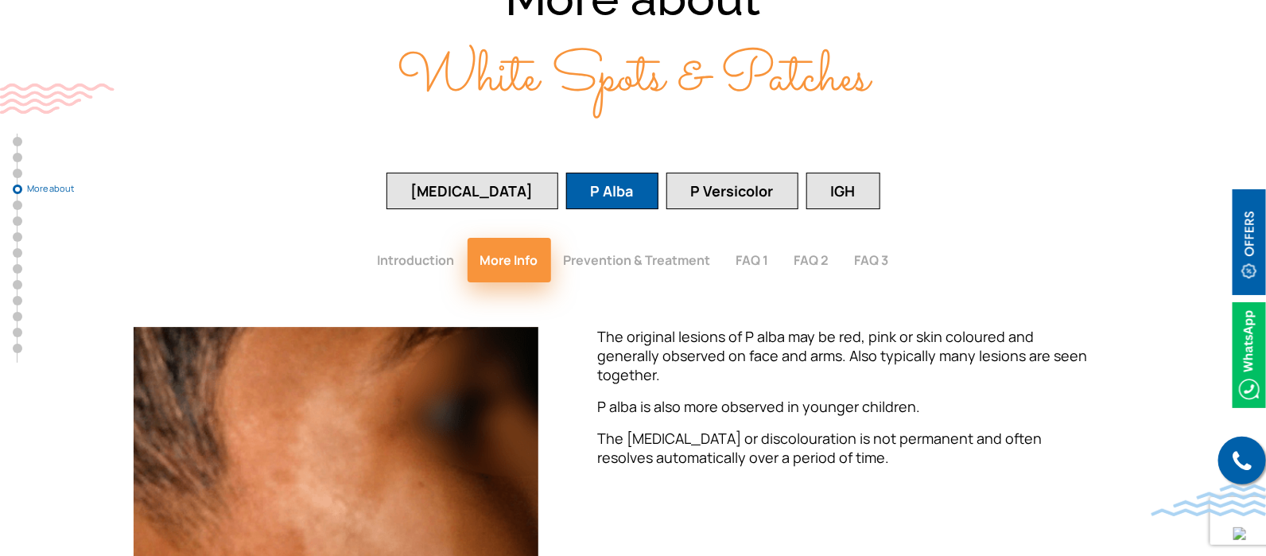
click at [679, 238] on button "Prevention & Treatment" at bounding box center [637, 260] width 173 height 45
